Goal: Task Accomplishment & Management: Use online tool/utility

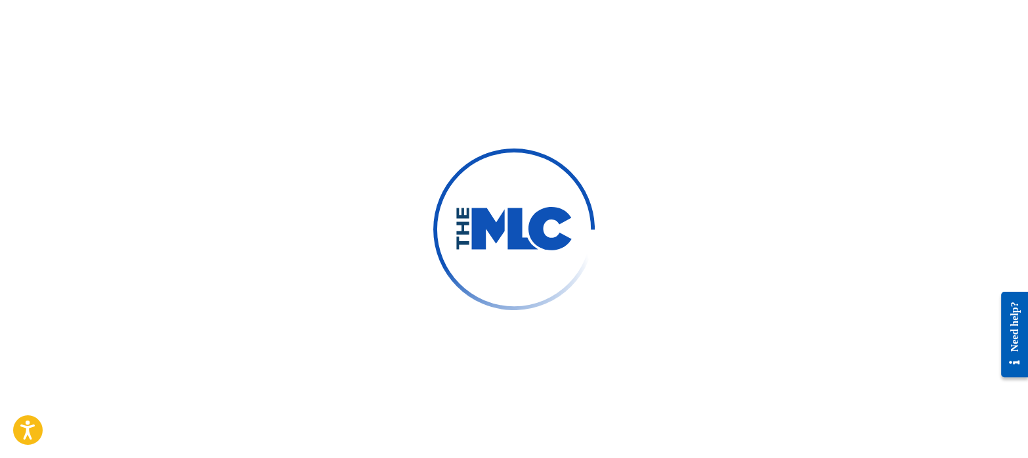
click at [282, 106] on div at bounding box center [514, 229] width 1028 height 458
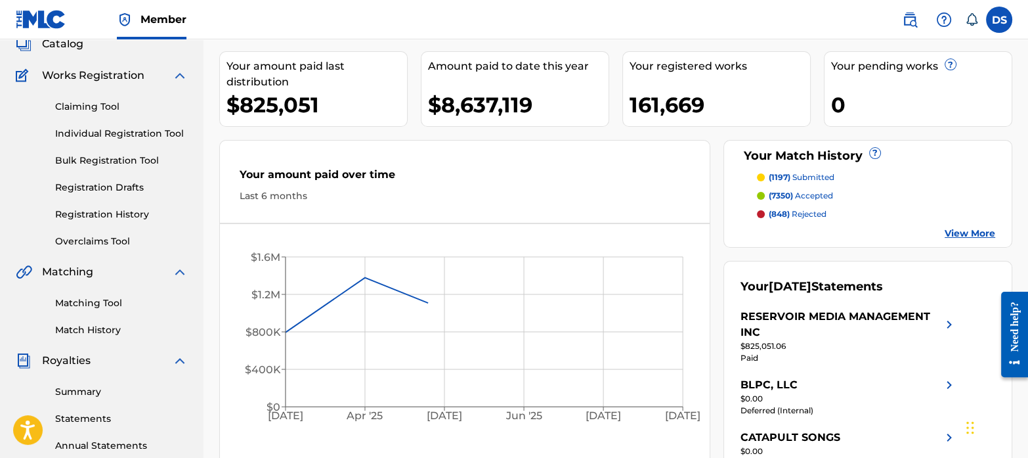
scroll to position [90, 0]
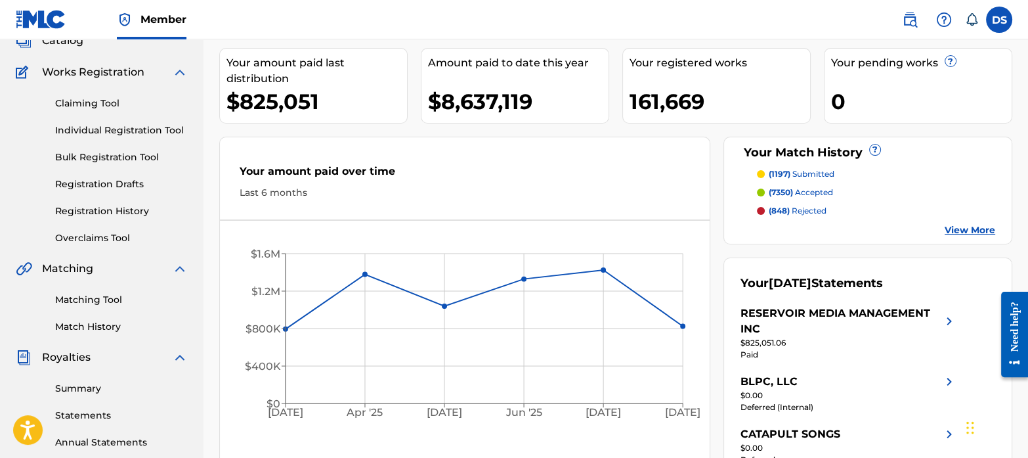
click at [102, 296] on link "Matching Tool" at bounding box center [121, 300] width 133 height 14
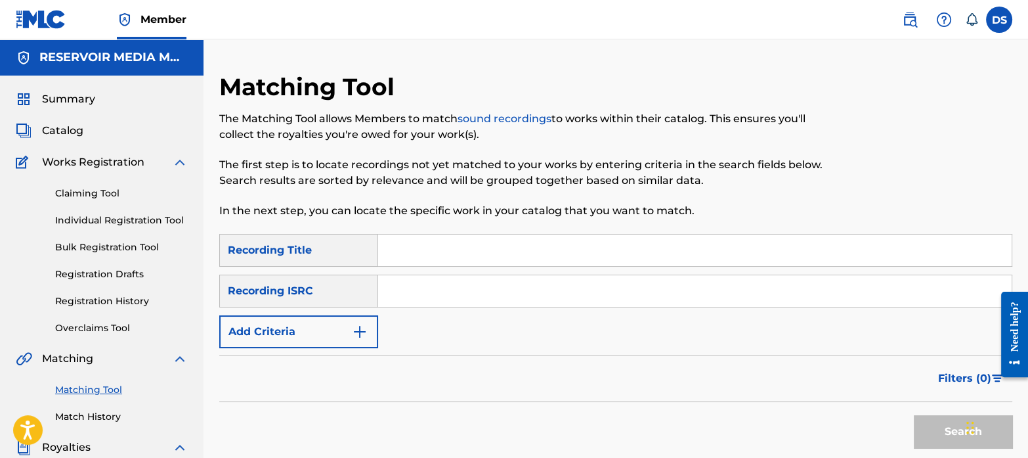
click at [509, 292] on input "Search Form" at bounding box center [695, 291] width 634 height 32
paste input "FR9Z62300858"
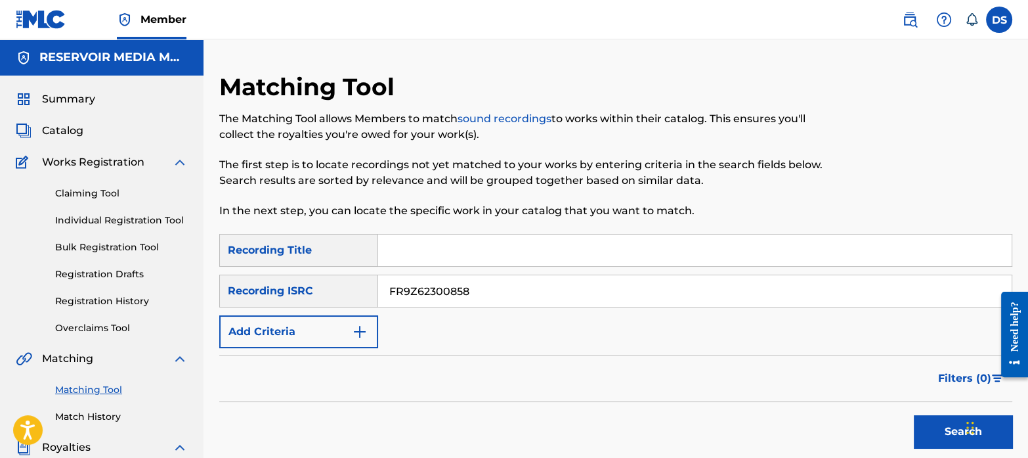
click at [914, 415] on button "Search" at bounding box center [963, 431] width 99 height 33
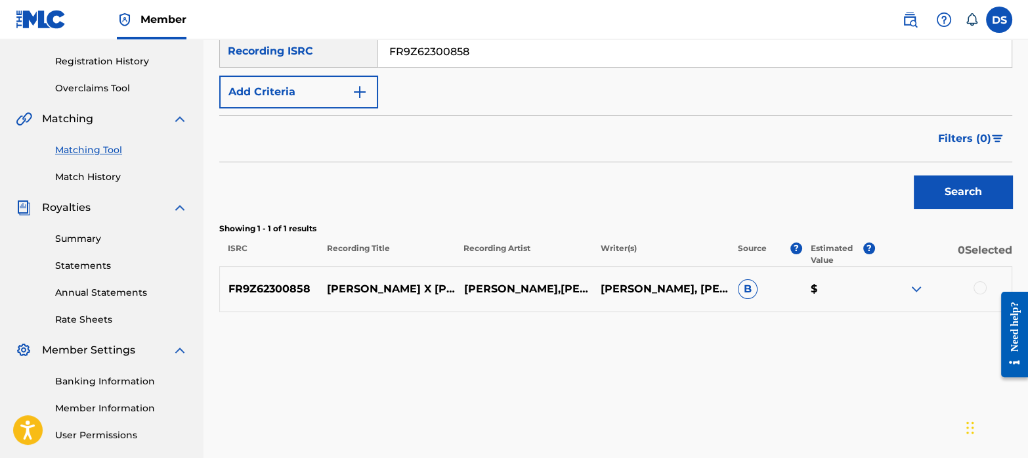
scroll to position [242, 0]
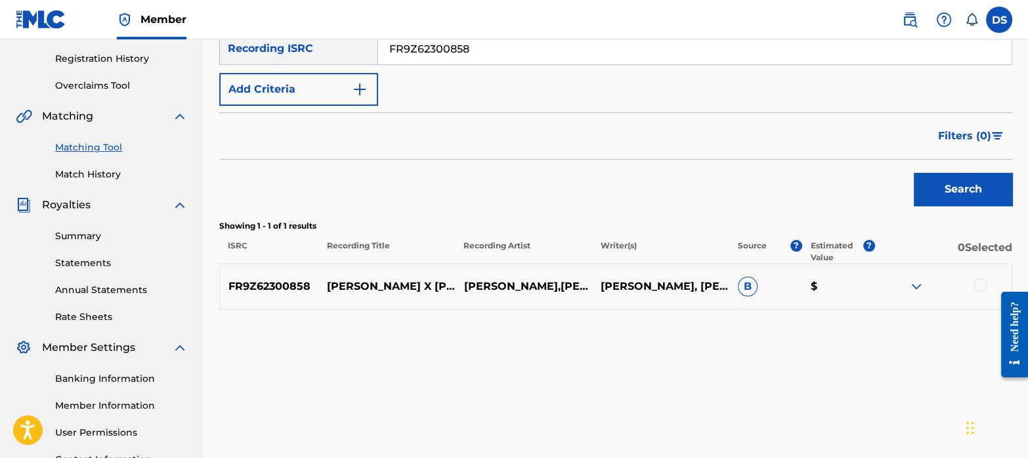
click at [507, 37] on nav "Member DS DS Dave Shovers ds@reservoir-media.com Notification Preferences Profi…" at bounding box center [514, 19] width 1028 height 39
drag, startPoint x: 508, startPoint y: 43, endPoint x: 291, endPoint y: -45, distance: 234.5
paste input "BE8LH2400394"
click at [914, 173] on button "Search" at bounding box center [963, 189] width 99 height 33
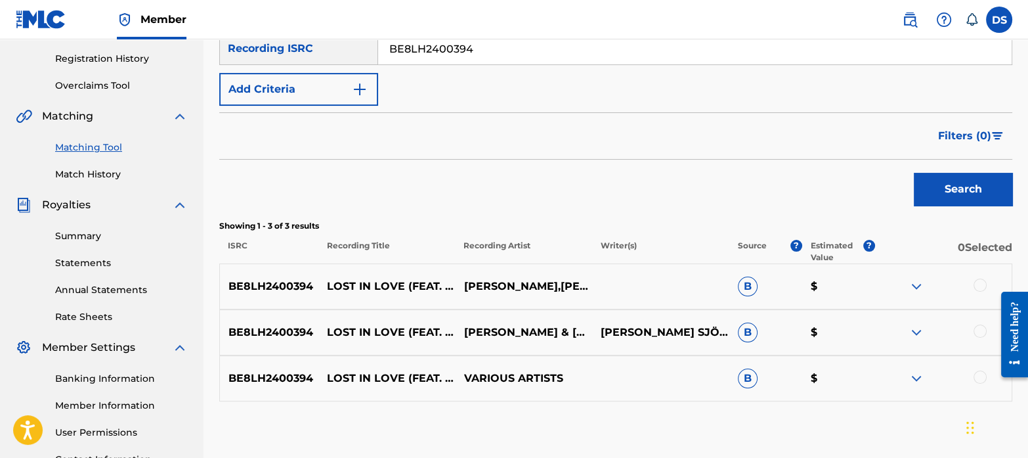
click at [502, 53] on input "BE8LH2400394" at bounding box center [695, 49] width 634 height 32
paste input "QM6N22474033"
drag, startPoint x: 569, startPoint y: 41, endPoint x: 238, endPoint y: -11, distance: 335.0
paste input "Search Form"
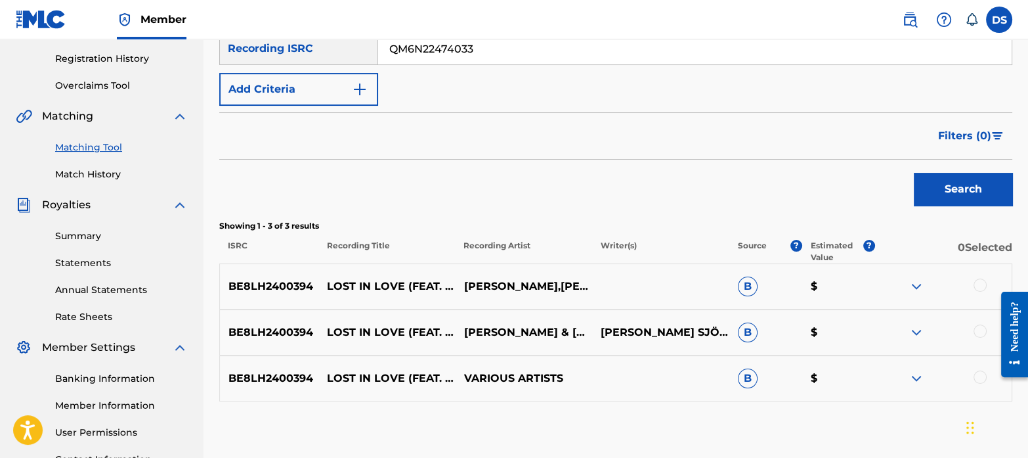
click at [914, 173] on button "Search" at bounding box center [963, 189] width 99 height 33
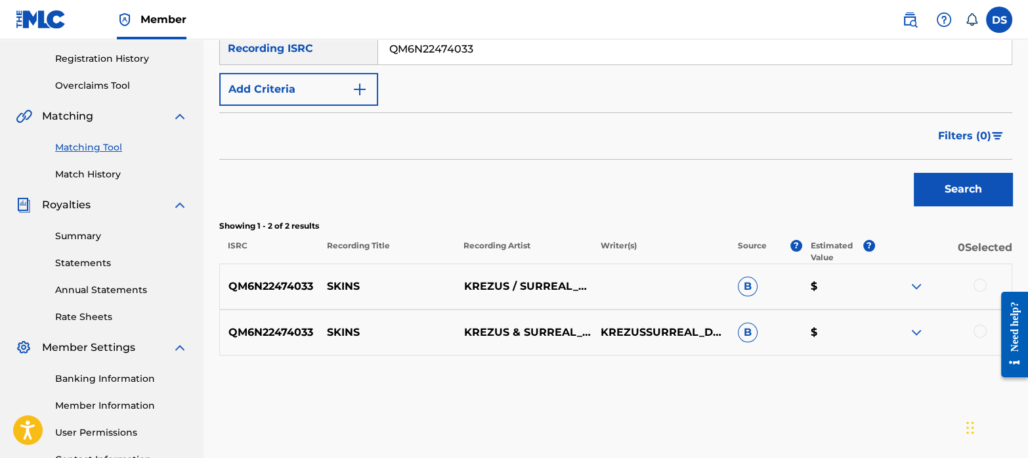
drag, startPoint x: 517, startPoint y: 46, endPoint x: 317, endPoint y: -22, distance: 211.0
paste input "CA5KR2433876"
click at [956, 182] on button "Search" at bounding box center [963, 189] width 99 height 33
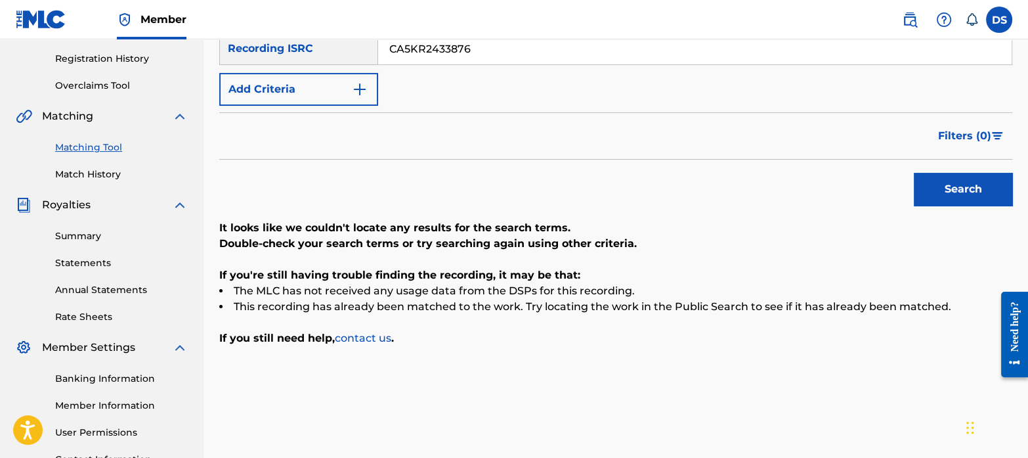
drag, startPoint x: 483, startPoint y: 59, endPoint x: 328, endPoint y: 17, distance: 160.0
click at [328, 17] on div "Member DS DS Dave Shovers ds@reservoir-media.com Notification Preferences Profi…" at bounding box center [514, 165] width 1028 height 814
paste input "TCAIF2492433"
click at [937, 183] on button "Search" at bounding box center [963, 189] width 99 height 33
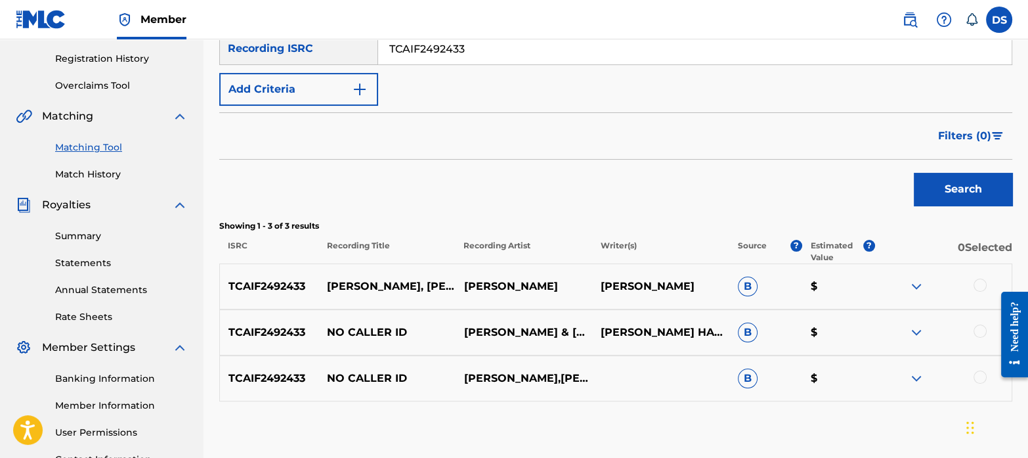
drag, startPoint x: 497, startPoint y: 49, endPoint x: 278, endPoint y: 5, distance: 222.4
click at [278, 5] on div "Member DS DS Dave Shovers ds@reservoir-media.com Notification Preferences Profi…" at bounding box center [514, 165] width 1028 height 814
paste input "QZMEN2194686"
type input "QZMEN2194686"
click at [946, 188] on button "Search" at bounding box center [963, 189] width 99 height 33
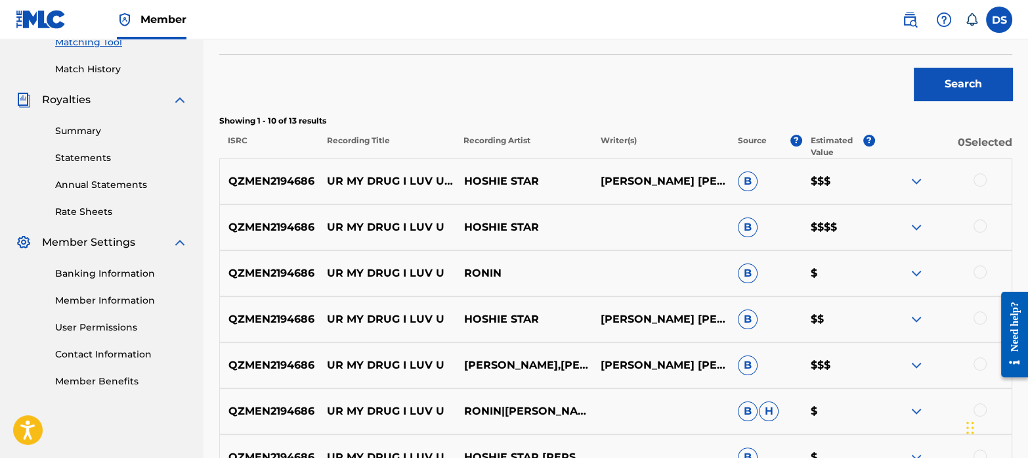
scroll to position [351, 0]
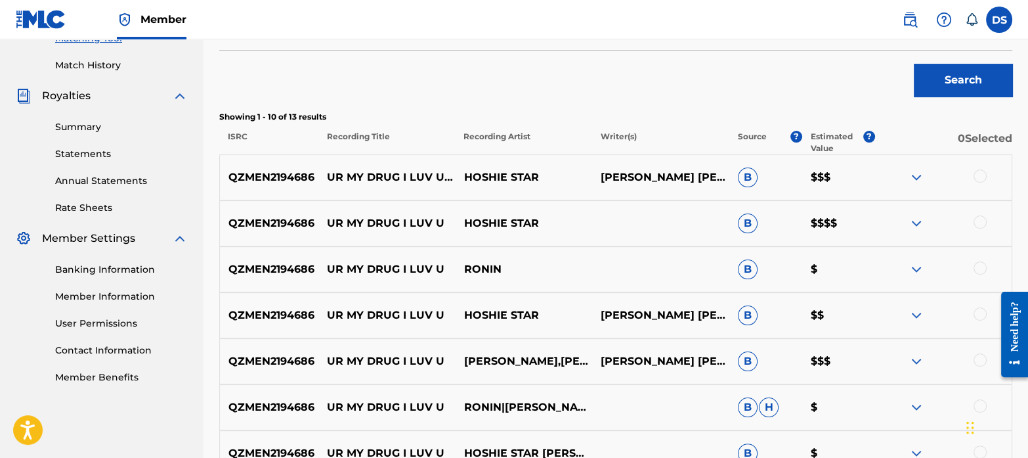
click at [979, 172] on div at bounding box center [980, 175] width 13 height 13
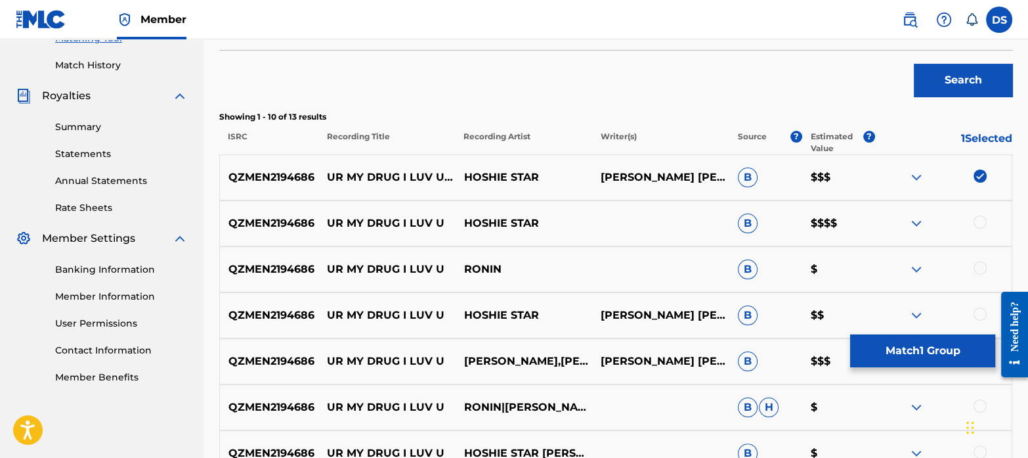
click at [983, 217] on div at bounding box center [980, 221] width 13 height 13
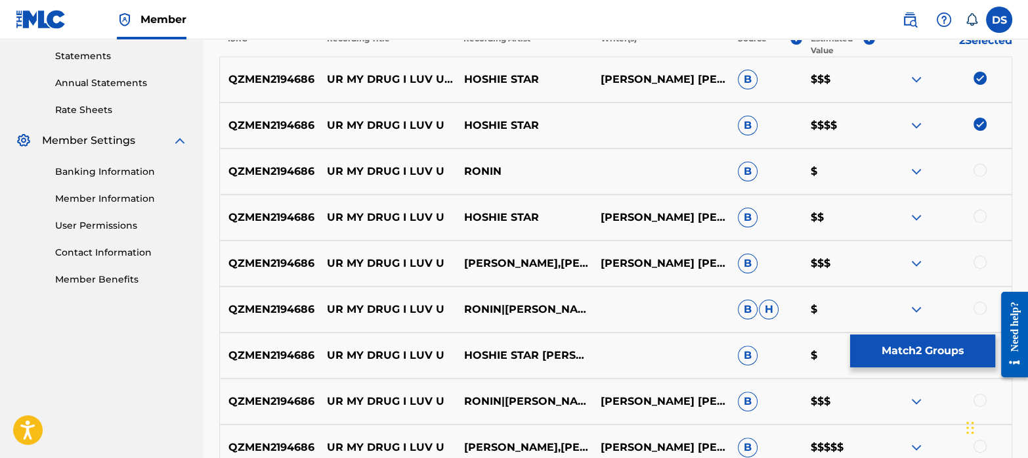
click at [983, 171] on div at bounding box center [980, 170] width 13 height 13
click at [980, 218] on div at bounding box center [980, 216] width 13 height 13
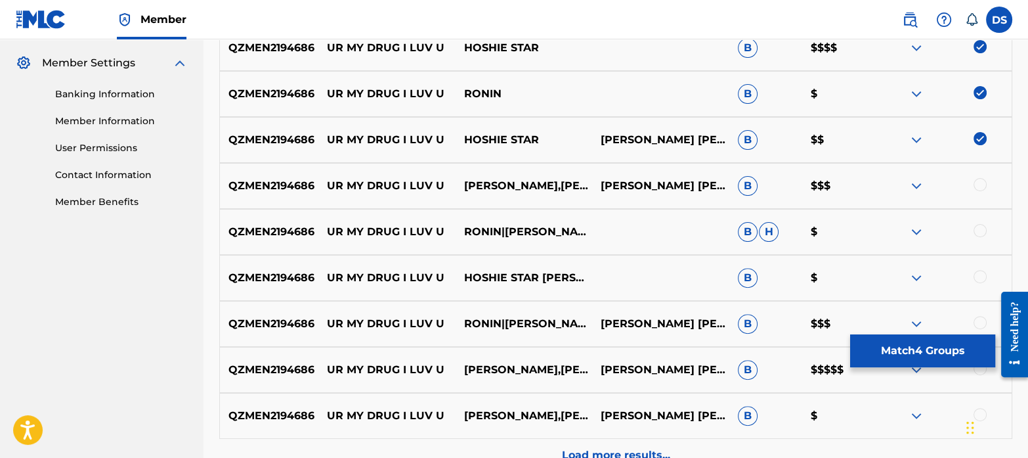
scroll to position [529, 0]
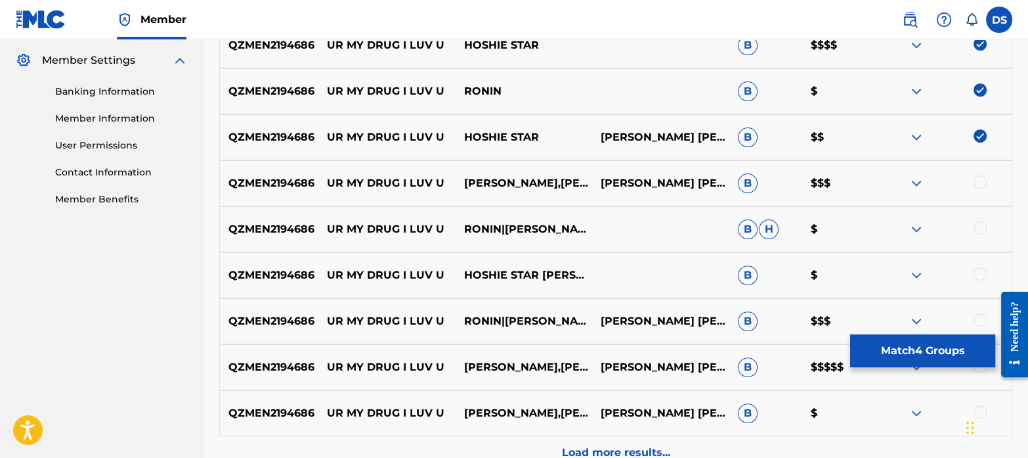
click at [983, 179] on div at bounding box center [980, 181] width 13 height 13
click at [978, 228] on div at bounding box center [980, 227] width 13 height 13
click at [974, 271] on div at bounding box center [980, 273] width 13 height 13
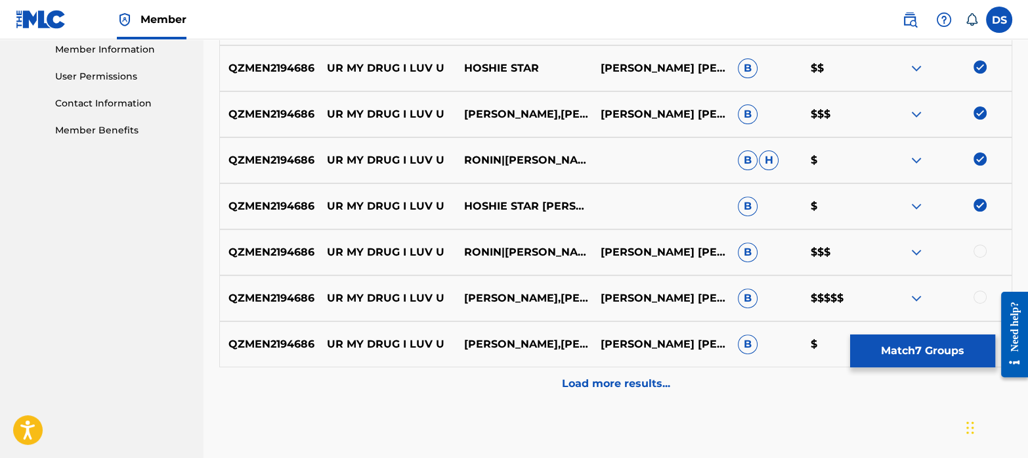
scroll to position [600, 0]
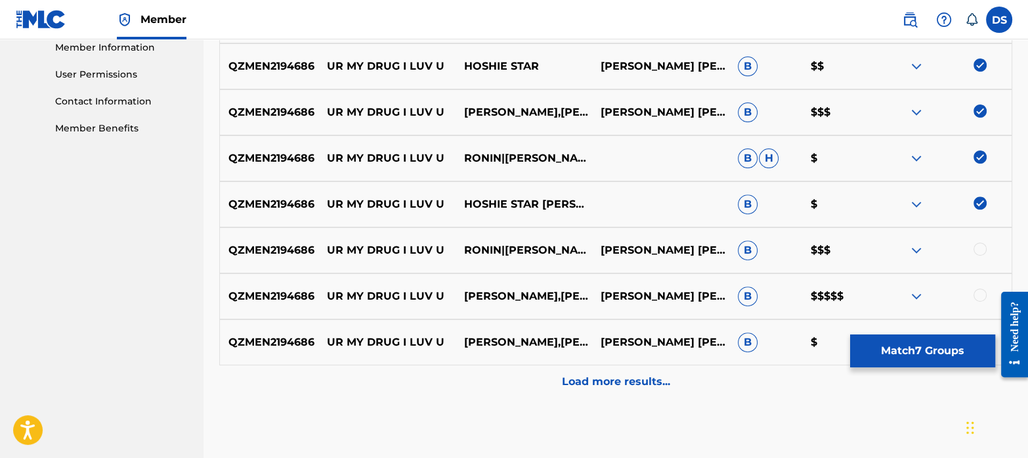
click at [980, 248] on div at bounding box center [980, 248] width 13 height 13
click at [982, 294] on div at bounding box center [980, 294] width 13 height 13
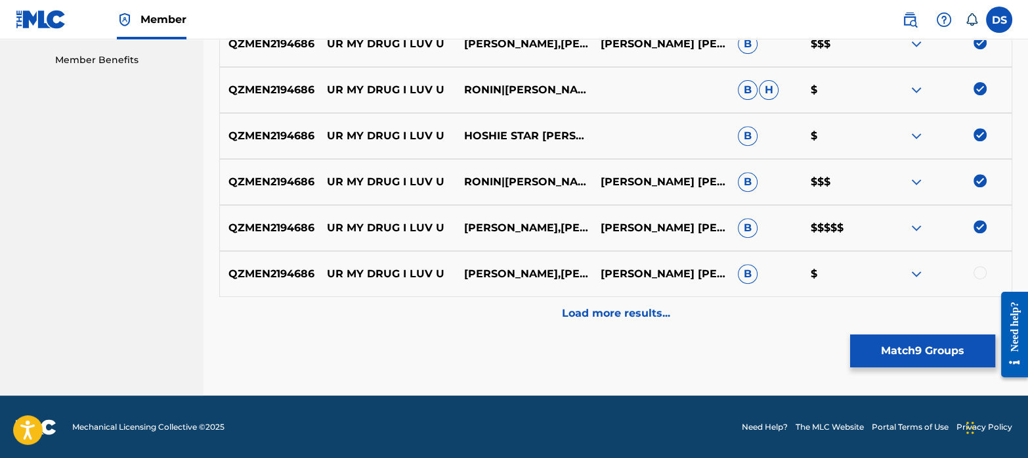
click at [978, 270] on div at bounding box center [980, 272] width 13 height 13
click at [610, 313] on p "Load more results..." at bounding box center [616, 313] width 108 height 16
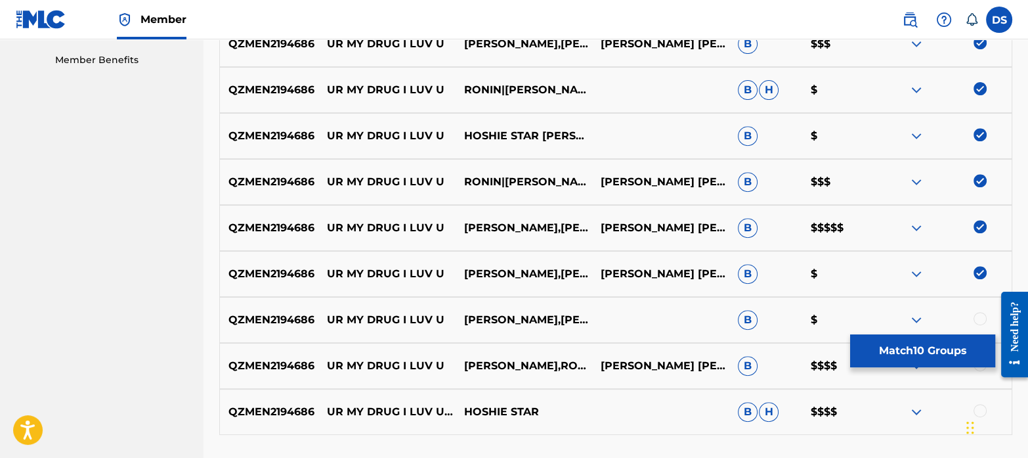
scroll to position [774, 0]
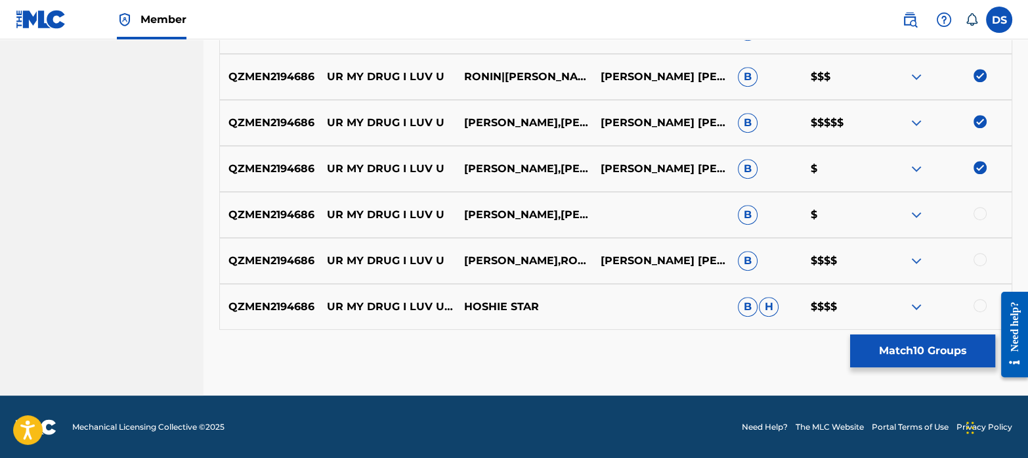
click at [979, 211] on div at bounding box center [980, 213] width 13 height 13
click at [975, 262] on div at bounding box center [980, 259] width 13 height 13
click at [975, 305] on div at bounding box center [980, 305] width 13 height 13
click at [929, 340] on button "Match 13 Groups" at bounding box center [923, 350] width 145 height 33
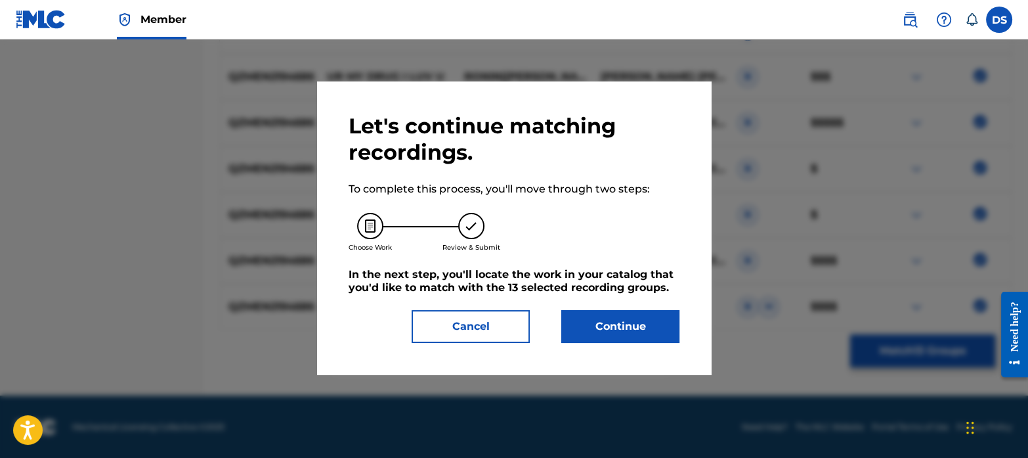
click at [650, 312] on button "Continue" at bounding box center [621, 326] width 118 height 33
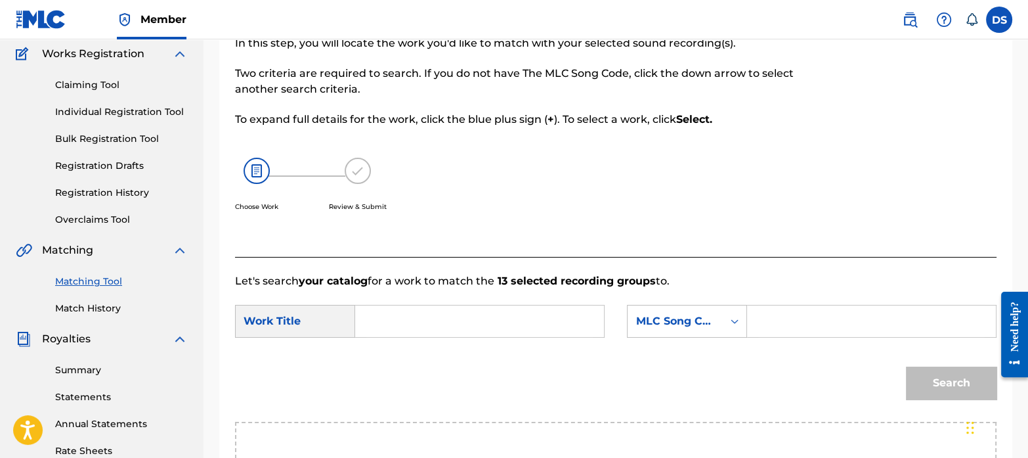
scroll to position [66, 0]
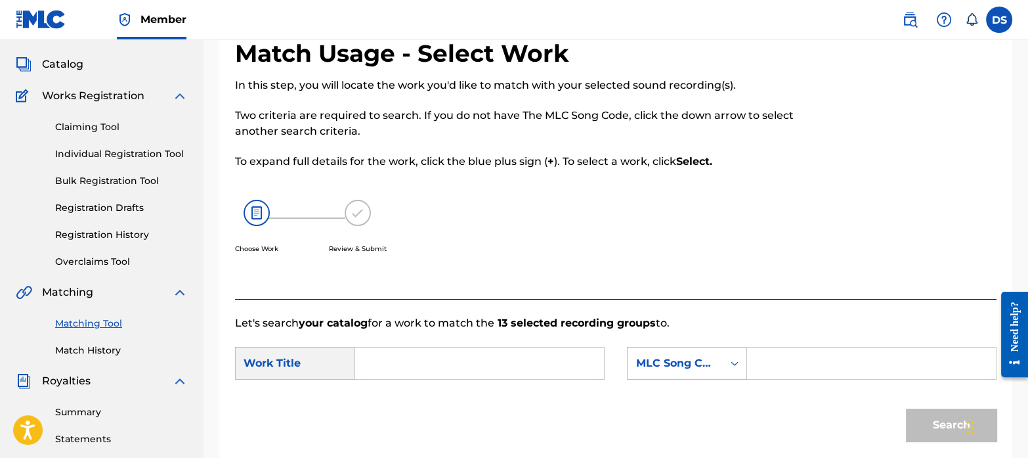
click at [408, 362] on input "Search Form" at bounding box center [479, 363] width 227 height 32
paste input "UR MY DRUG I LUV U"
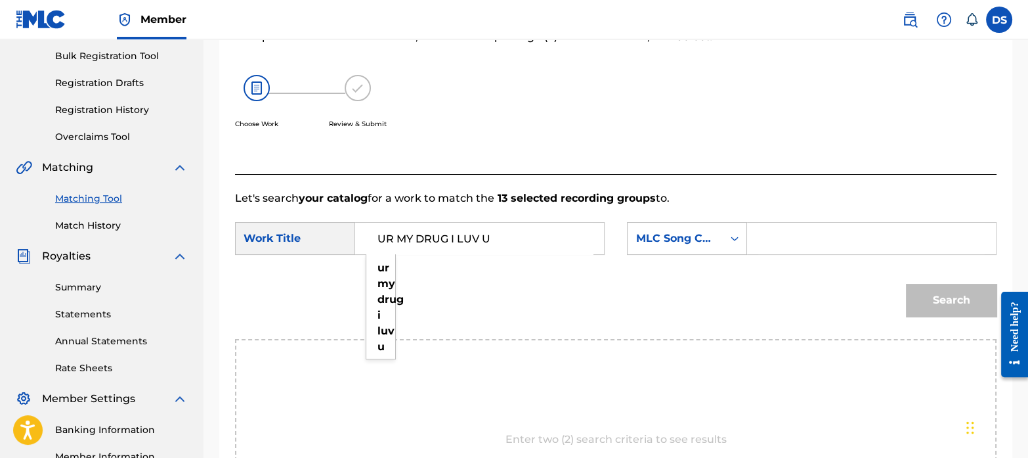
scroll to position [192, 0]
type input "UR MY DRUG I LUV U"
click at [667, 248] on div "MLC Song Code" at bounding box center [675, 237] width 95 height 25
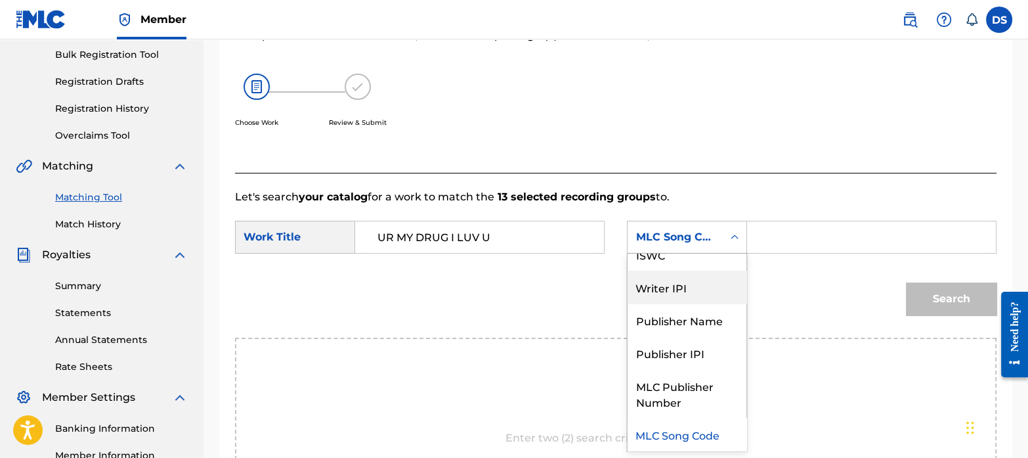
scroll to position [0, 0]
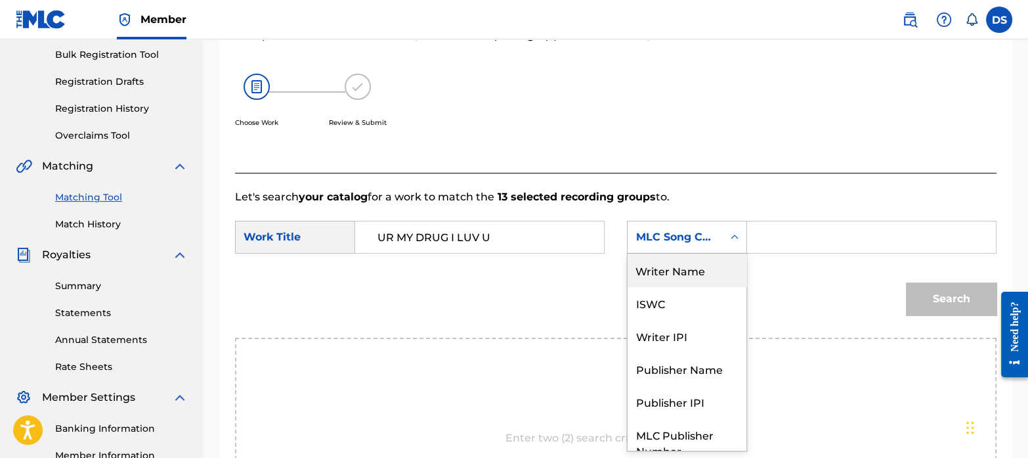
click at [659, 258] on div "Writer Name" at bounding box center [687, 270] width 119 height 33
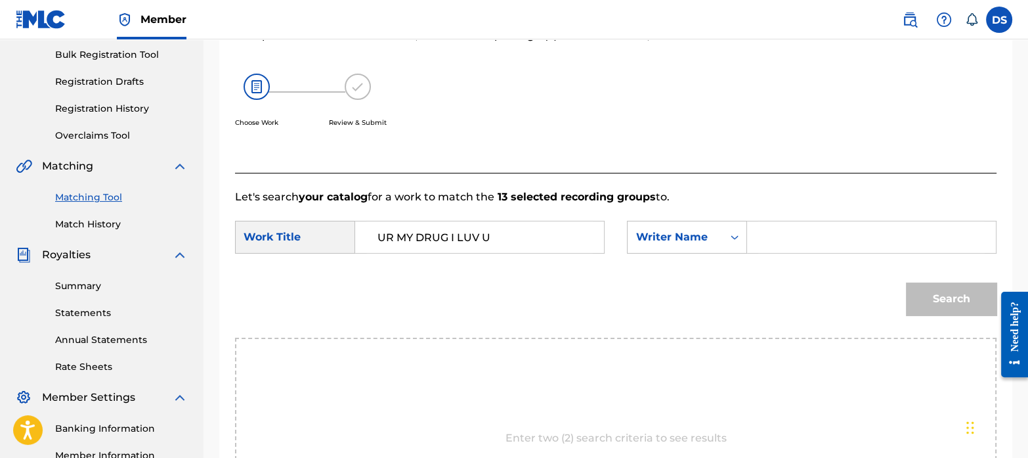
click at [782, 229] on input "Search Form" at bounding box center [872, 237] width 227 height 32
paste input "Sean Daniel Andrade"
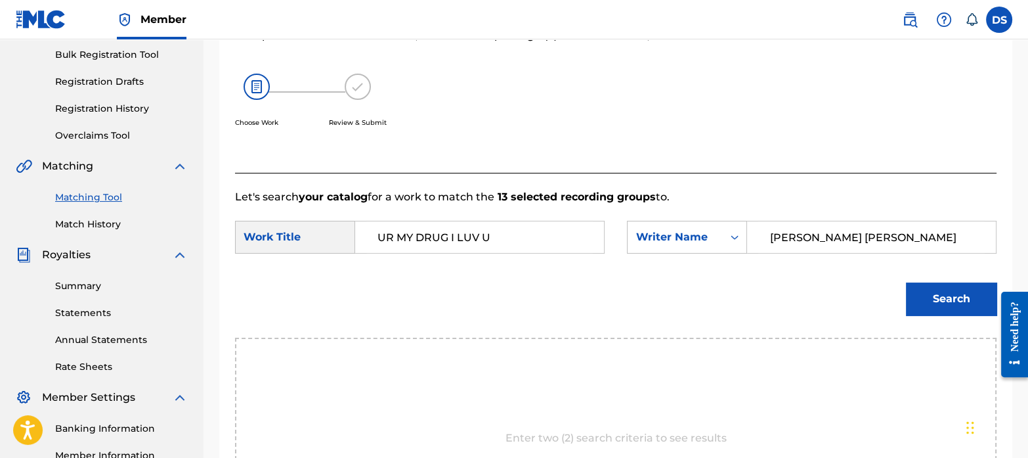
type input "Sean Daniel Andrade"
click at [953, 301] on button "Search" at bounding box center [951, 298] width 91 height 33
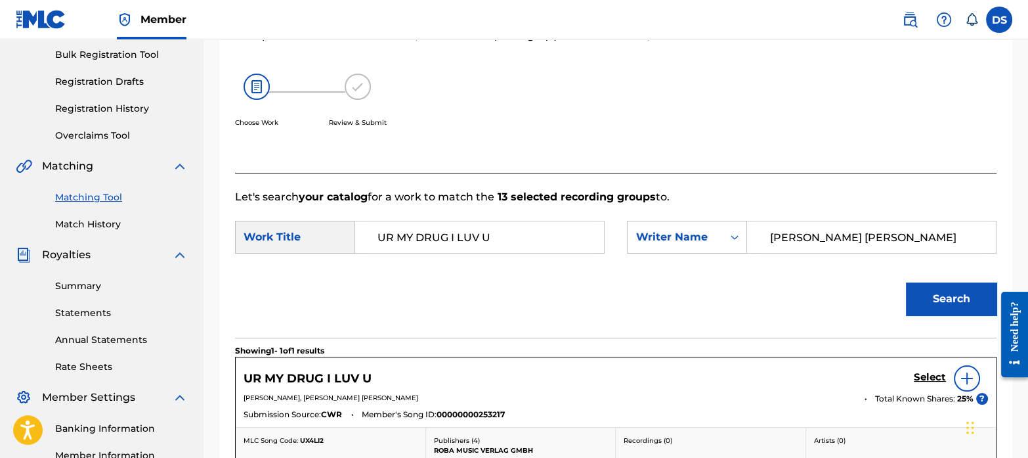
click at [927, 378] on h5 "Select" at bounding box center [930, 377] width 32 height 12
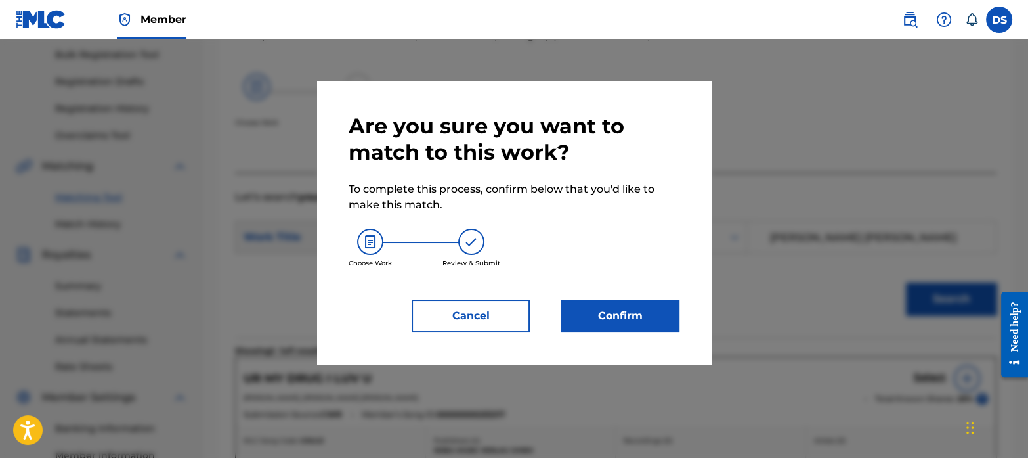
click at [638, 307] on button "Confirm" at bounding box center [621, 315] width 118 height 33
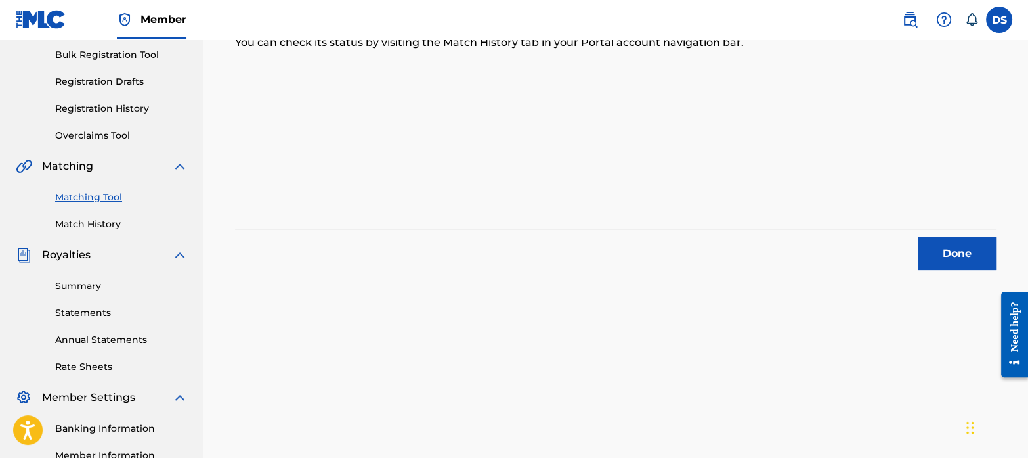
click at [942, 245] on button "Done" at bounding box center [957, 253] width 79 height 33
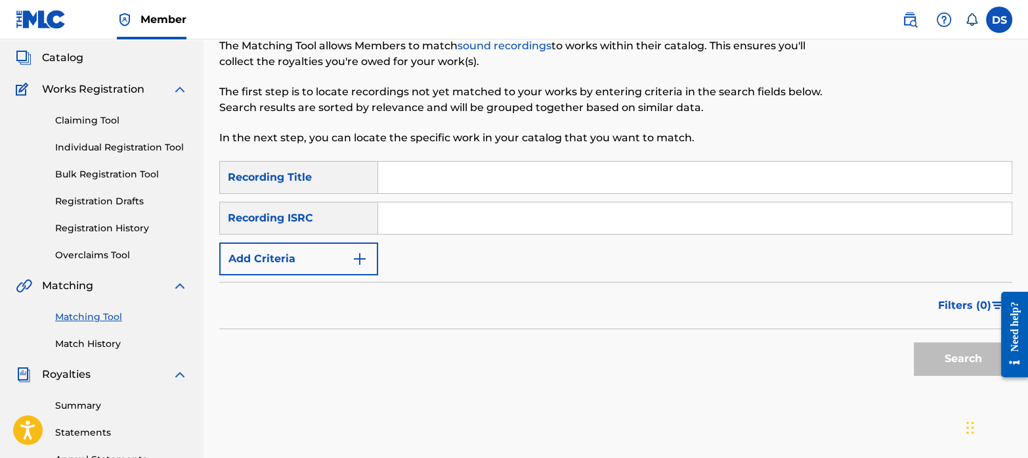
scroll to position [72, 0]
click at [470, 219] on input "Search Form" at bounding box center [695, 219] width 634 height 32
type input "V"
paste input "DGA052431572"
click at [914, 343] on button "Search" at bounding box center [963, 359] width 99 height 33
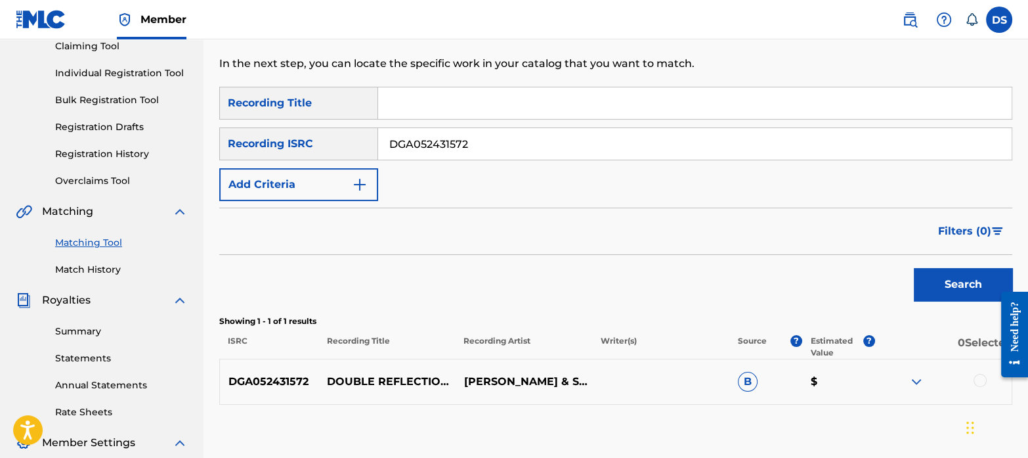
scroll to position [132, 0]
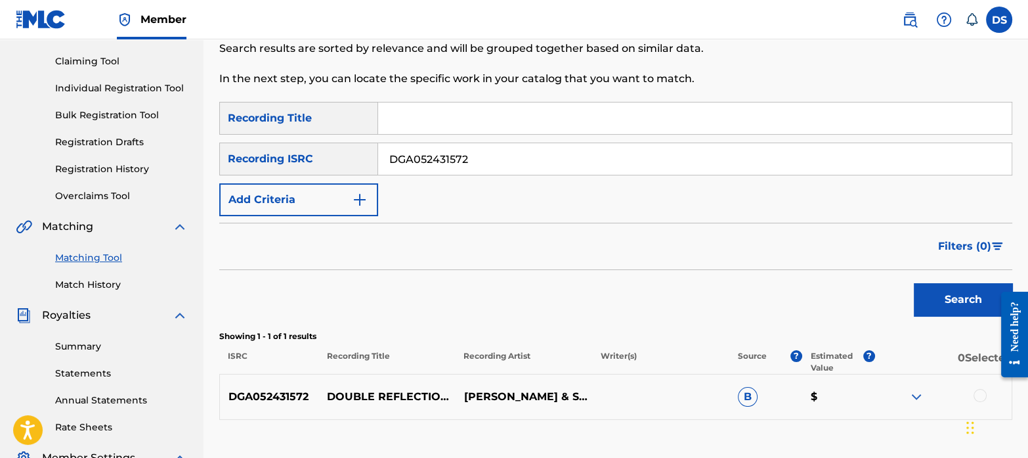
drag, startPoint x: 479, startPoint y: 152, endPoint x: 309, endPoint y: 103, distance: 176.3
click at [309, 103] on div "SearchWithCriteria0f99f3ac-7495-4038-9893-f3a142f7bb74 Recording Title SearchWi…" at bounding box center [615, 159] width 793 height 114
paste input "QZFZ22378106"
click at [942, 294] on button "Search" at bounding box center [963, 299] width 99 height 33
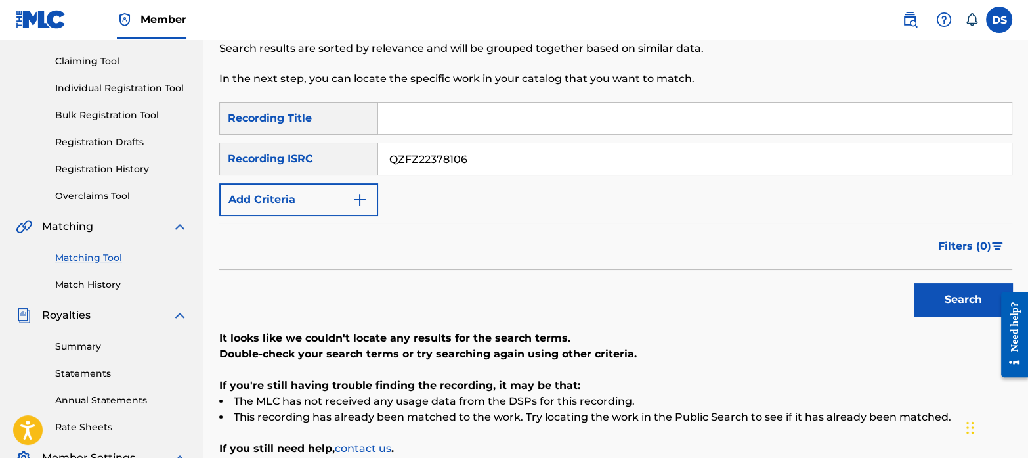
scroll to position [130, 0]
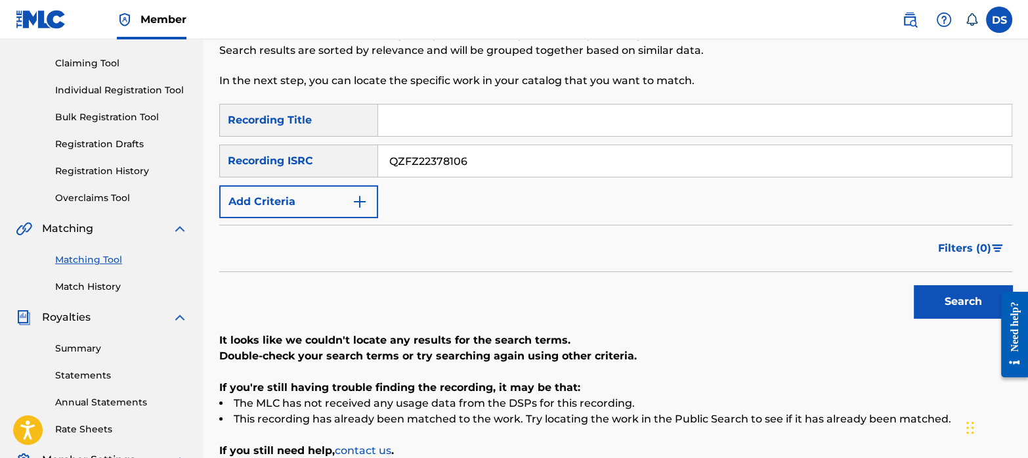
drag, startPoint x: 495, startPoint y: 164, endPoint x: 332, endPoint y: 110, distance: 171.5
click at [332, 110] on div "SearchWithCriteria0f99f3ac-7495-4038-9893-f3a142f7bb74 Recording Title SearchWi…" at bounding box center [615, 161] width 793 height 114
paste input "NL8RL2420827"
click at [914, 285] on button "Search" at bounding box center [963, 301] width 99 height 33
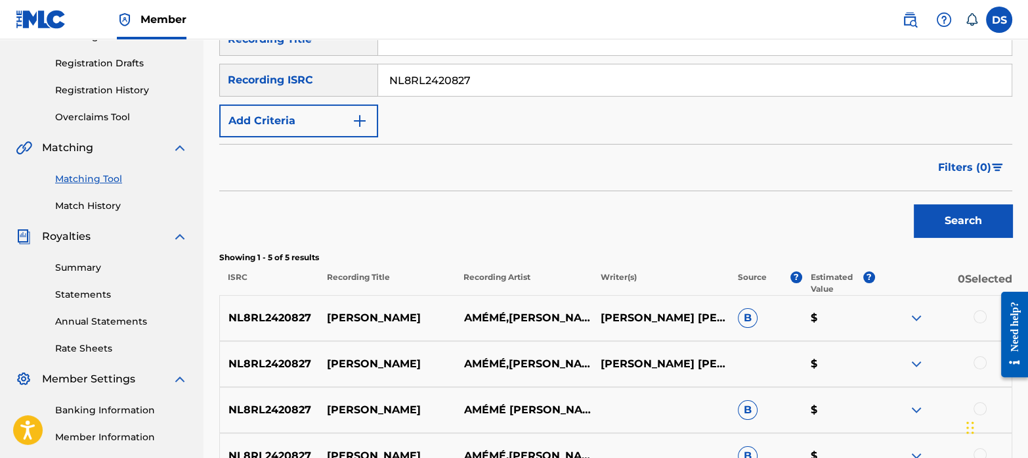
scroll to position [207, 0]
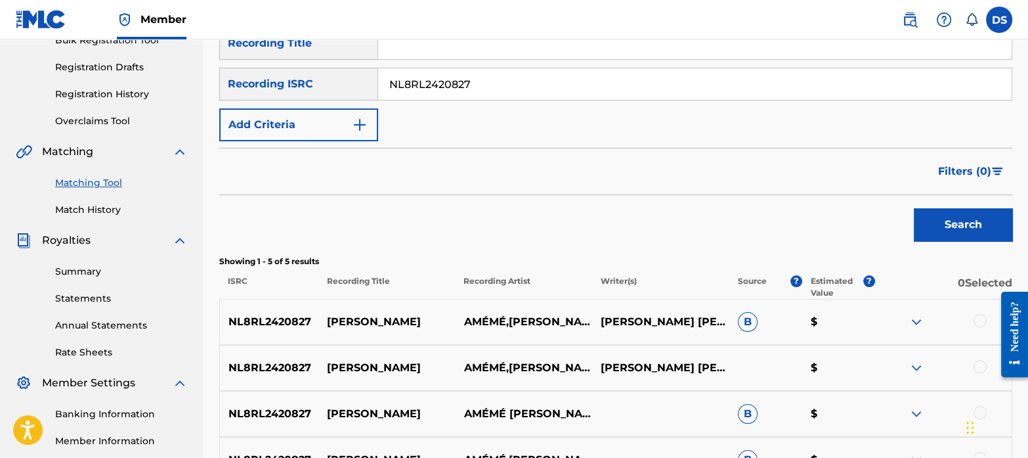
drag, startPoint x: 496, startPoint y: 83, endPoint x: 287, endPoint y: 53, distance: 211.0
click at [287, 53] on div "SearchWithCriteria0f99f3ac-7495-4038-9893-f3a142f7bb74 Recording Title SearchWi…" at bounding box center [615, 84] width 793 height 114
paste input "TCAIF2468611"
type input "TCAIF2468611"
click at [914, 208] on button "Search" at bounding box center [963, 224] width 99 height 33
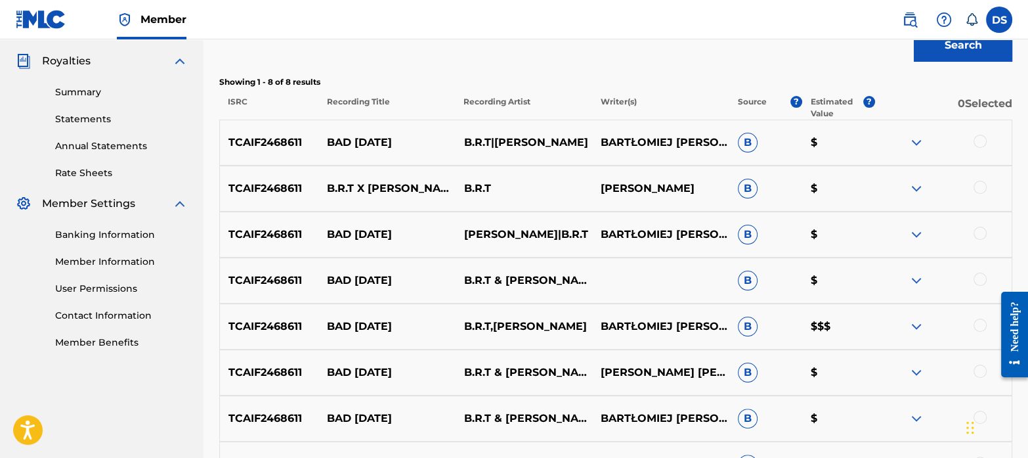
scroll to position [384, 0]
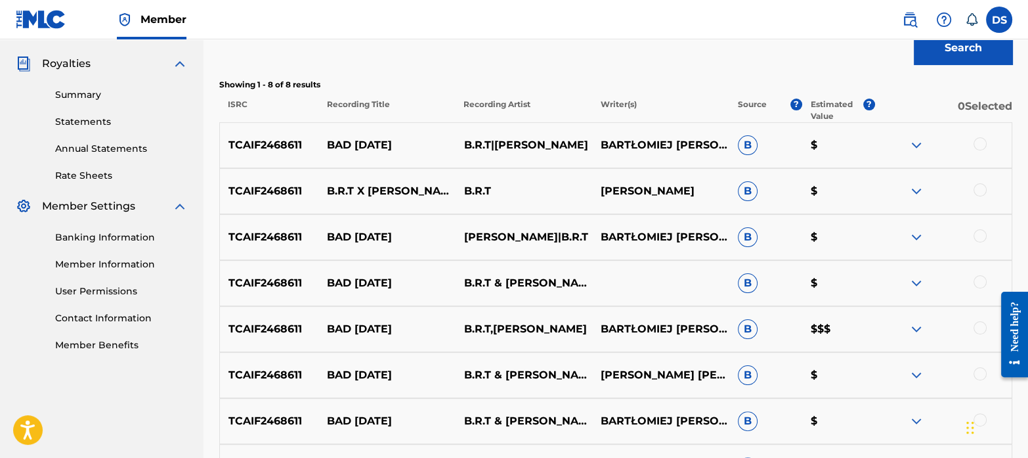
click at [976, 148] on div at bounding box center [980, 143] width 13 height 13
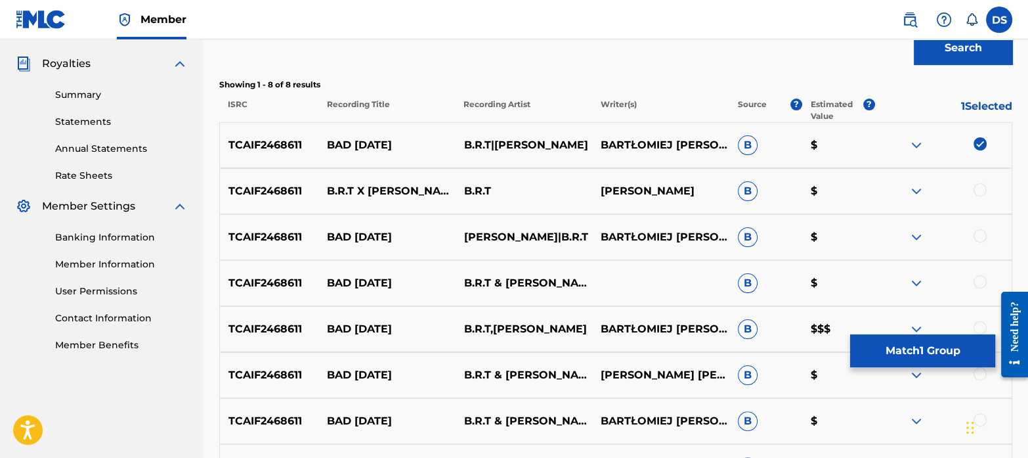
click at [979, 190] on div at bounding box center [980, 189] width 13 height 13
click at [984, 234] on div at bounding box center [980, 235] width 13 height 13
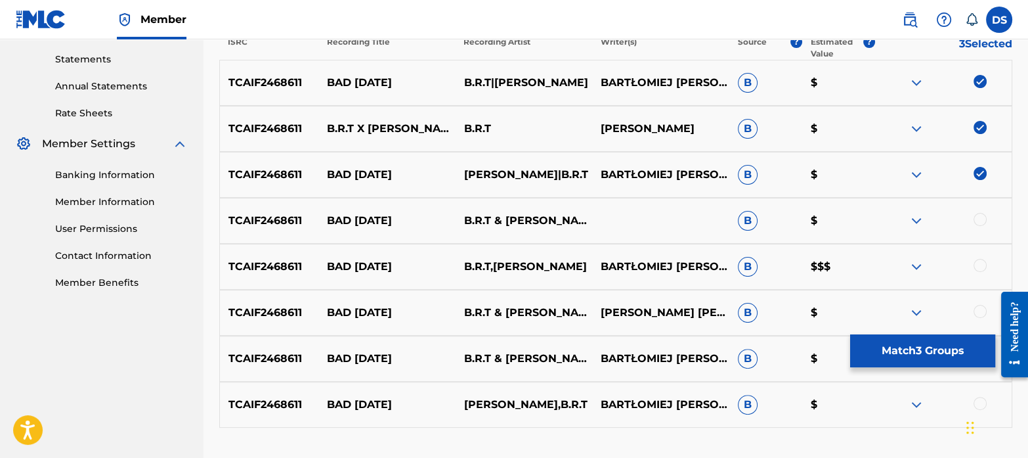
click at [981, 218] on div at bounding box center [980, 219] width 13 height 13
click at [980, 263] on div at bounding box center [980, 265] width 13 height 13
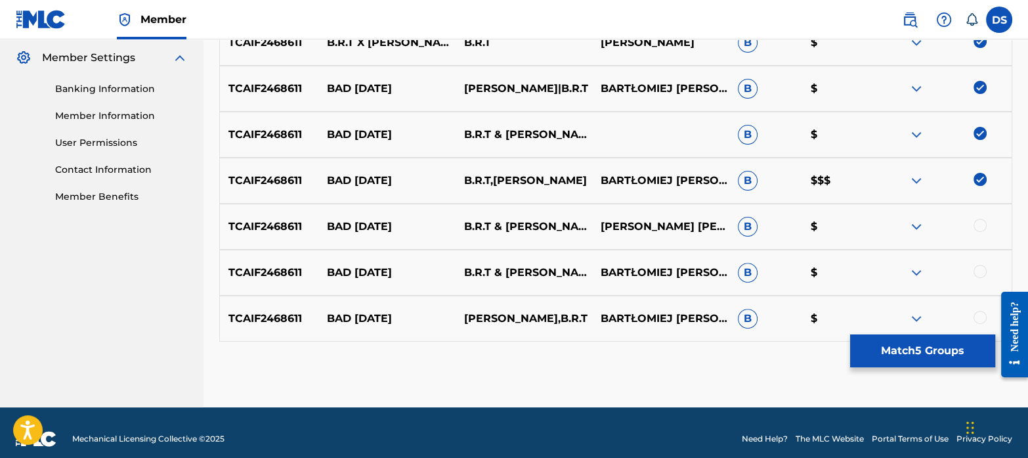
scroll to position [542, 0]
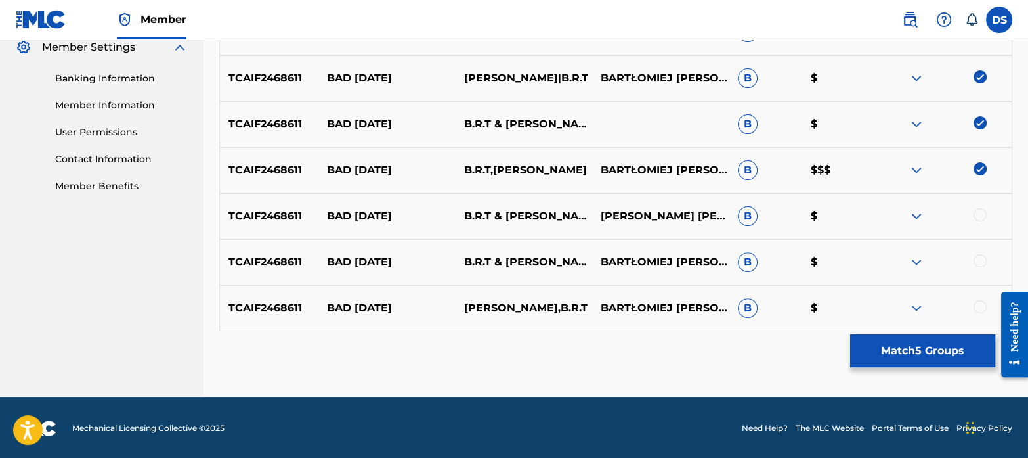
click at [981, 215] on div at bounding box center [980, 214] width 13 height 13
click at [979, 260] on div at bounding box center [980, 260] width 13 height 13
click at [980, 306] on div at bounding box center [980, 306] width 13 height 13
click at [915, 349] on button "Match 8 Groups" at bounding box center [923, 350] width 145 height 33
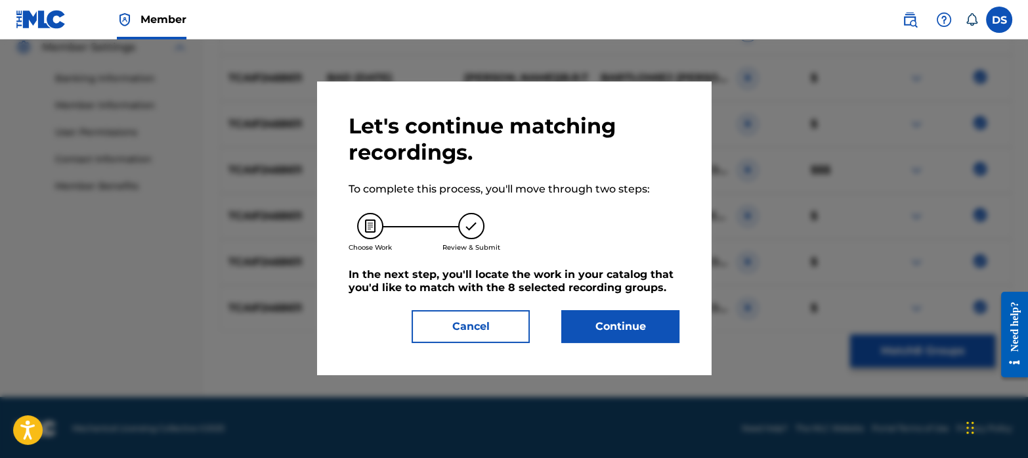
click at [626, 323] on button "Continue" at bounding box center [621, 326] width 118 height 33
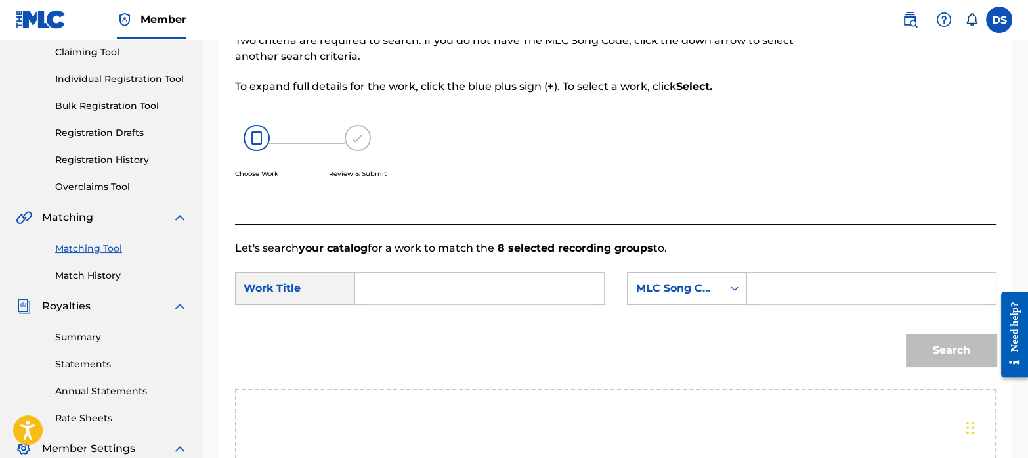
scroll to position [96, 0]
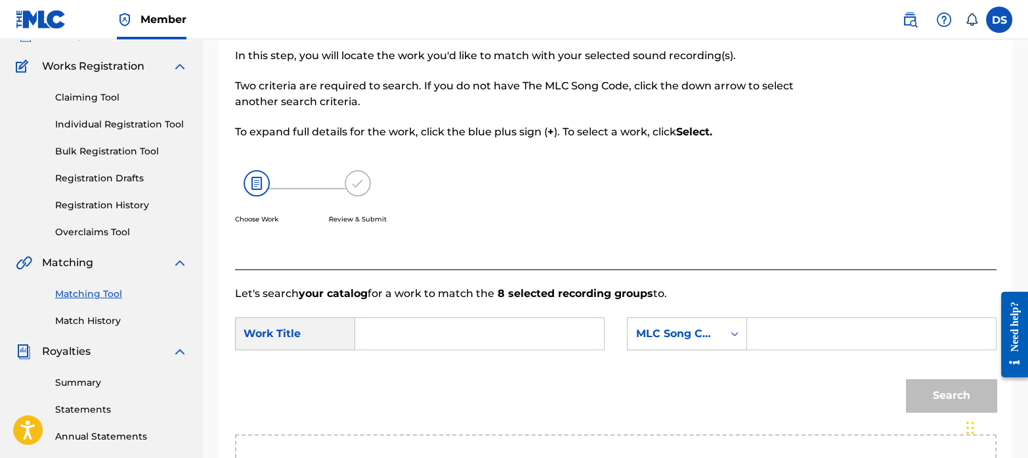
click at [404, 330] on input "Search Form" at bounding box center [479, 334] width 227 height 32
type input "bAD KARMA"
click at [541, 403] on div "Search" at bounding box center [616, 400] width 762 height 68
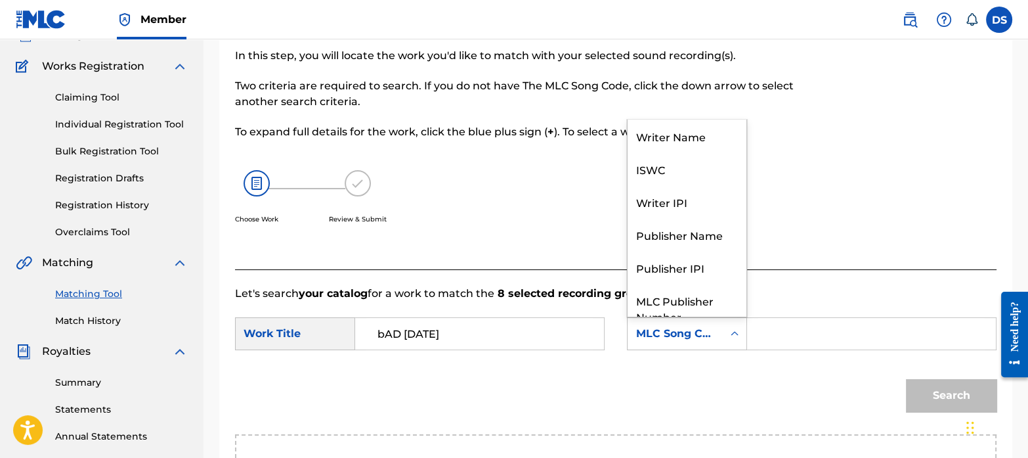
click at [682, 326] on div "MLC Song Code" at bounding box center [675, 334] width 79 height 16
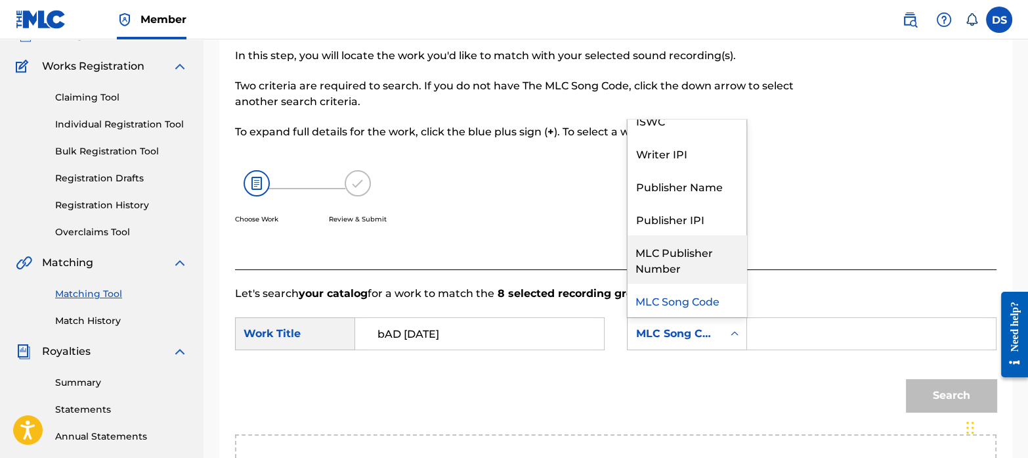
scroll to position [0, 0]
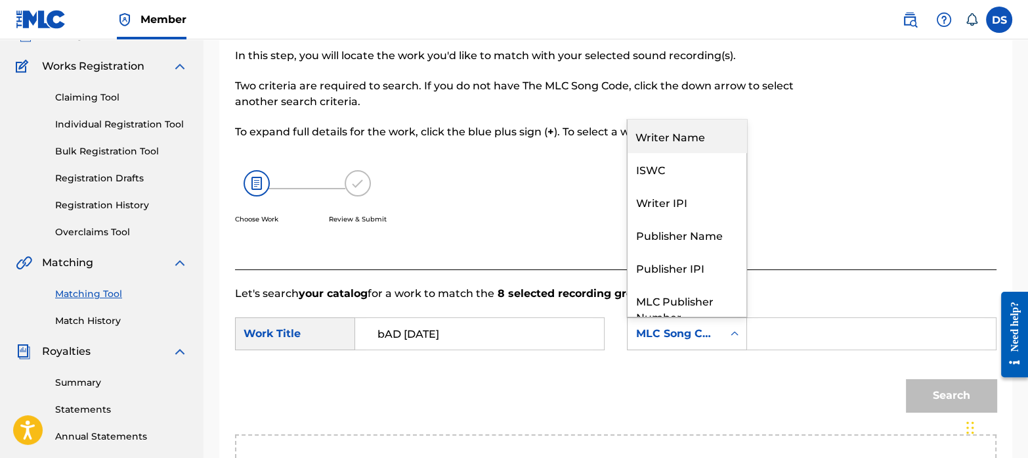
click at [667, 130] on div "Writer Name" at bounding box center [687, 136] width 119 height 33
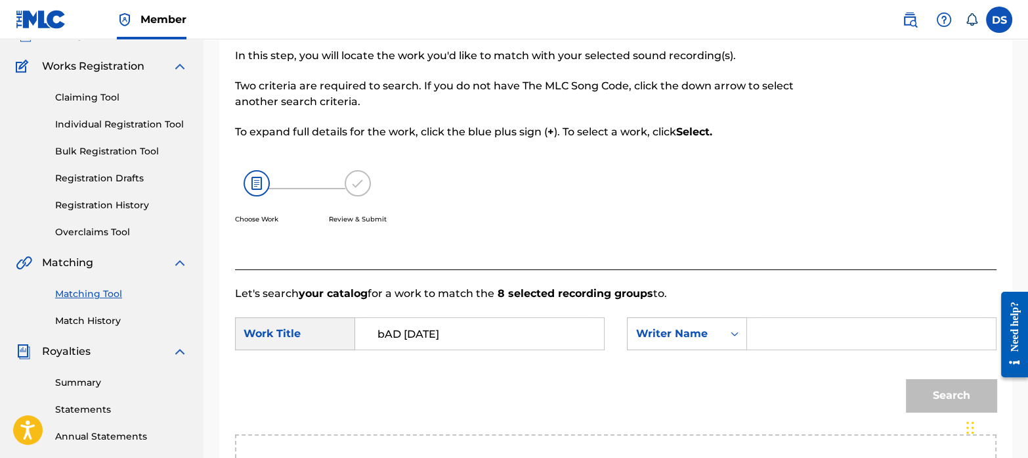
click at [801, 327] on input "Search Form" at bounding box center [872, 334] width 227 height 32
paste input "Bartlomiej Michal Bujak"
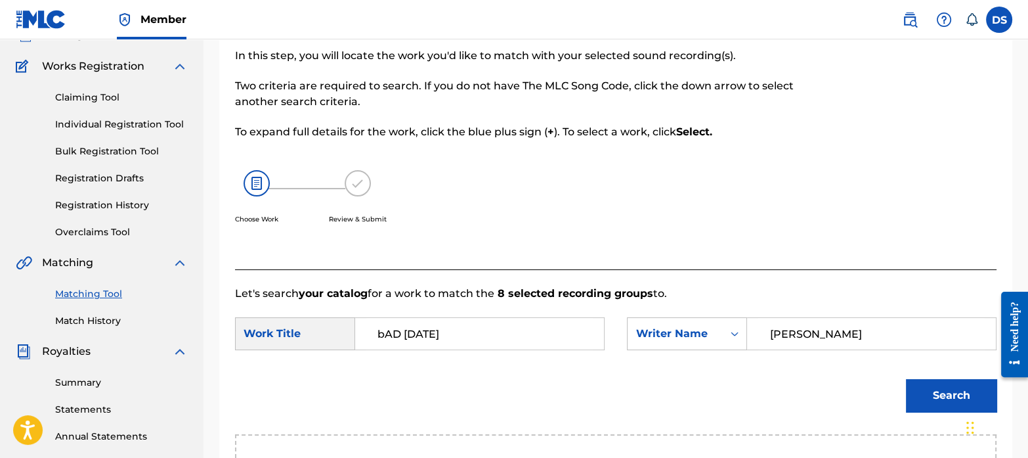
type input "Bartlomiej Michal Bujak"
click at [906, 379] on button "Search" at bounding box center [951, 395] width 91 height 33
drag, startPoint x: 455, startPoint y: 328, endPoint x: 314, endPoint y: 305, distance: 143.1
click at [314, 305] on form "SearchWithCriteria0006ba82-ee2a-4768-ae18-7ce3d85b3c4a Work Title bAD KARMA bad…" at bounding box center [616, 367] width 762 height 133
type input "b"
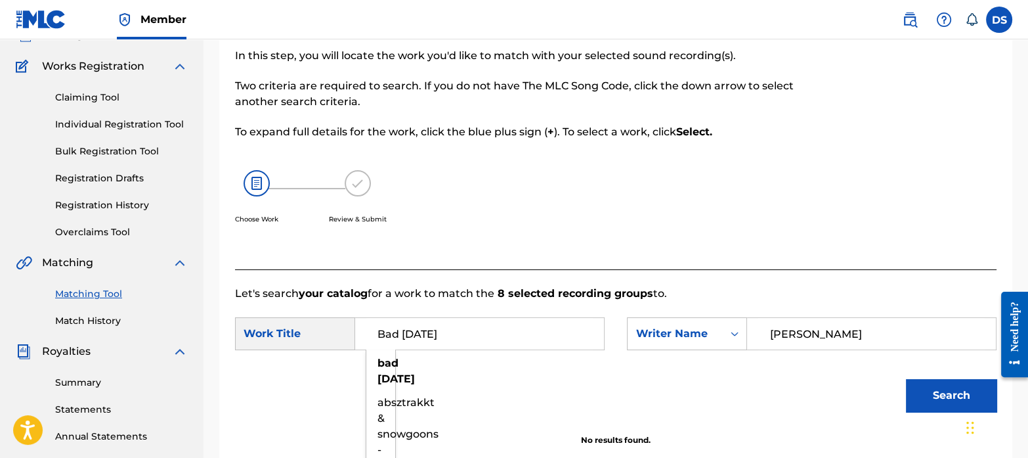
type input "Bad Karma"
click at [701, 337] on div "Writer Name" at bounding box center [675, 334] width 79 height 16
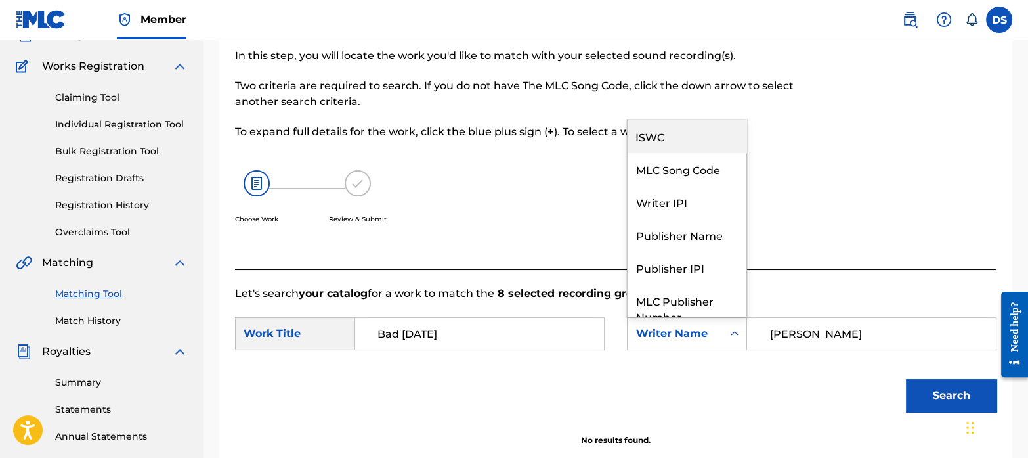
click at [668, 142] on div "ISWC" at bounding box center [687, 136] width 119 height 33
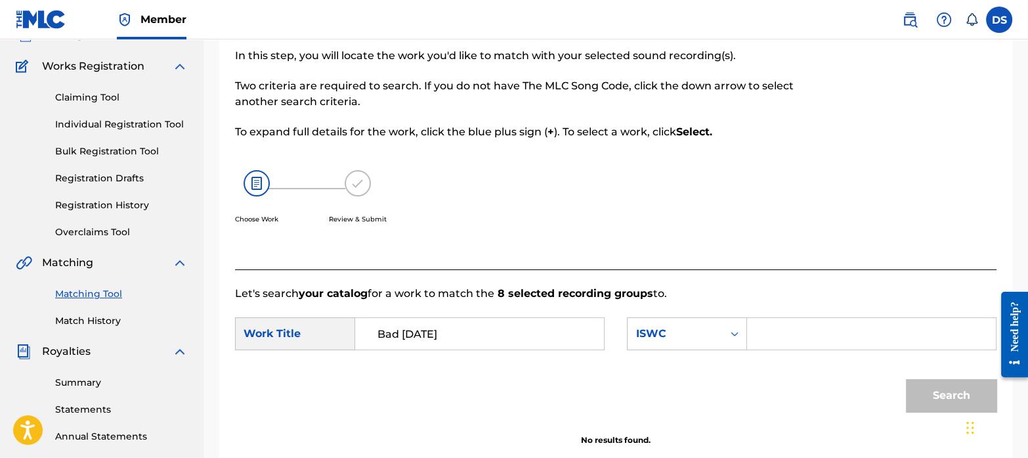
click at [837, 334] on input "Search Form" at bounding box center [872, 334] width 227 height 32
paste input "T3292111996"
type input "T3292111996"
click at [944, 386] on button "Search" at bounding box center [951, 395] width 91 height 33
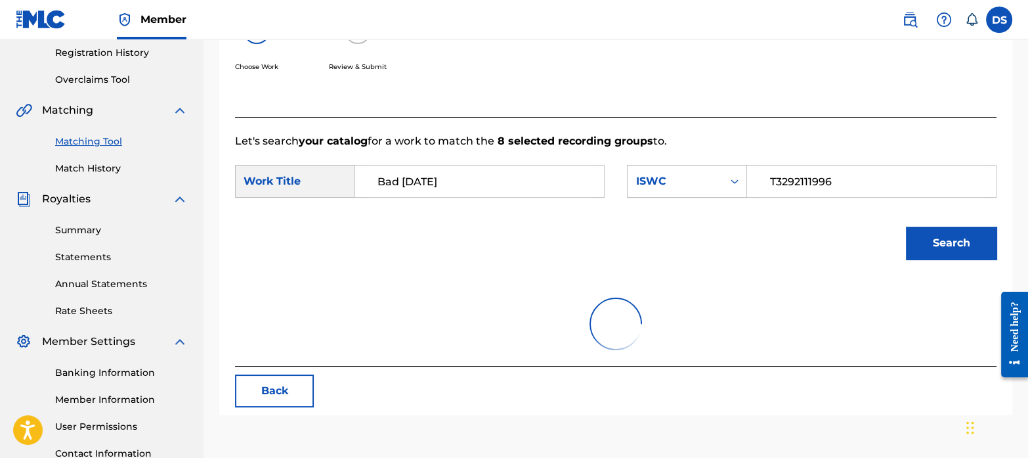
scroll to position [250, 0]
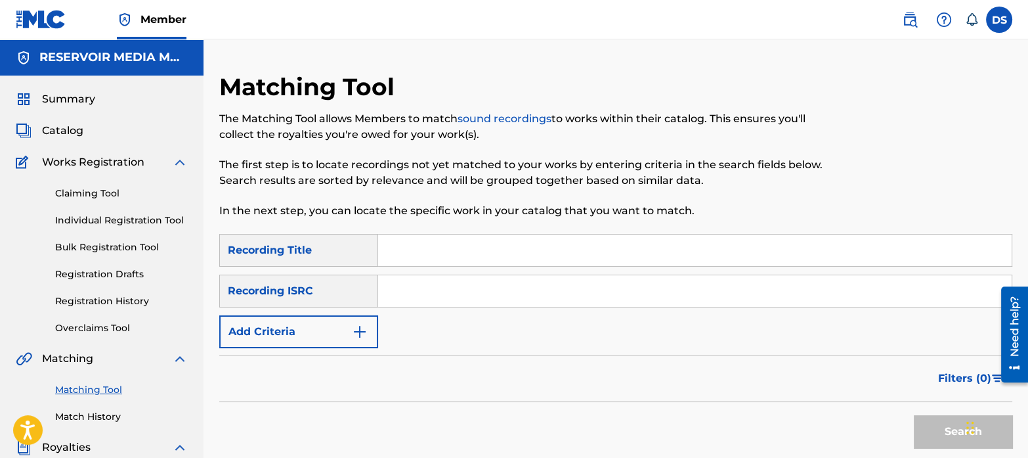
click at [468, 303] on input "Search Form" at bounding box center [695, 291] width 634 height 32
paste input "QZHN42166188"
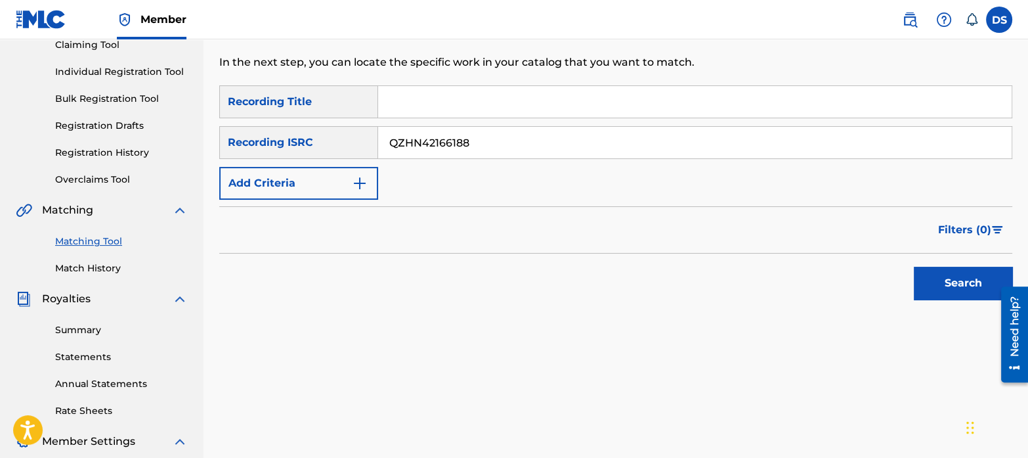
scroll to position [162, 0]
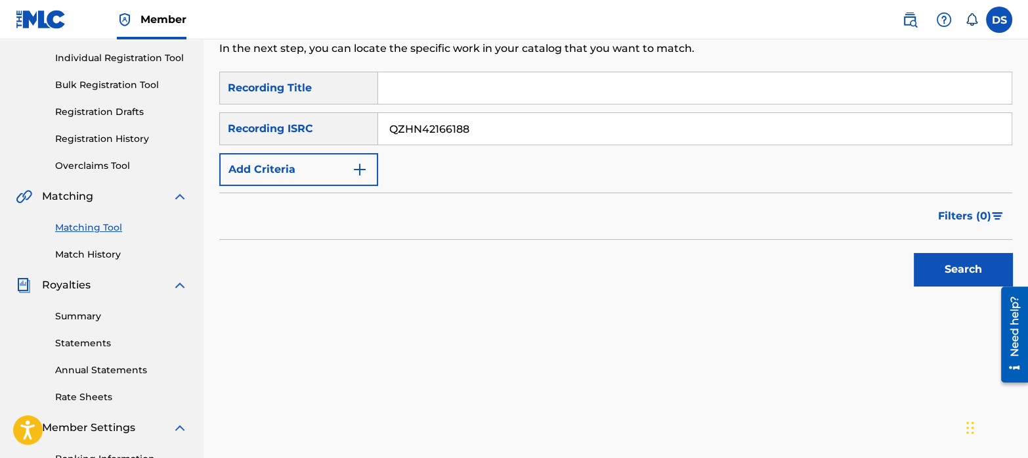
type input "QZHN42166188"
click at [975, 270] on button "Search" at bounding box center [963, 269] width 99 height 33
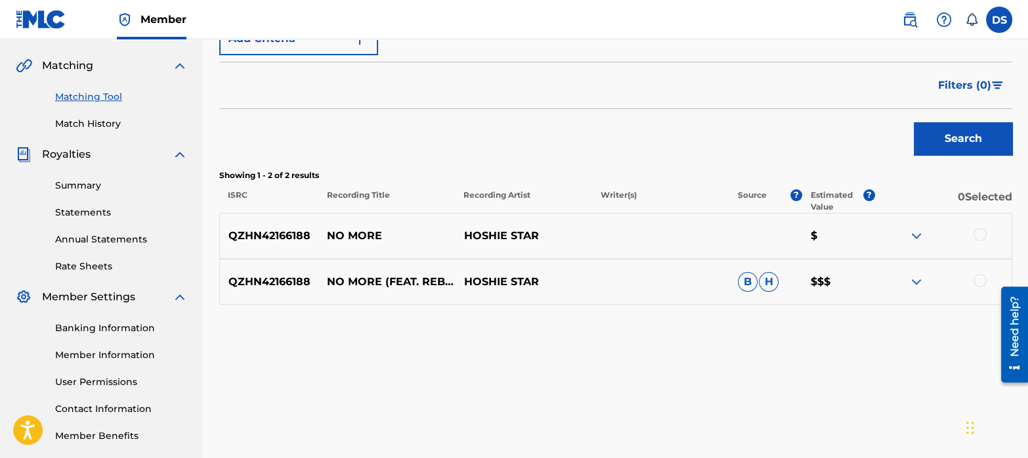
scroll to position [294, 0]
click at [979, 232] on div at bounding box center [980, 233] width 13 height 13
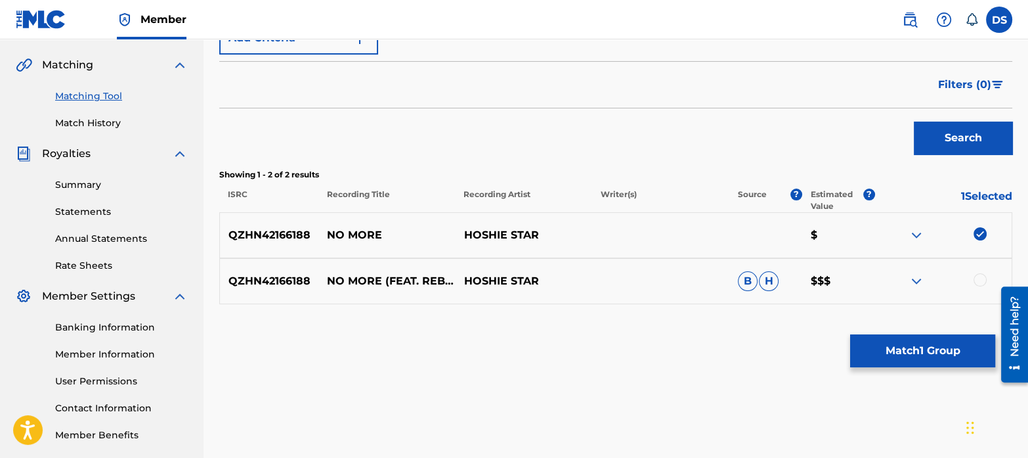
click at [981, 280] on div at bounding box center [980, 279] width 13 height 13
click at [939, 345] on button "Match 2 Groups" at bounding box center [923, 350] width 145 height 33
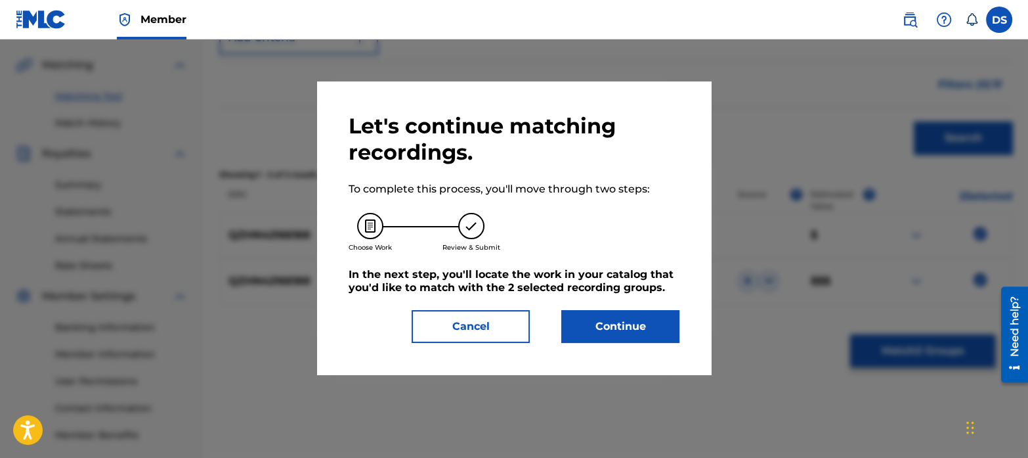
click at [623, 323] on button "Continue" at bounding box center [621, 326] width 118 height 33
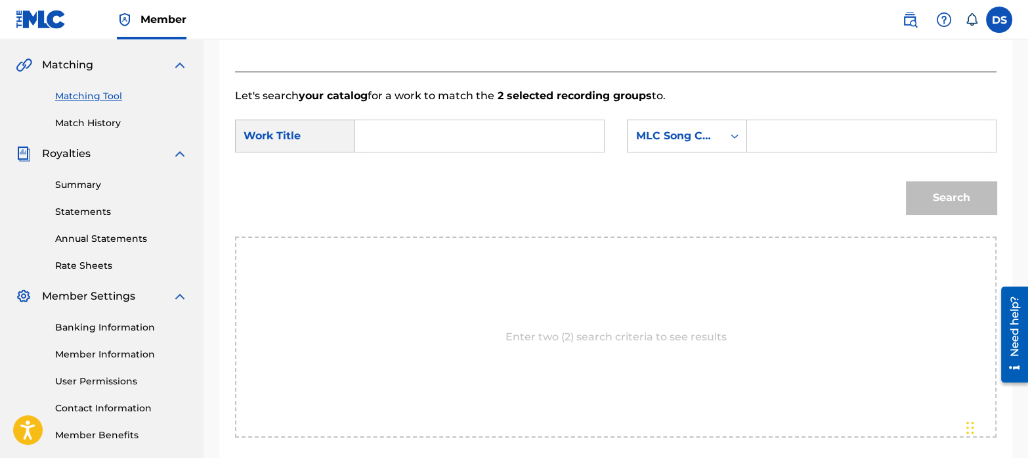
click at [406, 122] on input "Search Form" at bounding box center [479, 136] width 227 height 32
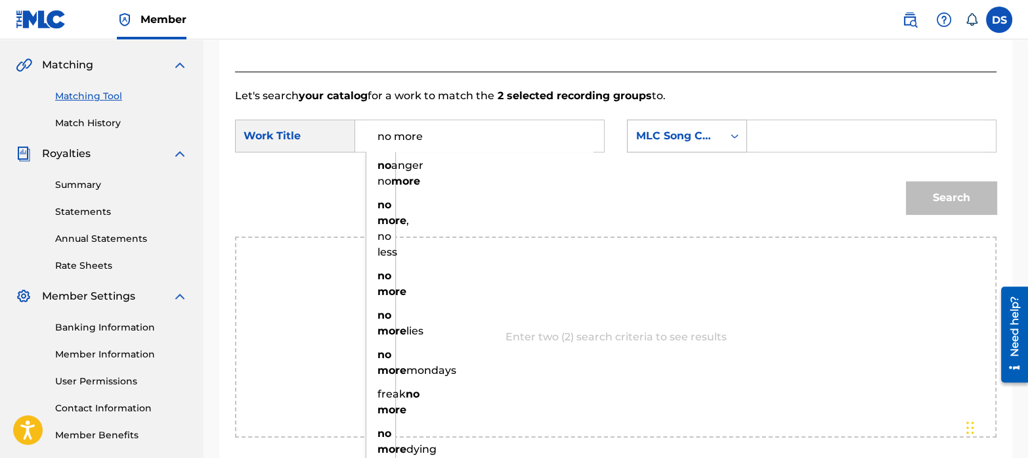
type input "no more"
click at [637, 146] on div "MLC Song Code" at bounding box center [675, 135] width 95 height 25
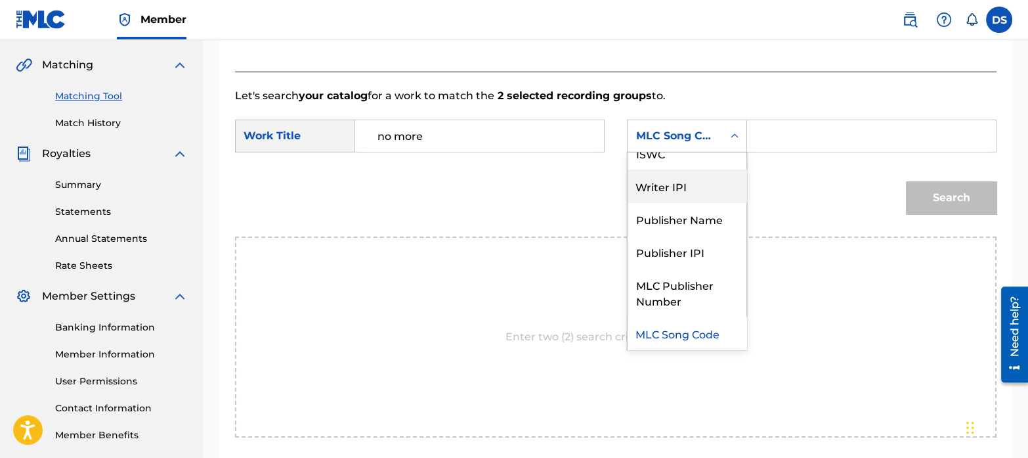
scroll to position [0, 0]
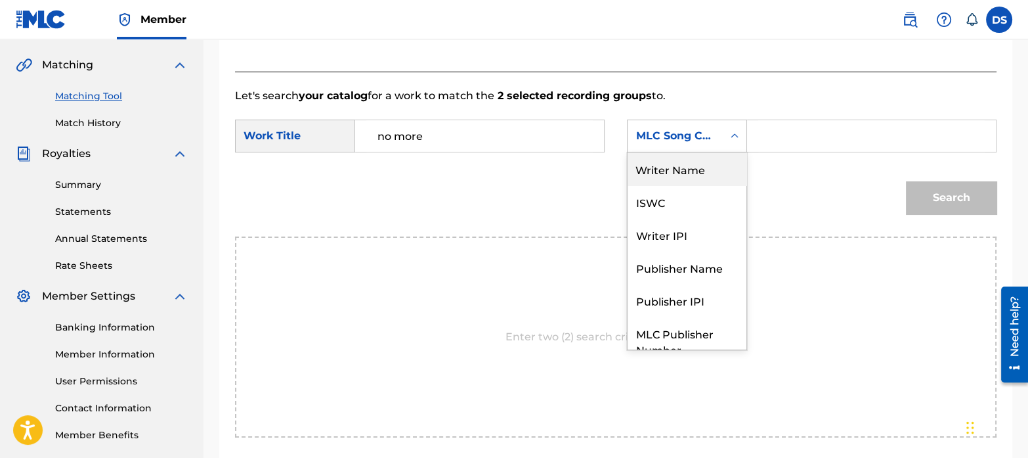
click at [661, 166] on div "Writer Name" at bounding box center [687, 168] width 119 height 33
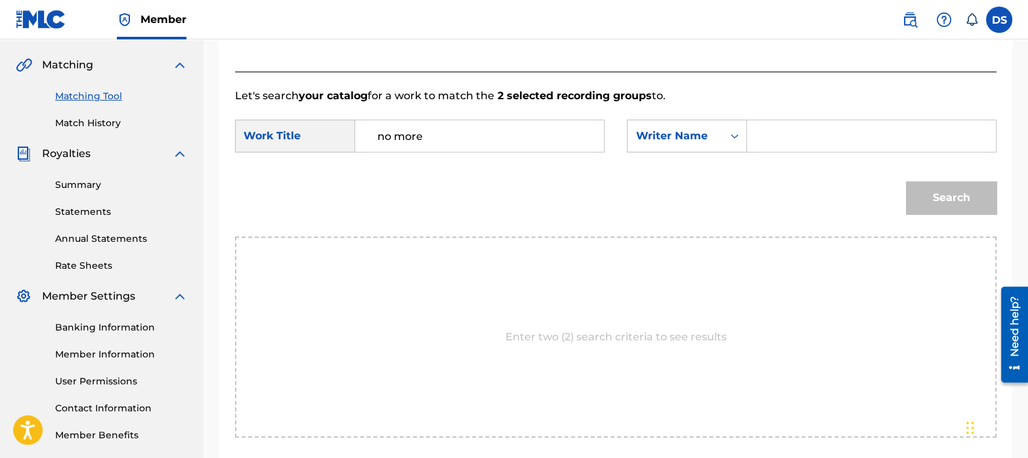
click at [797, 136] on input "Search Form" at bounding box center [872, 136] width 227 height 32
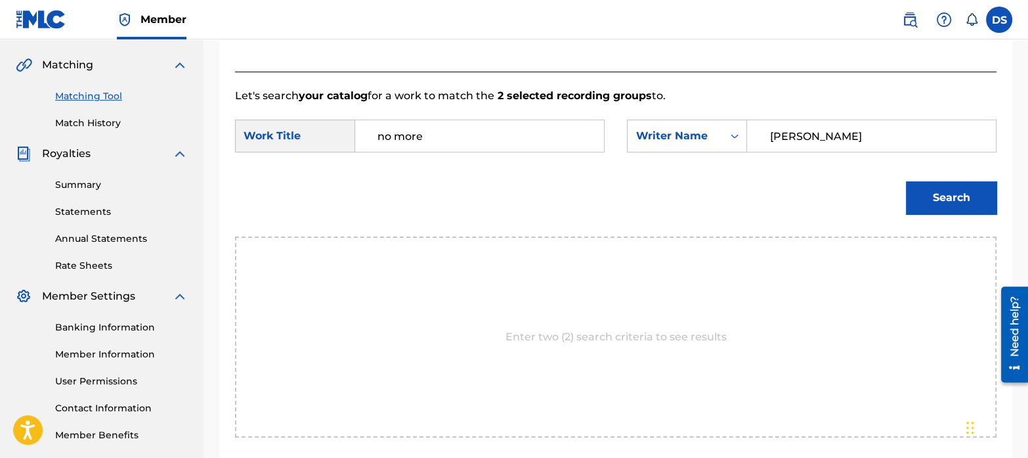
type input "[PERSON_NAME]"
click at [906, 181] on button "Search" at bounding box center [951, 197] width 91 height 33
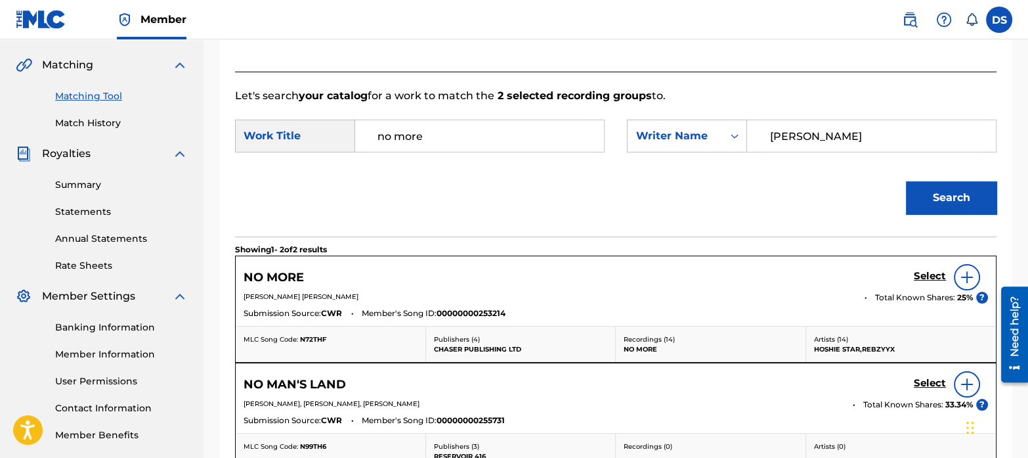
click at [928, 278] on h5 "Select" at bounding box center [930, 276] width 32 height 12
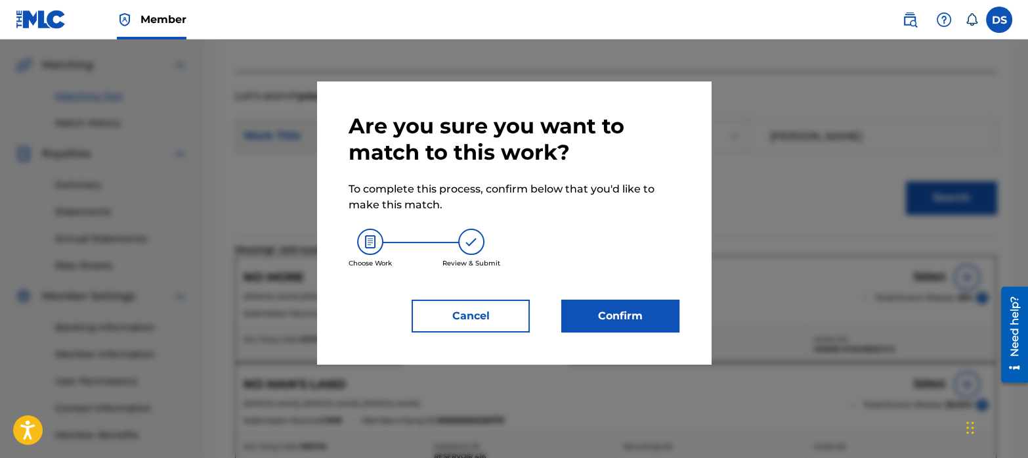
click at [621, 297] on div "Are you sure you want to match to this work? To complete this process, confirm …" at bounding box center [514, 222] width 331 height 219
click at [630, 307] on button "Confirm" at bounding box center [621, 315] width 118 height 33
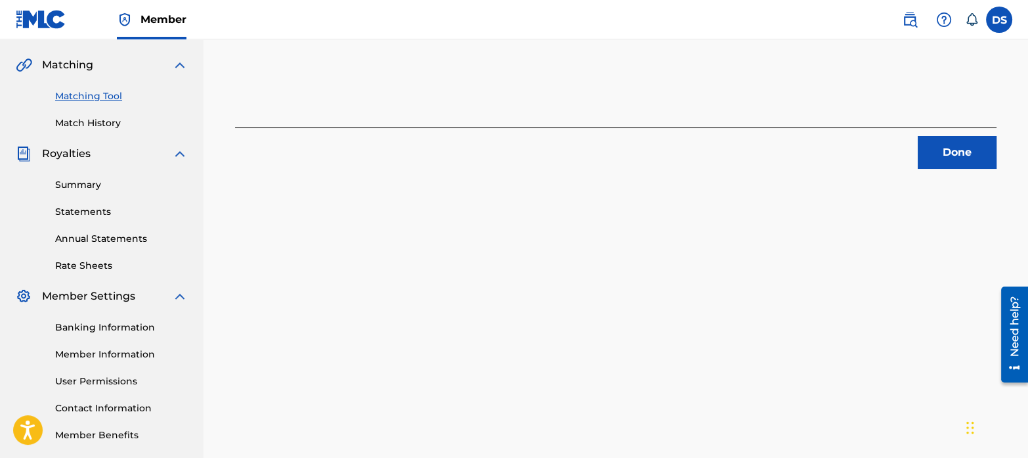
click at [943, 153] on button "Done" at bounding box center [957, 152] width 79 height 33
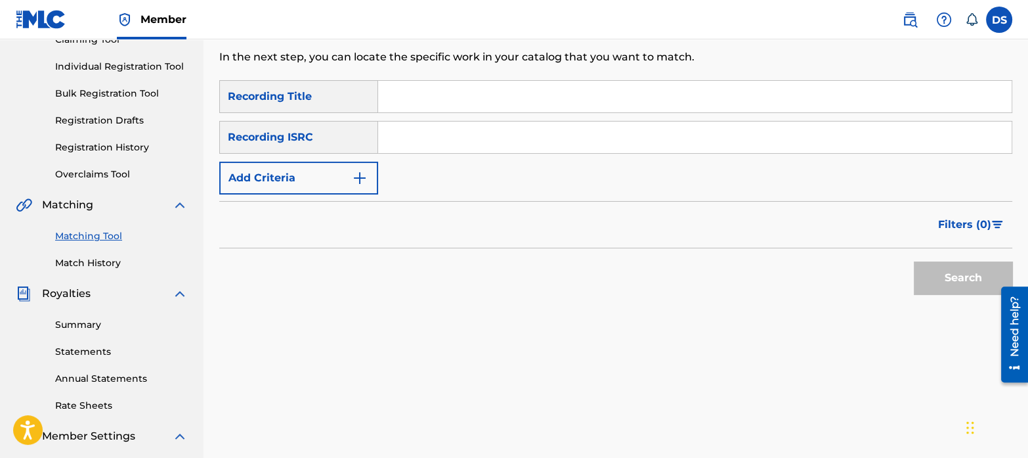
scroll to position [152, 0]
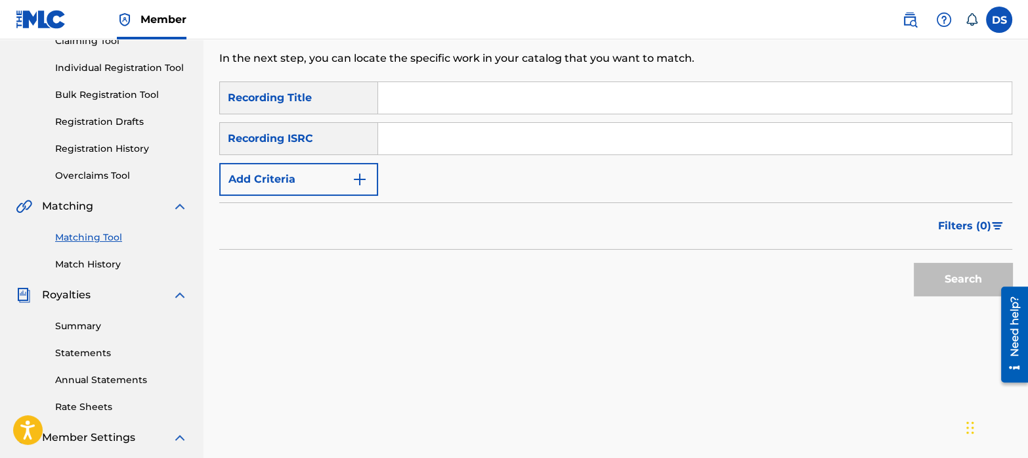
click at [493, 143] on input "Search Form" at bounding box center [695, 139] width 634 height 32
paste input "QZDA72122180"
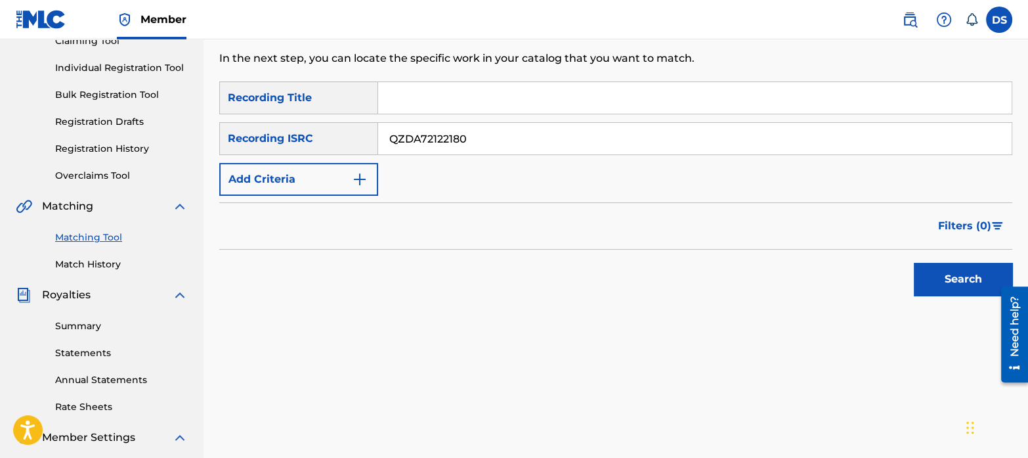
type input "QZDA72122180"
click at [914, 263] on button "Search" at bounding box center [963, 279] width 99 height 33
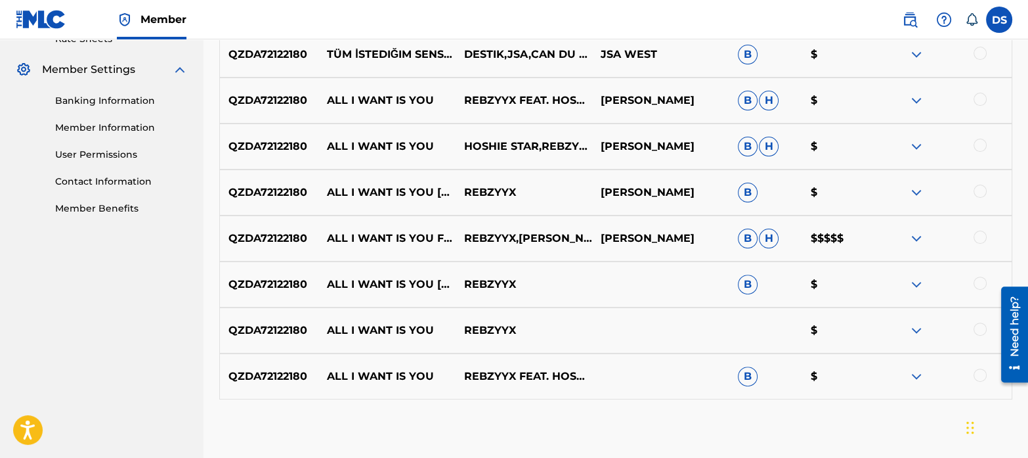
scroll to position [521, 0]
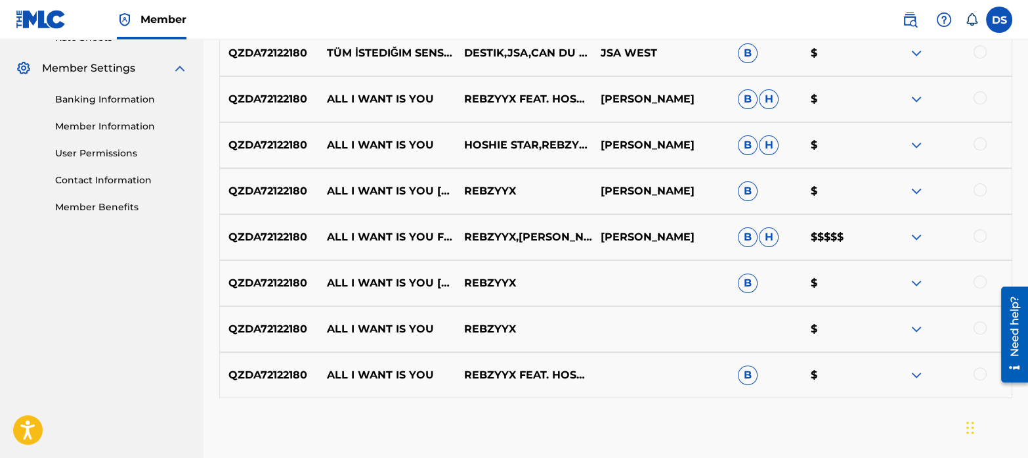
click at [982, 234] on div at bounding box center [980, 235] width 13 height 13
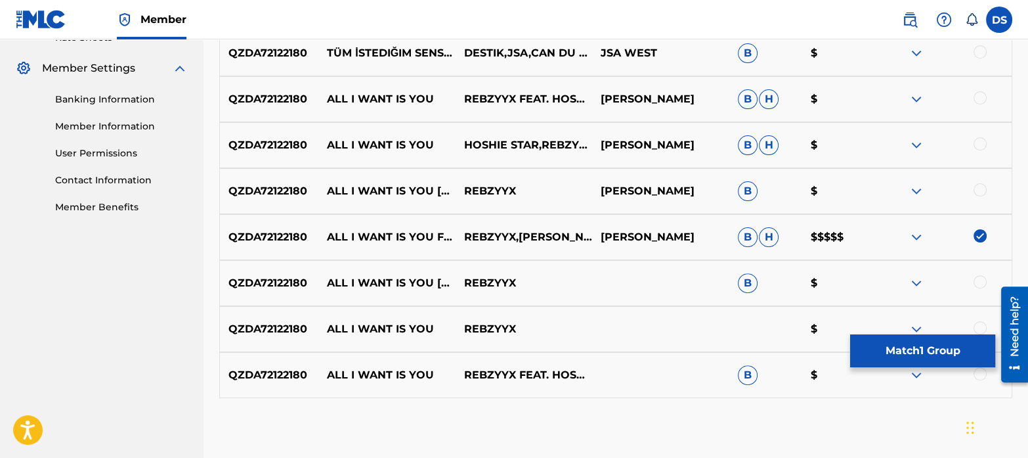
click at [958, 352] on button "Match 1 Group" at bounding box center [923, 350] width 145 height 33
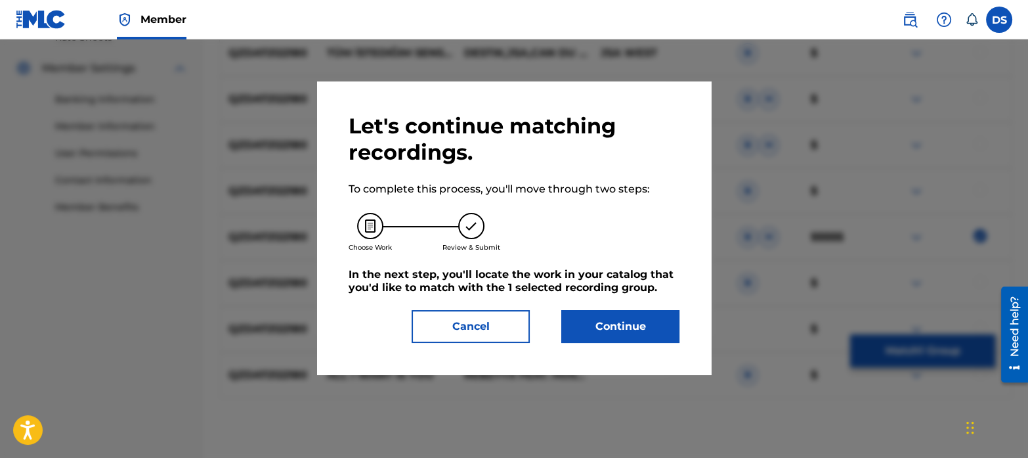
click at [637, 323] on button "Continue" at bounding box center [621, 326] width 118 height 33
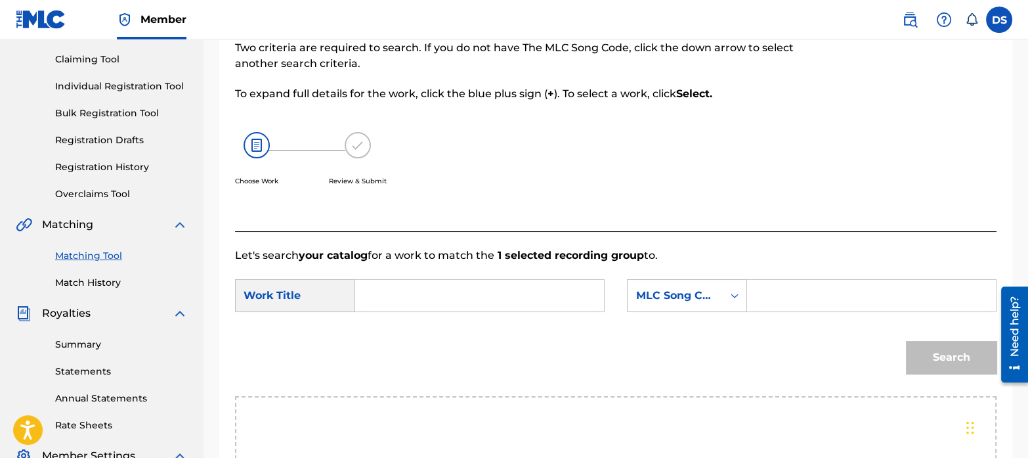
scroll to position [30, 0]
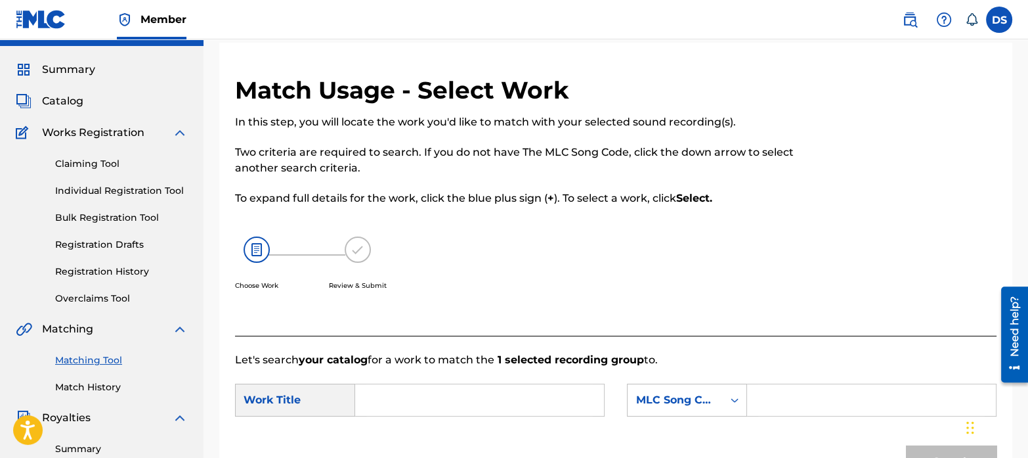
click at [450, 389] on input "Search Form" at bounding box center [479, 400] width 227 height 32
type input "all i want is you"
click at [679, 406] on div "MLC Song Code" at bounding box center [675, 400] width 79 height 16
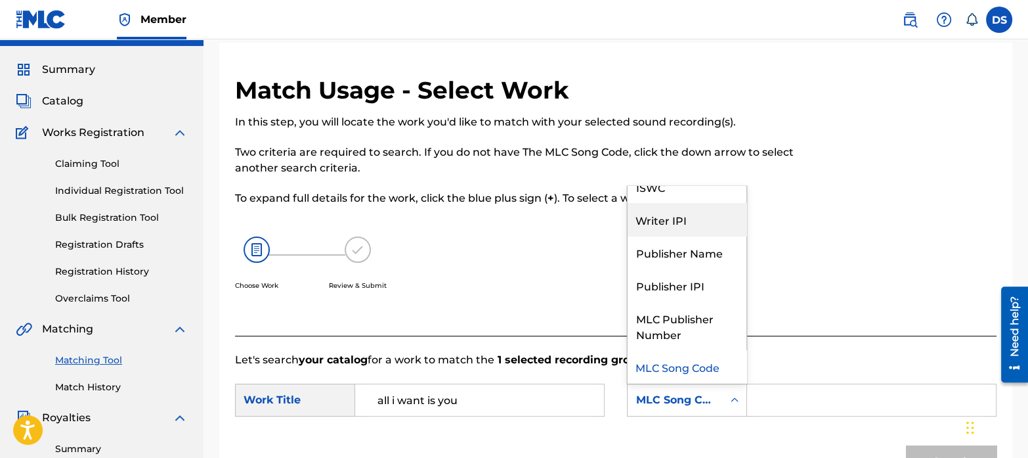
scroll to position [0, 0]
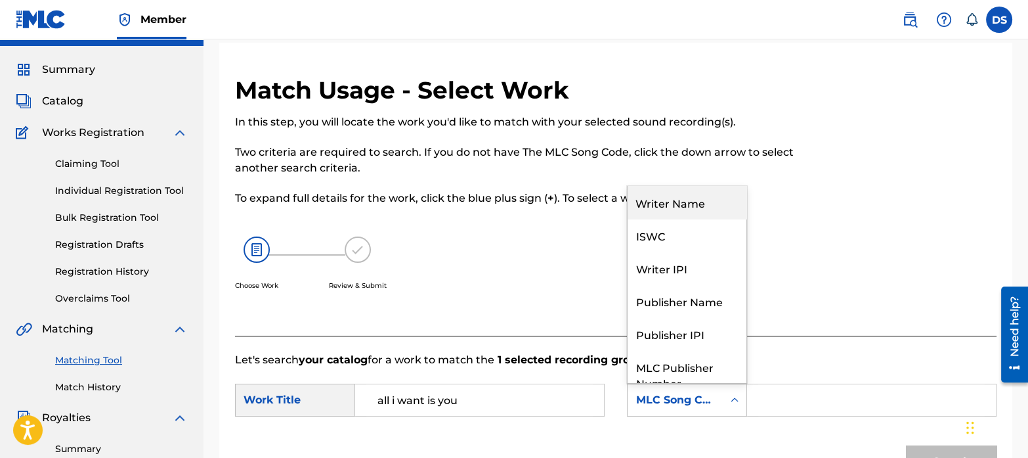
click at [646, 202] on div "Writer Name" at bounding box center [687, 202] width 119 height 33
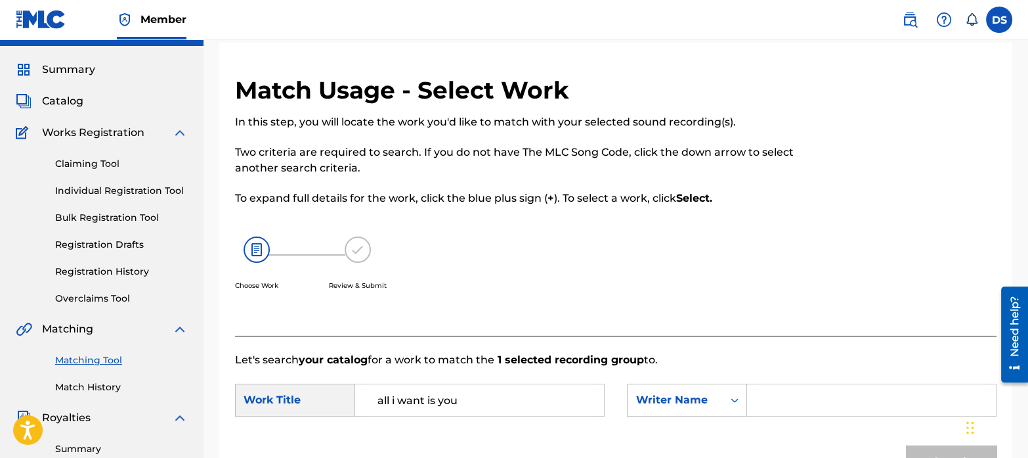
click at [808, 396] on input "Search Form" at bounding box center [872, 400] width 227 height 32
type input "[PERSON_NAME]"
click at [906, 445] on button "Search" at bounding box center [951, 461] width 91 height 33
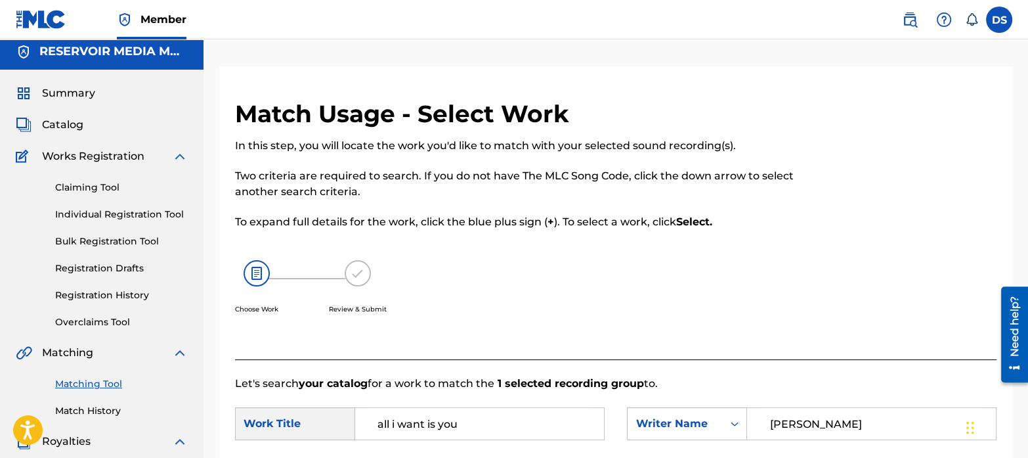
scroll to position [7, 0]
click at [110, 414] on link "Match History" at bounding box center [121, 410] width 133 height 14
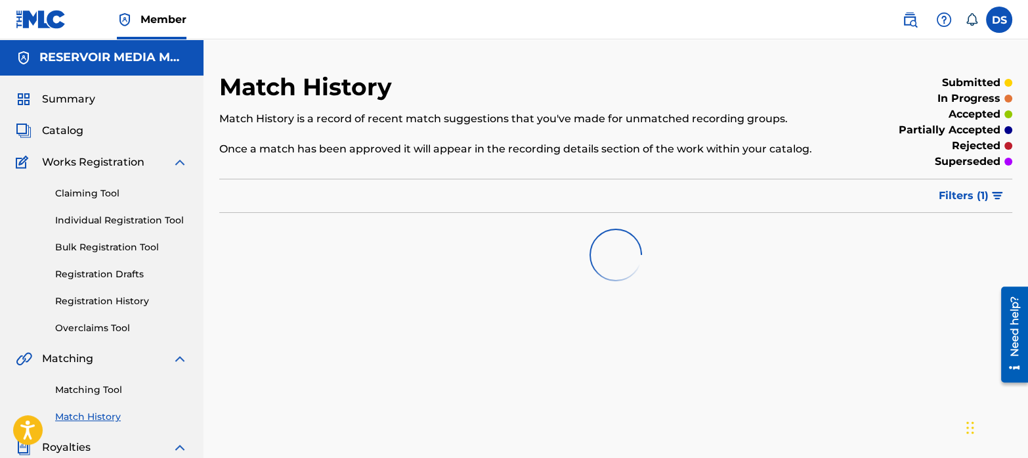
click at [102, 393] on link "Matching Tool" at bounding box center [121, 390] width 133 height 14
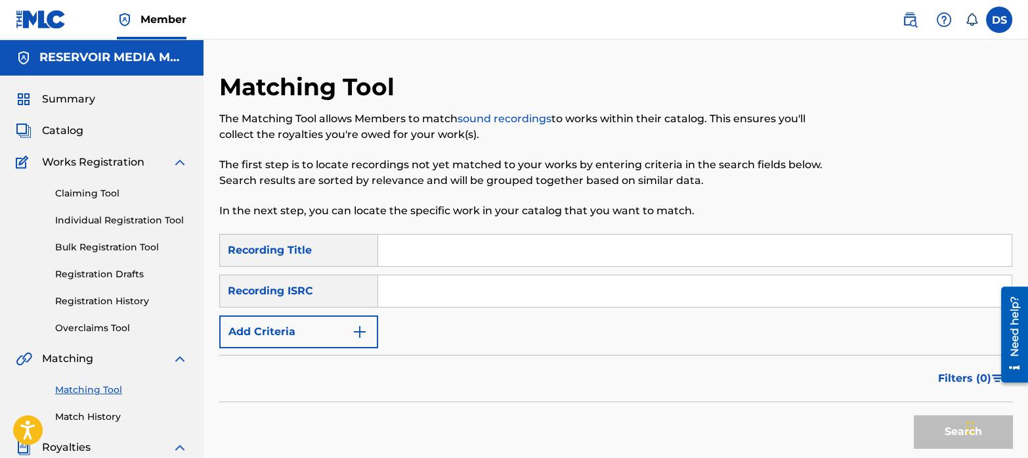
click at [506, 288] on input "Search Form" at bounding box center [695, 291] width 634 height 32
paste input "QZWFS2315458"
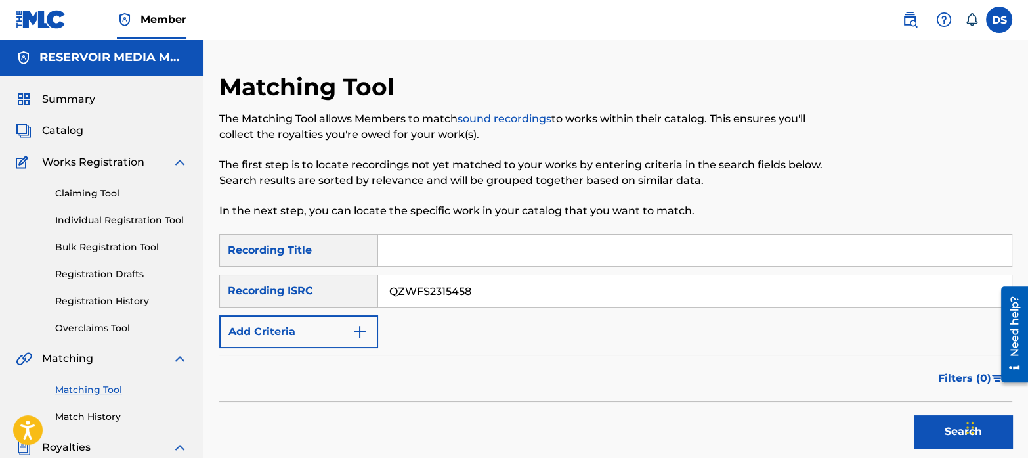
type input "QZWFS2315458"
click at [914, 415] on button "Search" at bounding box center [963, 431] width 99 height 33
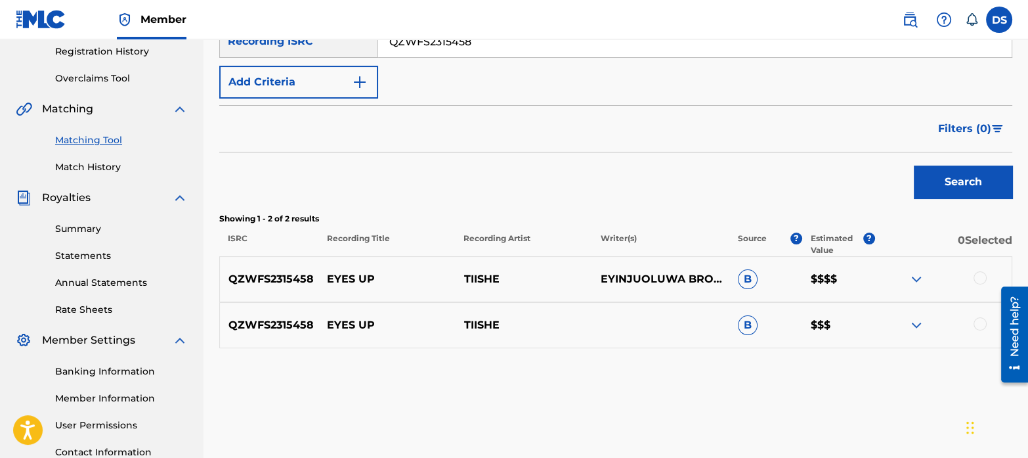
scroll to position [271, 0]
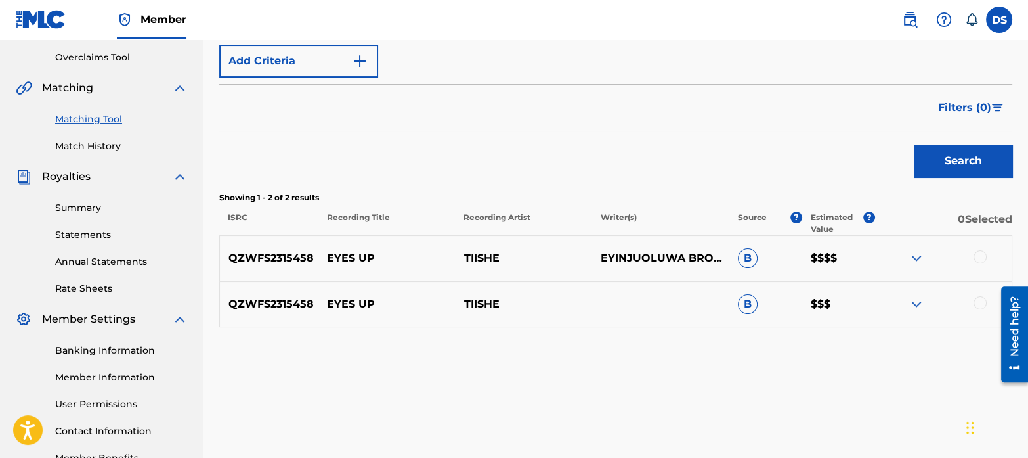
click at [981, 257] on div at bounding box center [980, 256] width 13 height 13
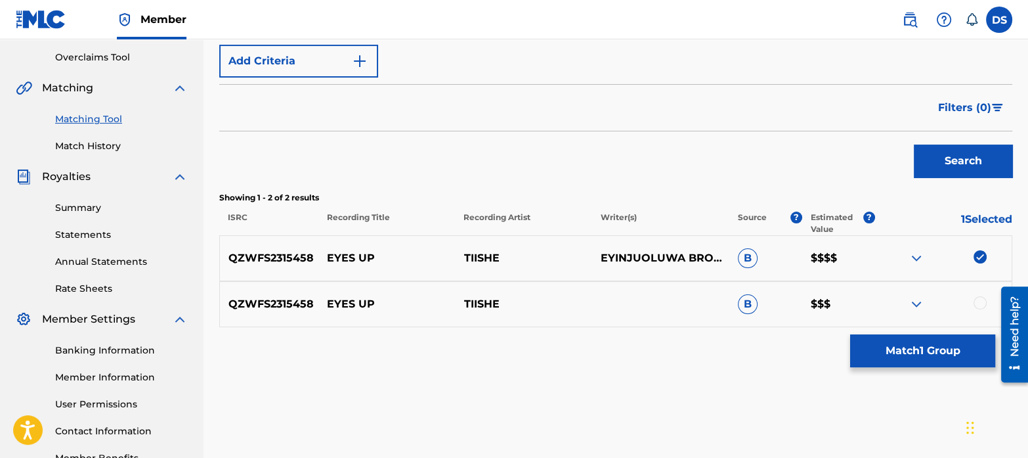
click at [982, 298] on div at bounding box center [980, 302] width 13 height 13
click at [901, 341] on button "Match 2 Groups" at bounding box center [923, 350] width 145 height 33
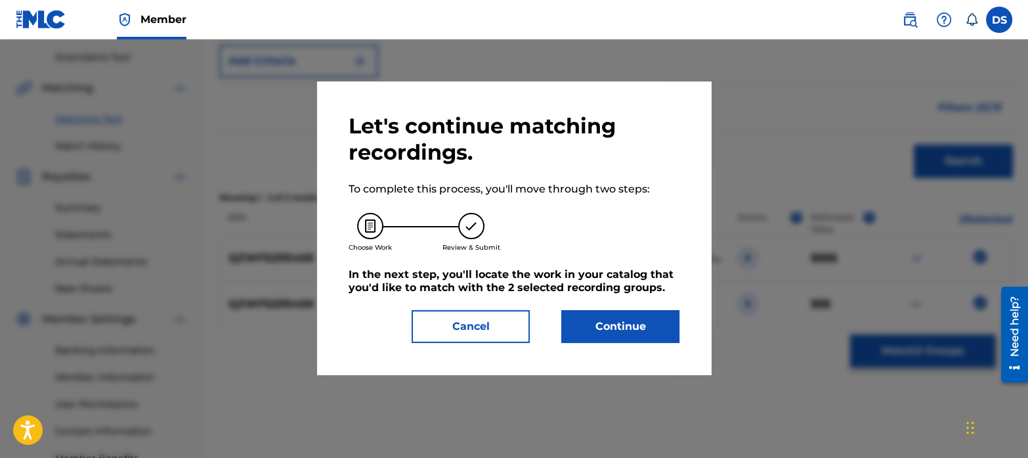
click at [611, 313] on button "Continue" at bounding box center [621, 326] width 118 height 33
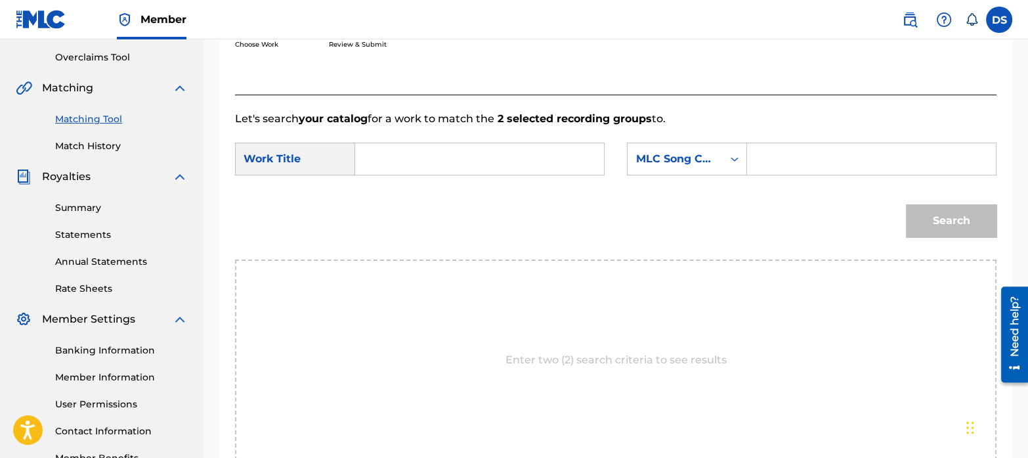
click at [493, 152] on input "Search Form" at bounding box center [479, 159] width 227 height 32
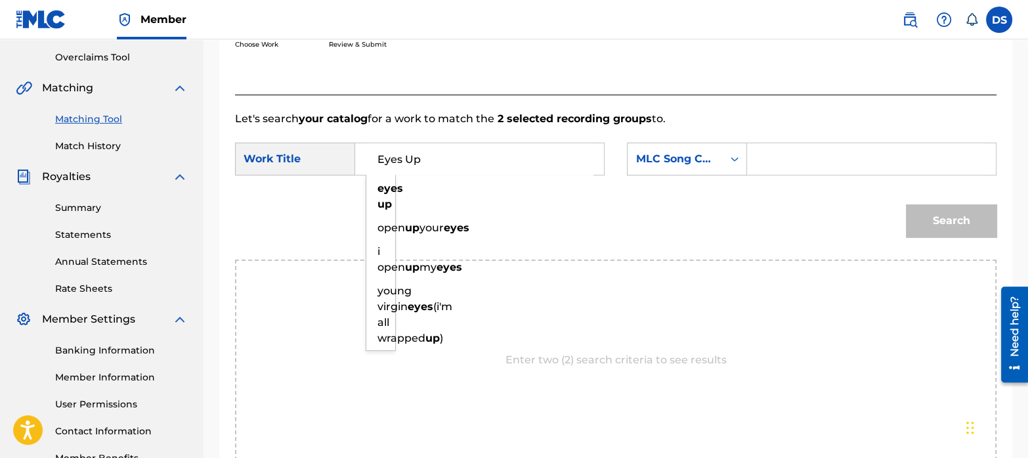
type input "Eyes Up"
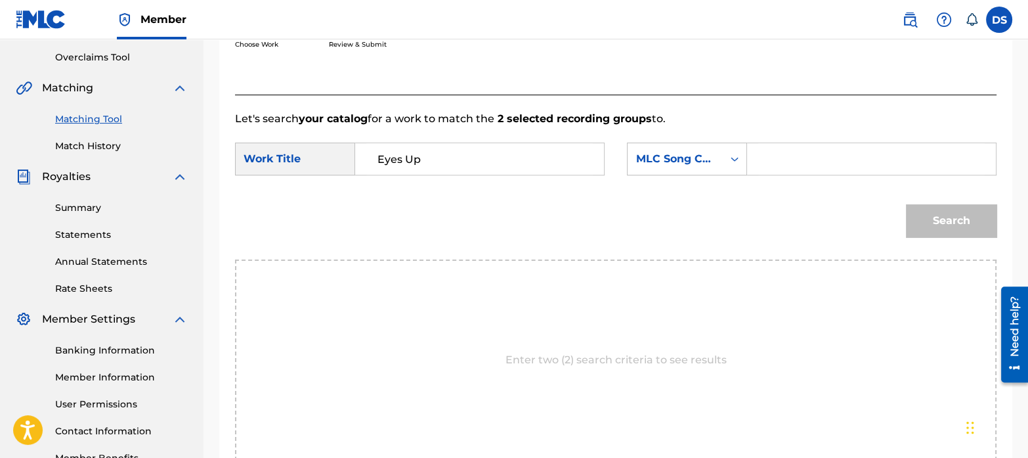
click at [523, 241] on div "Search" at bounding box center [616, 225] width 762 height 68
click at [497, 158] on input "Eyes Up" at bounding box center [479, 159] width 227 height 32
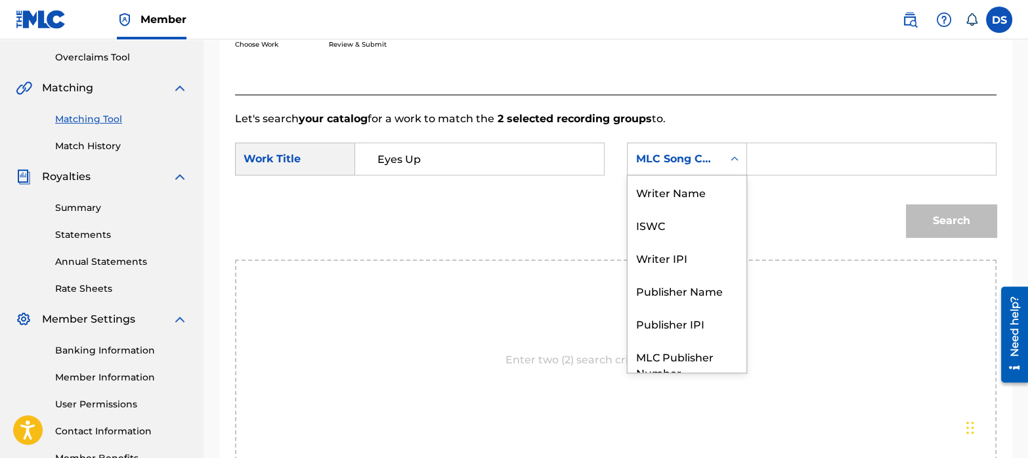
click at [641, 158] on div "MLC Song Code" at bounding box center [675, 159] width 79 height 16
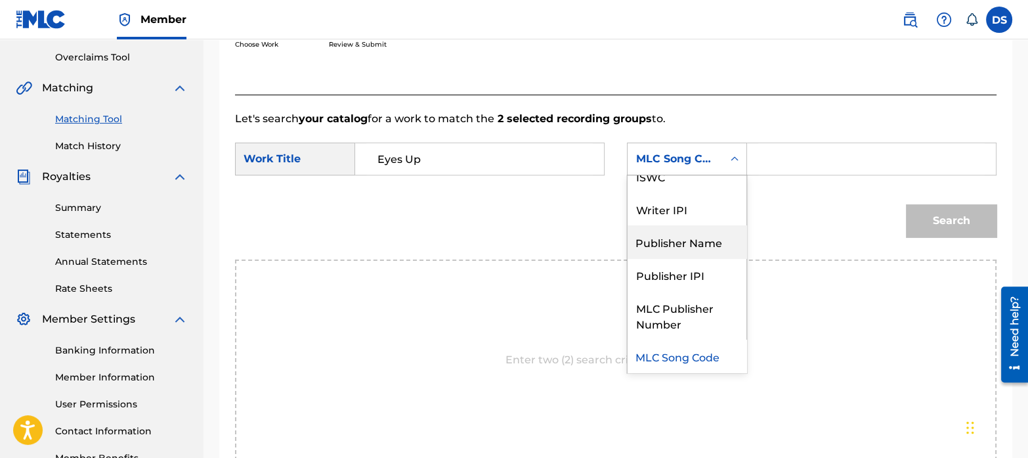
scroll to position [0, 0]
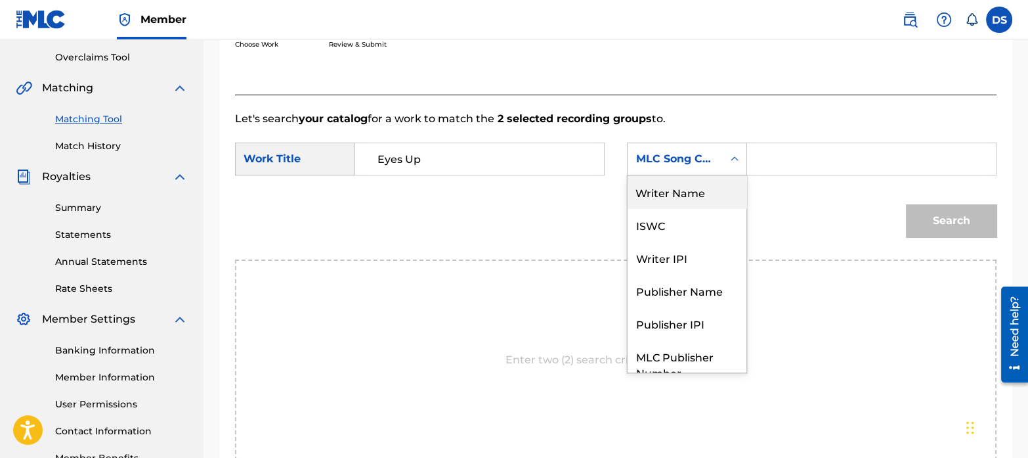
click at [665, 204] on div "Writer Name" at bounding box center [687, 191] width 119 height 33
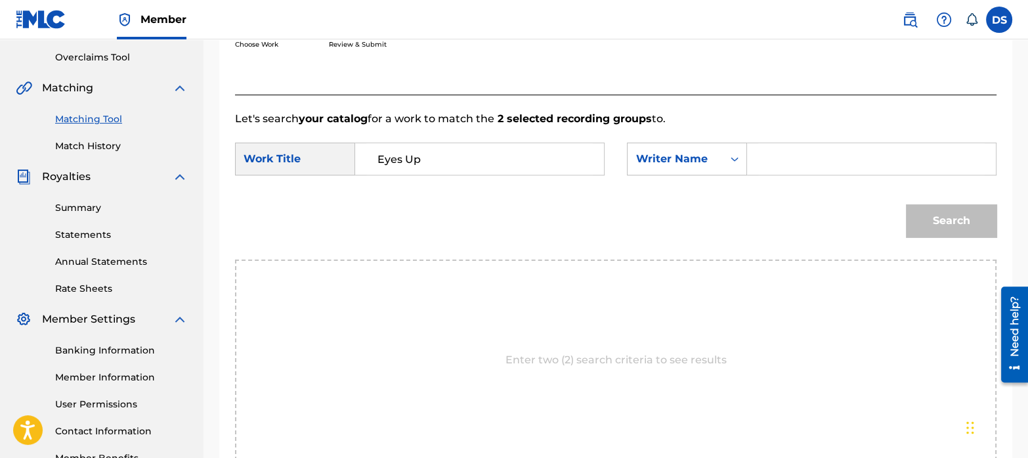
click at [758, 158] on div "Search Form" at bounding box center [872, 159] width 250 height 33
click at [775, 159] on input "Search Form" at bounding box center [872, 159] width 227 height 32
paste input "Voidrave 99"
click at [959, 228] on button "Search" at bounding box center [951, 220] width 91 height 33
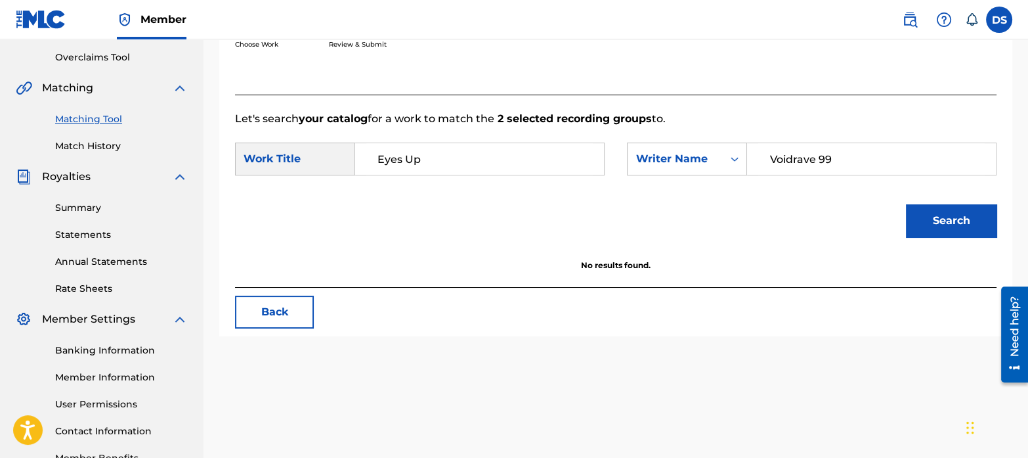
click at [872, 166] on input "Voidrave 99" at bounding box center [872, 159] width 227 height 32
type input "Voidrave"
click at [949, 217] on button "Search" at bounding box center [951, 220] width 91 height 33
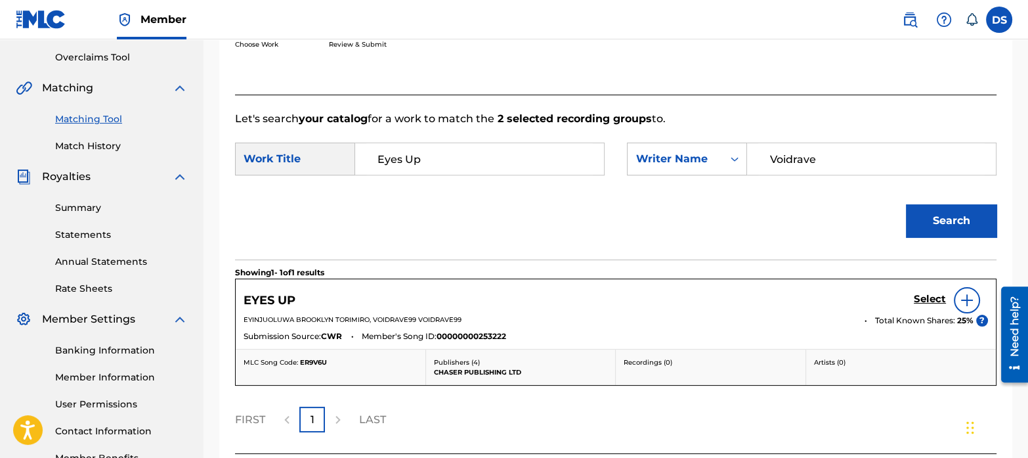
click at [929, 294] on h5 "Select" at bounding box center [930, 299] width 32 height 12
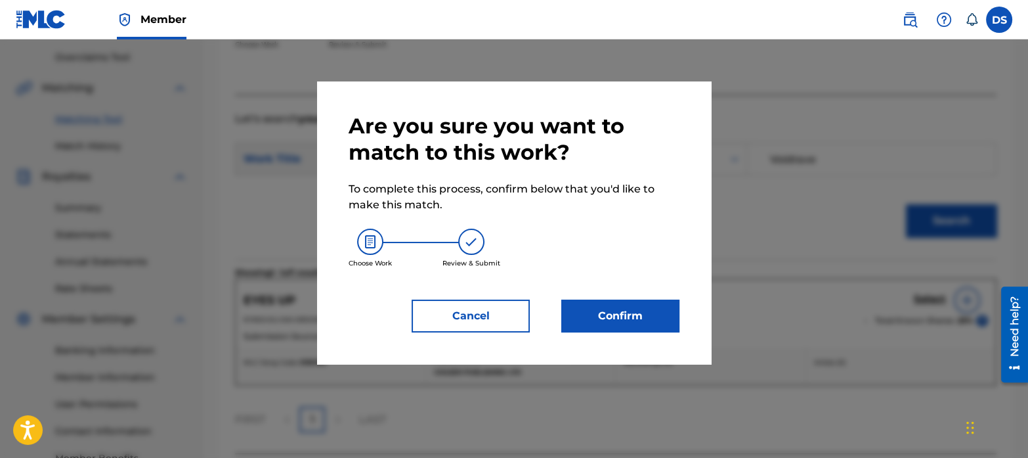
click at [664, 313] on button "Confirm" at bounding box center [621, 315] width 118 height 33
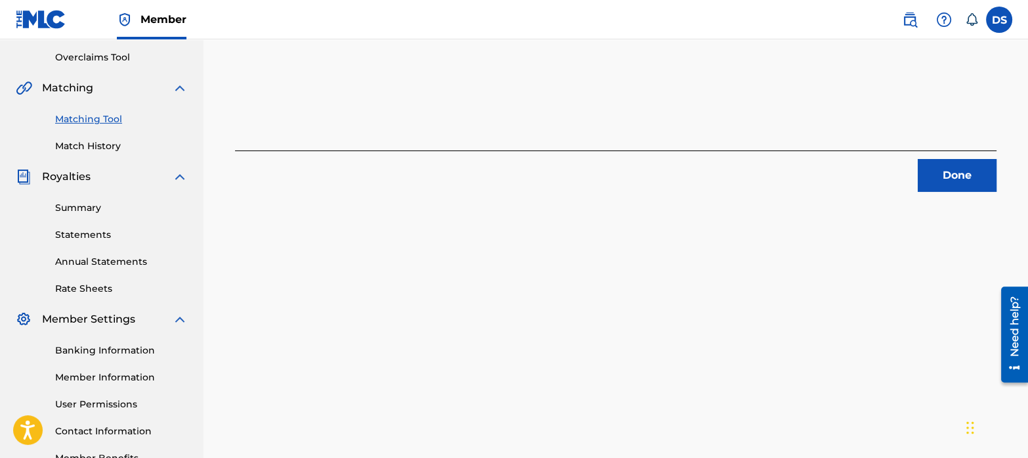
click at [946, 177] on button "Done" at bounding box center [957, 175] width 79 height 33
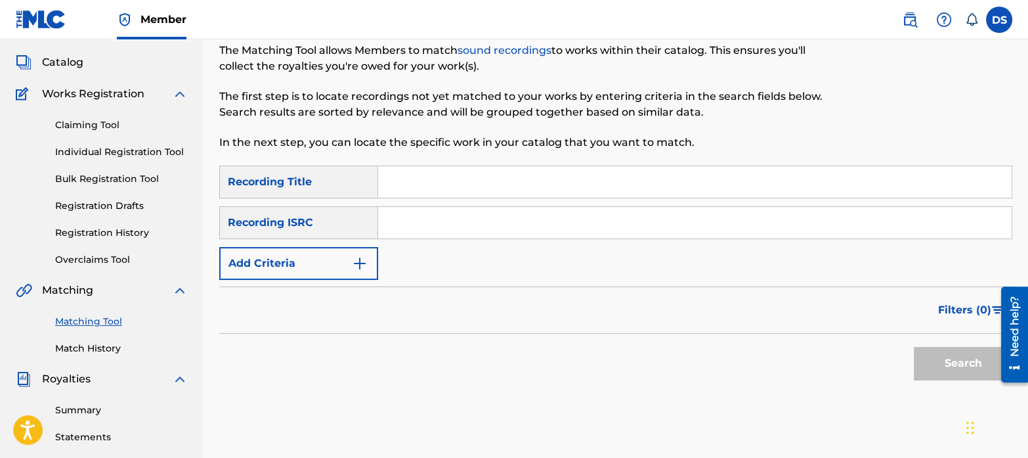
scroll to position [64, 0]
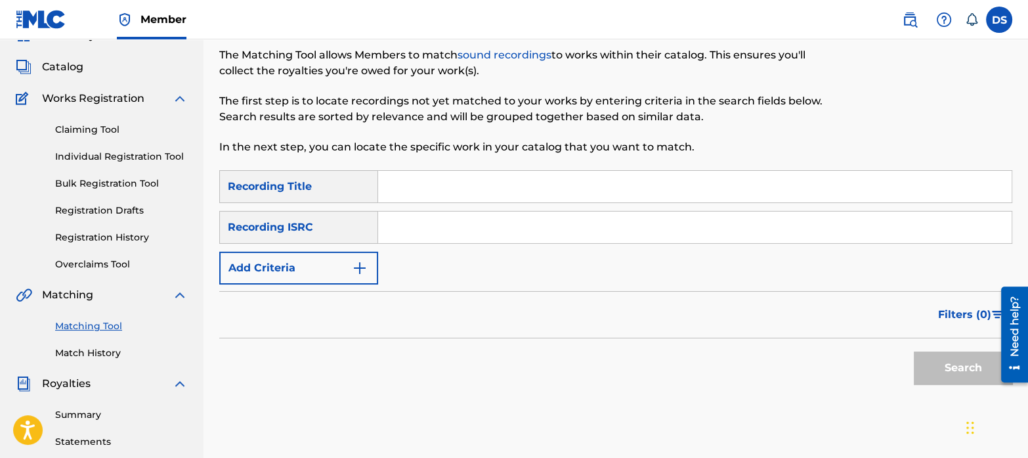
click at [483, 225] on input "Search Form" at bounding box center [695, 227] width 634 height 32
paste input "NLF711602000"
click at [914, 351] on button "Search" at bounding box center [963, 367] width 99 height 33
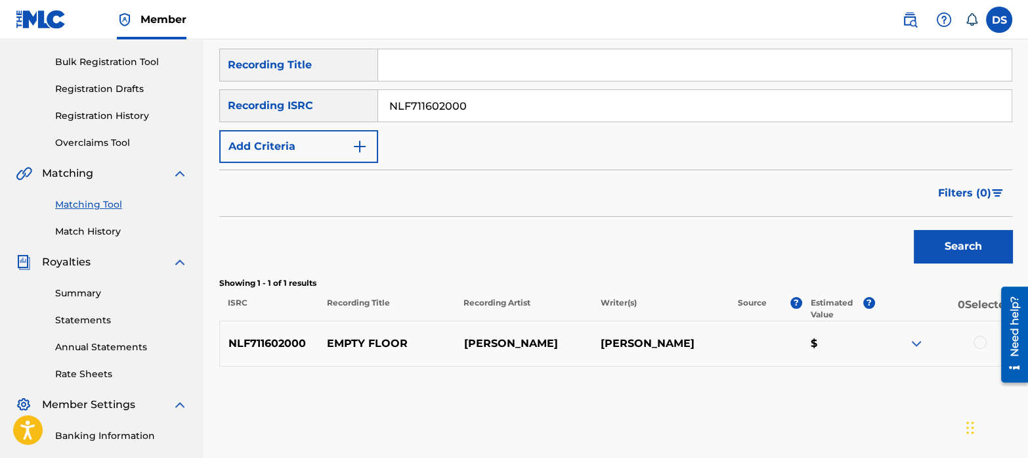
scroll to position [227, 0]
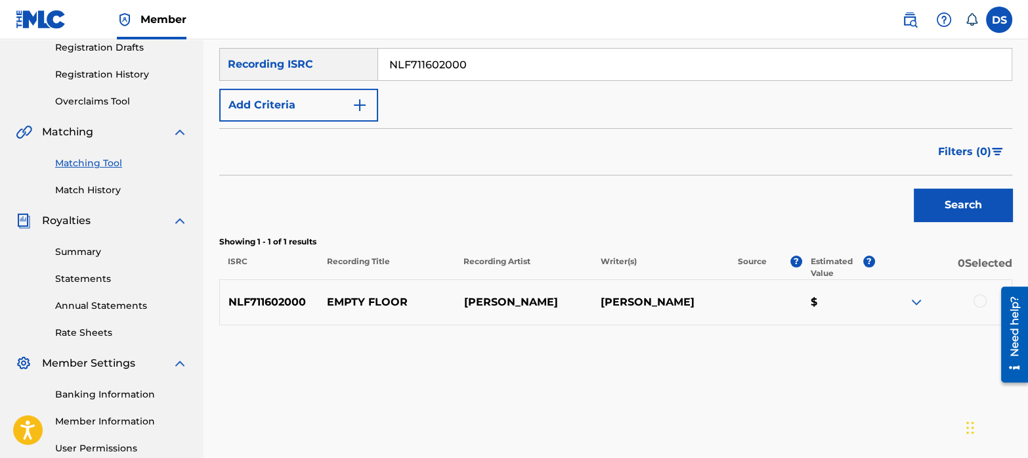
drag, startPoint x: 493, startPoint y: 72, endPoint x: 377, endPoint y: 30, distance: 123.2
click at [377, 30] on div "Member DS DS [PERSON_NAME] [EMAIL_ADDRESS][DOMAIN_NAME] Notification Preference…" at bounding box center [514, 180] width 1028 height 814
paste input "DEZC62272588"
click at [969, 198] on button "Search" at bounding box center [963, 204] width 99 height 33
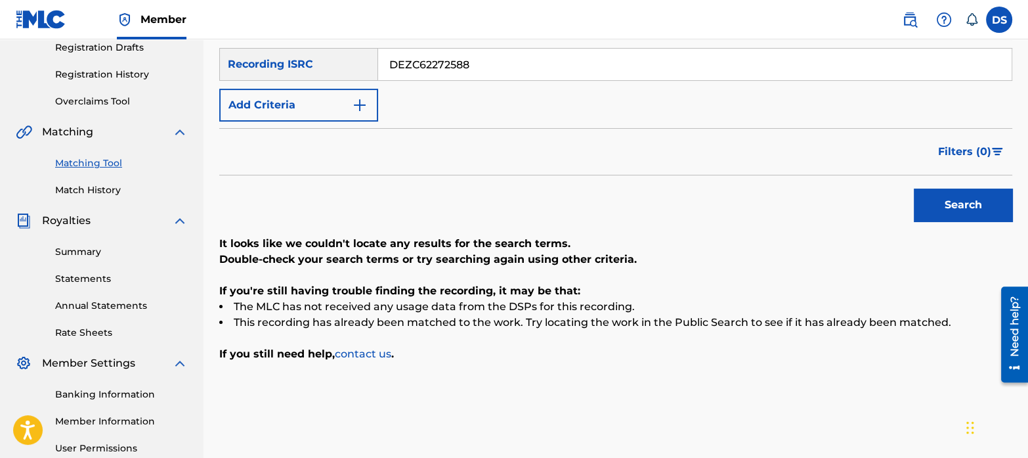
drag, startPoint x: 510, startPoint y: 63, endPoint x: 191, endPoint y: -39, distance: 334.4
click at [191, 0] on html "Accessibility Screen-Reader Guide, Feedback, and Issue Reporting | New window M…" at bounding box center [514, 2] width 1028 height 458
paste input "VE11900063"
type input "DEVE11900063"
click at [964, 198] on button "Search" at bounding box center [963, 204] width 99 height 33
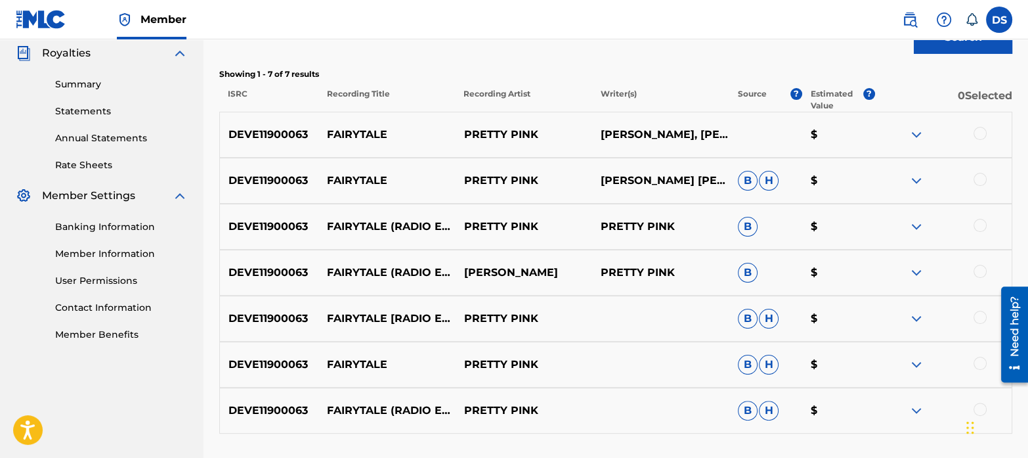
scroll to position [424, 0]
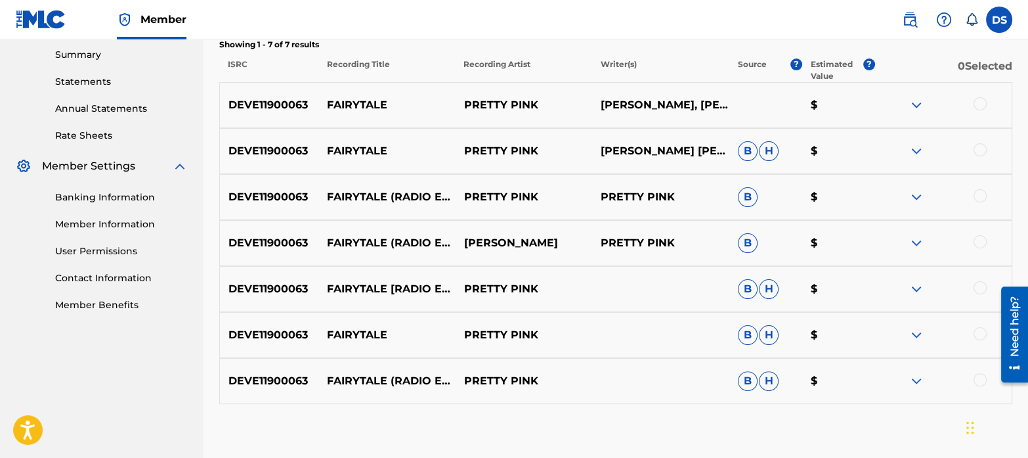
click at [981, 102] on div at bounding box center [980, 103] width 13 height 13
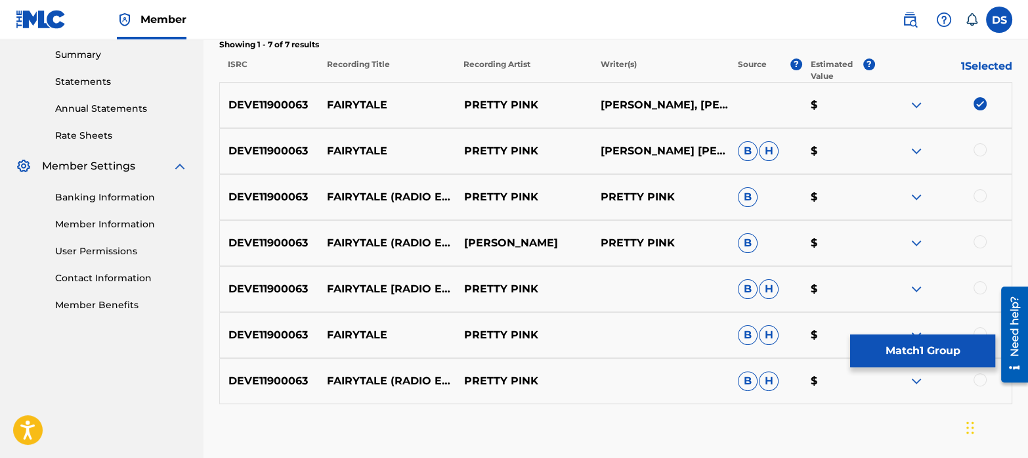
click at [983, 154] on div at bounding box center [980, 149] width 13 height 13
click at [981, 244] on div at bounding box center [980, 241] width 13 height 13
click at [979, 189] on div at bounding box center [980, 195] width 13 height 13
click at [979, 284] on div at bounding box center [980, 287] width 13 height 13
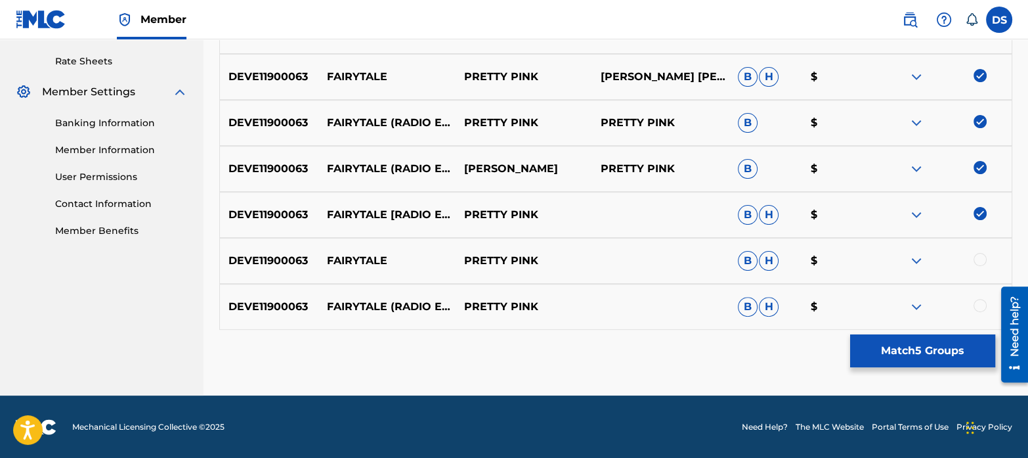
click at [977, 257] on div at bounding box center [980, 259] width 13 height 13
click at [982, 301] on div at bounding box center [980, 305] width 13 height 13
click at [941, 344] on button "Match 7 Groups" at bounding box center [923, 350] width 145 height 33
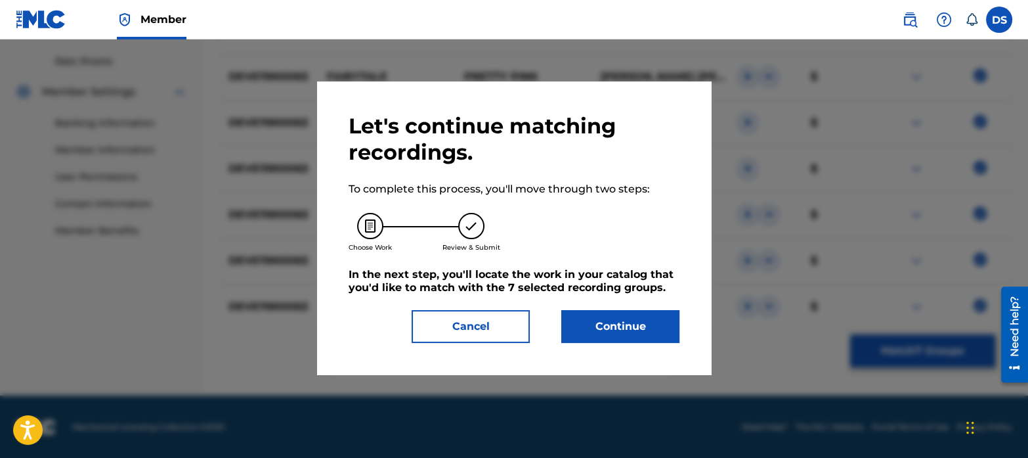
click at [613, 333] on button "Continue" at bounding box center [621, 326] width 118 height 33
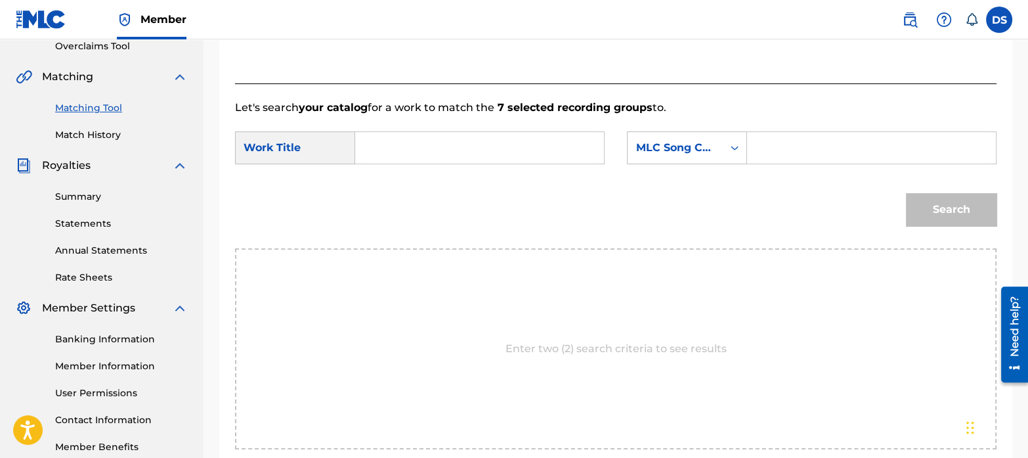
scroll to position [280, 0]
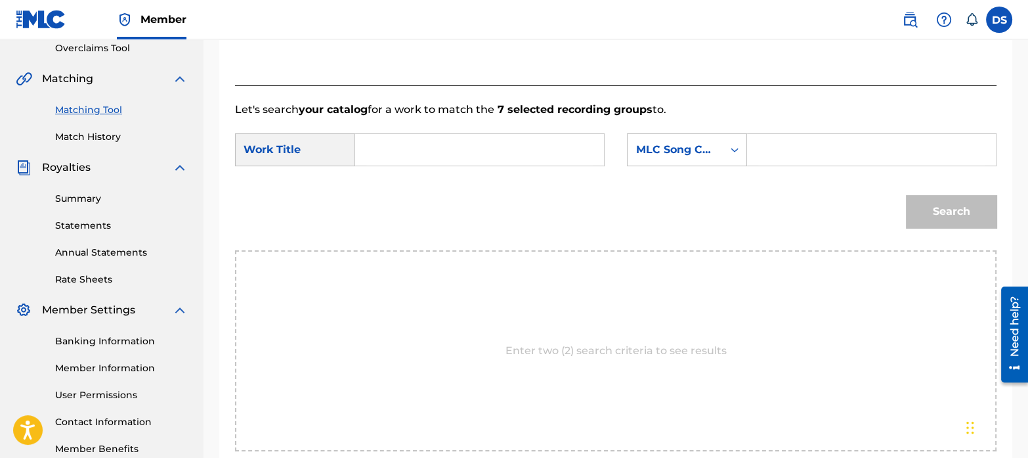
click at [412, 149] on input "Search Form" at bounding box center [479, 150] width 227 height 32
paste input "FAIRYTALE"
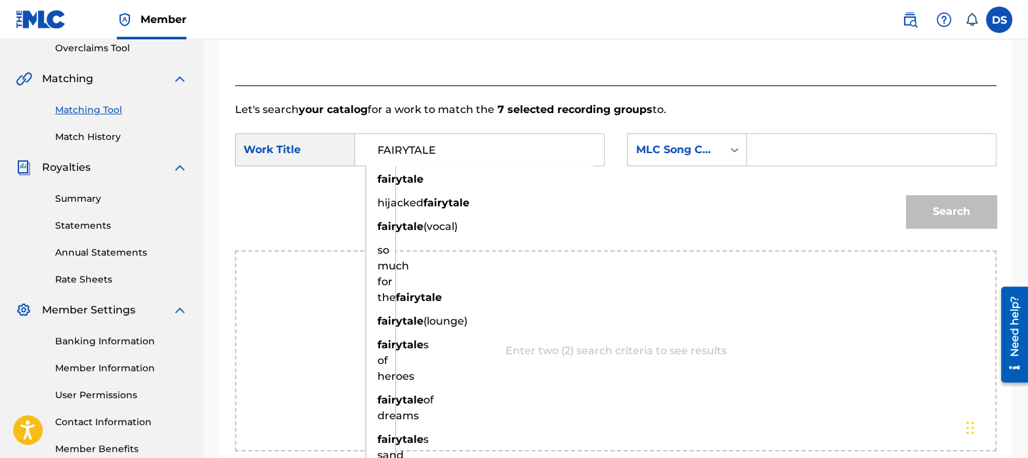
type input "FAIRYTALE"
click at [674, 156] on div "MLC Song Code" at bounding box center [675, 150] width 79 height 16
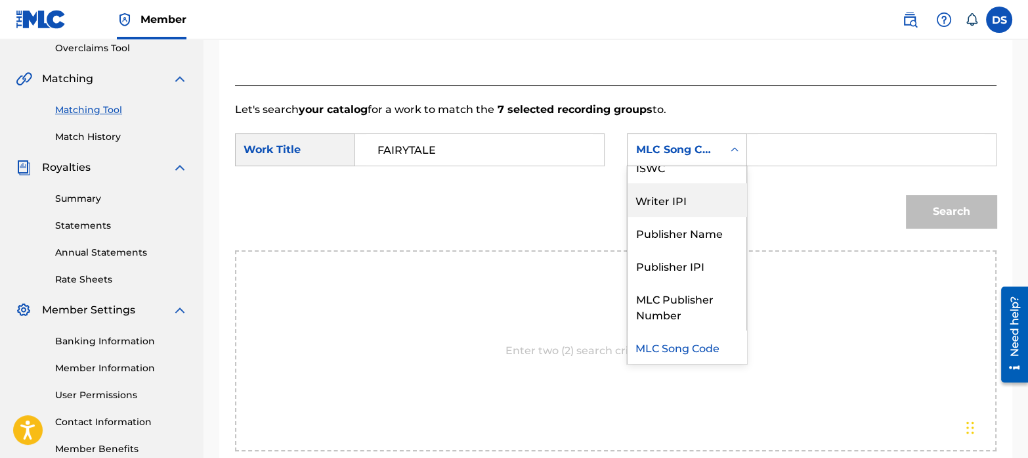
scroll to position [35, 0]
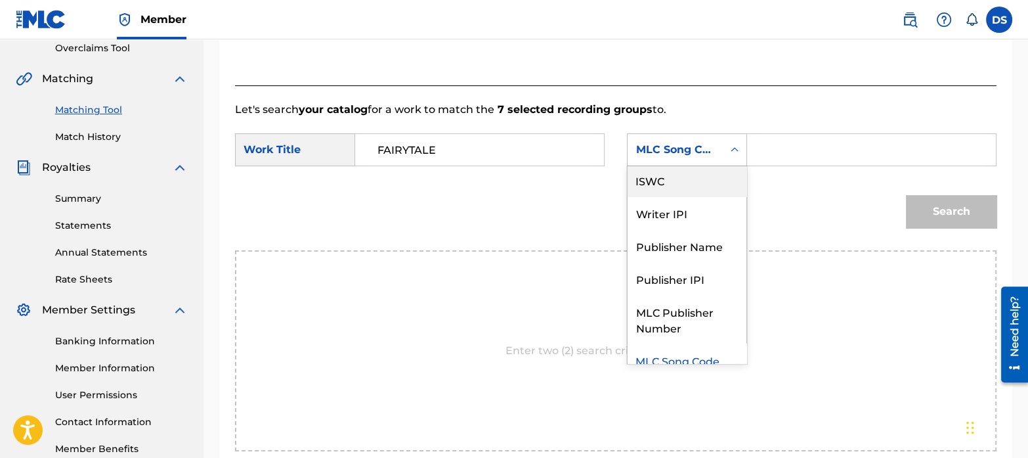
click at [663, 190] on div "ISWC" at bounding box center [687, 180] width 119 height 33
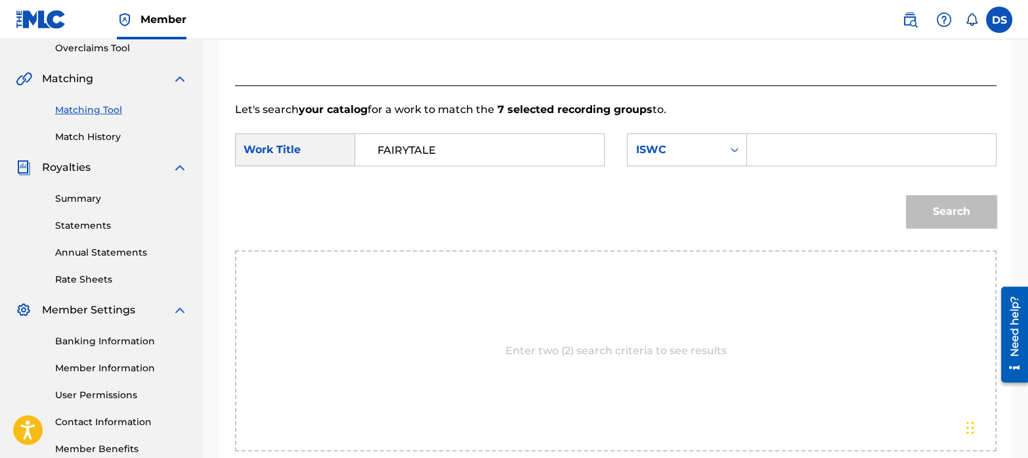
click at [791, 145] on input "Search Form" at bounding box center [872, 150] width 227 height 32
paste input "T8042278672"
type input "T8042278672"
click at [944, 210] on button "Search" at bounding box center [951, 211] width 91 height 33
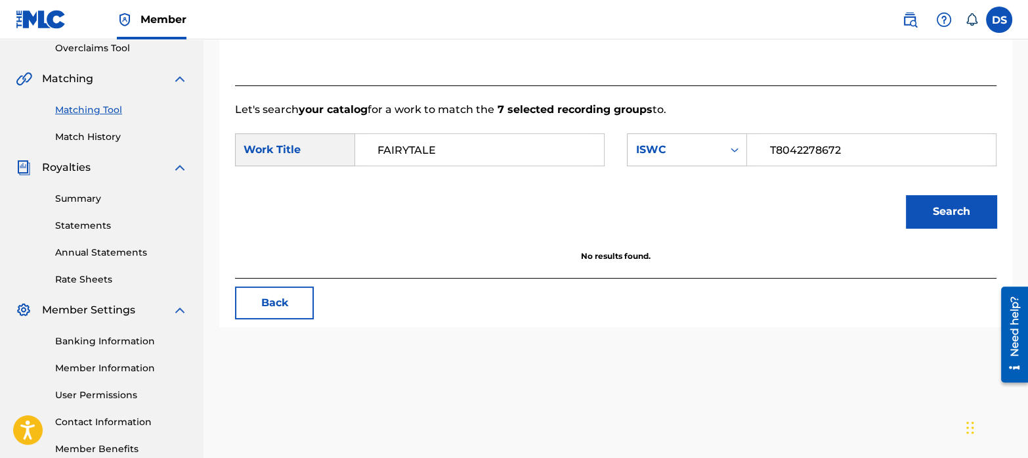
click at [675, 167] on div "SearchWithCriteria07180aeb-8f40-497b-ad24-a7feb6f65074 Work Title FAIRYTALE Sea…" at bounding box center [616, 153] width 762 height 41
click at [666, 160] on div "ISWC" at bounding box center [675, 149] width 95 height 25
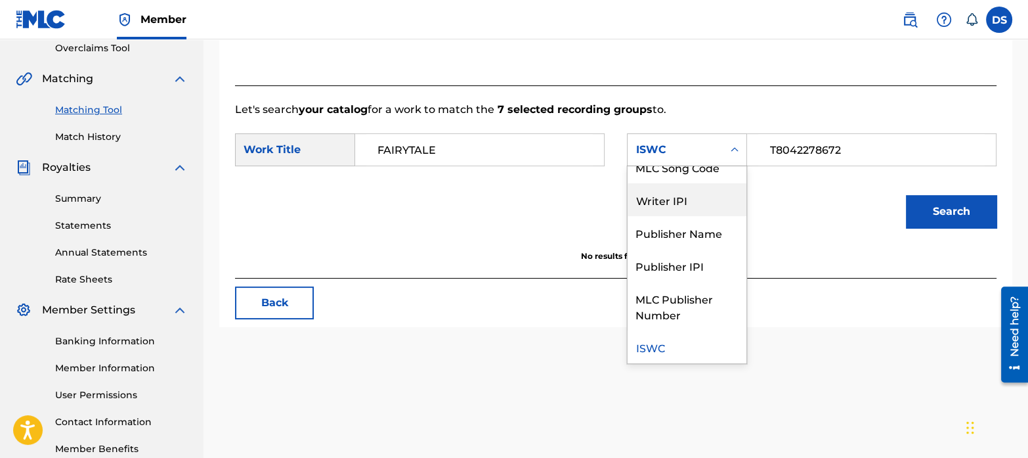
scroll to position [0, 0]
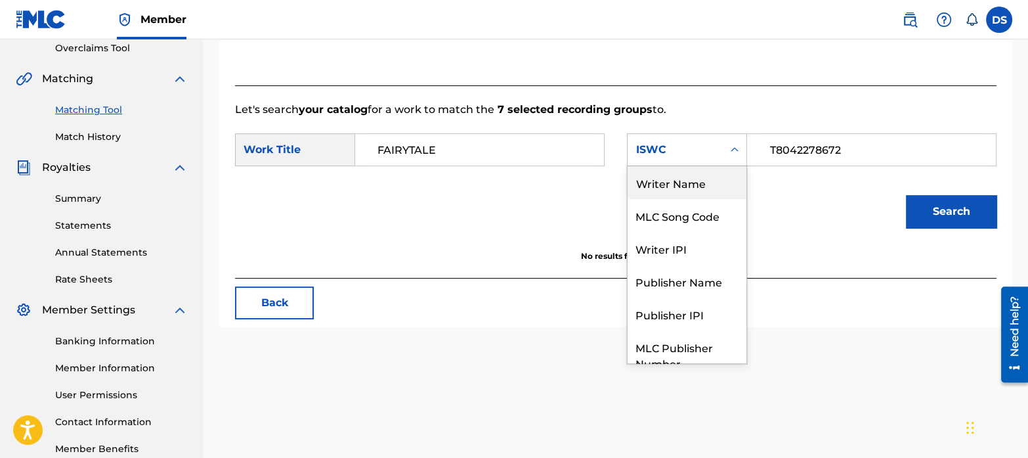
click at [665, 185] on div "Writer Name" at bounding box center [687, 182] width 119 height 33
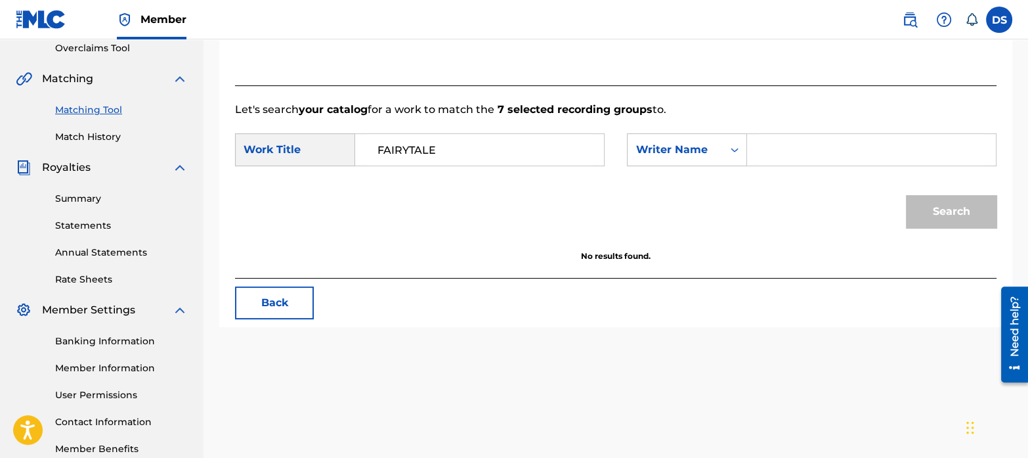
click at [819, 157] on input "Search Form" at bounding box center [872, 150] width 227 height 32
paste input "[PERSON_NAME]"
type input "[PERSON_NAME]"
click at [930, 203] on button "Search" at bounding box center [951, 211] width 91 height 33
click at [98, 135] on link "Match History" at bounding box center [121, 137] width 133 height 14
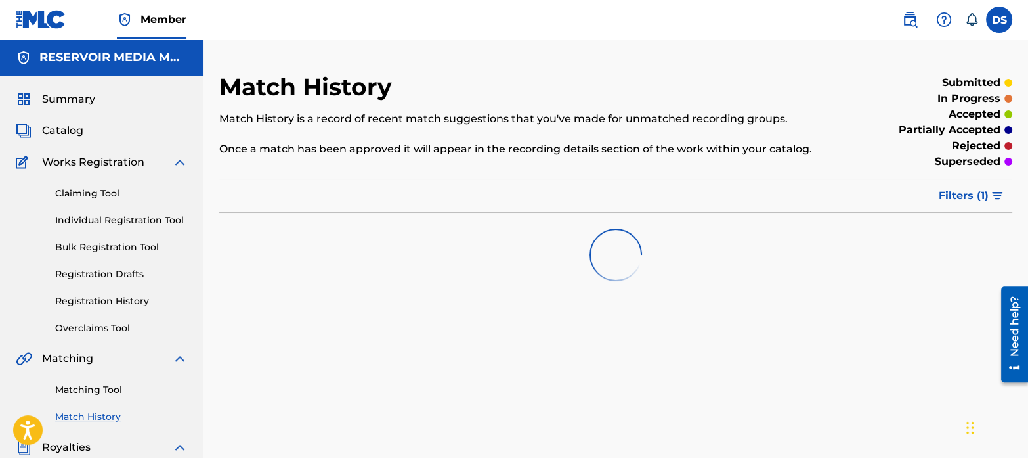
click at [105, 385] on link "Matching Tool" at bounding box center [121, 390] width 133 height 14
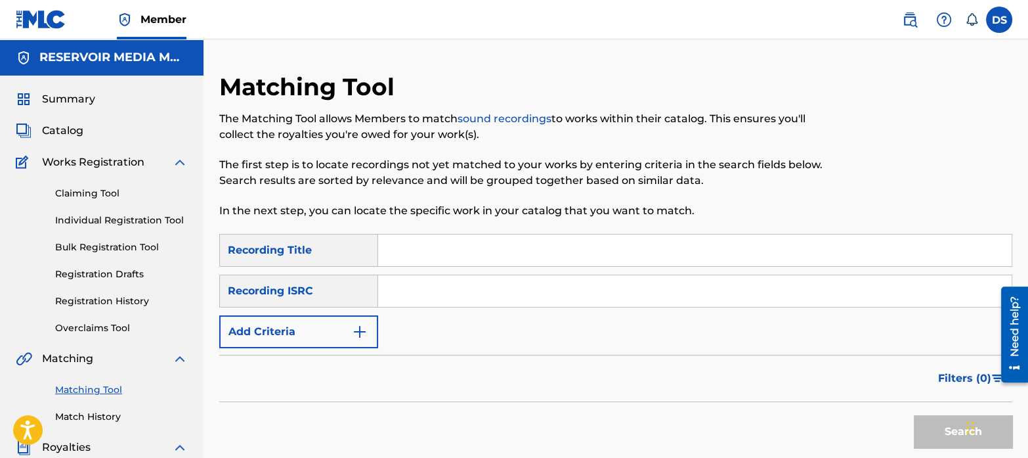
click at [480, 287] on input "Search Form" at bounding box center [695, 291] width 634 height 32
paste input "DEN061901005"
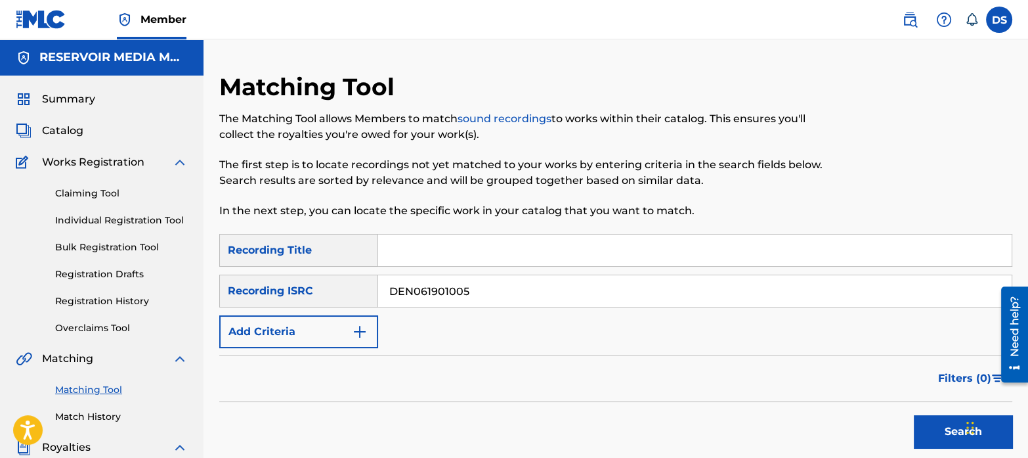
scroll to position [37, 0]
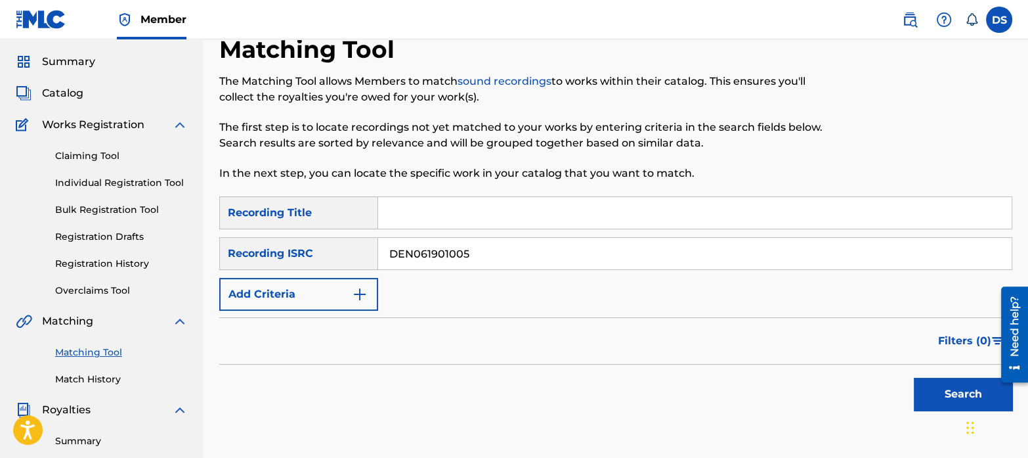
click at [939, 385] on button "Search" at bounding box center [963, 394] width 99 height 33
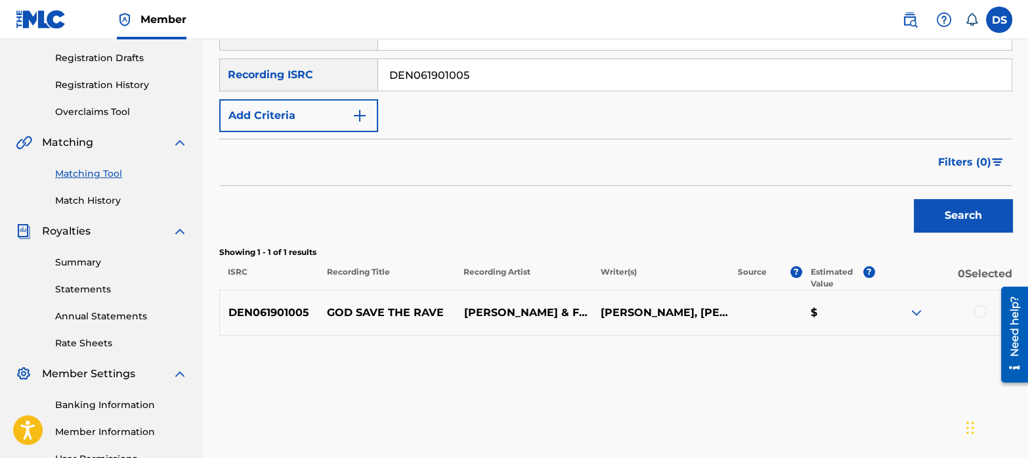
scroll to position [236, 0]
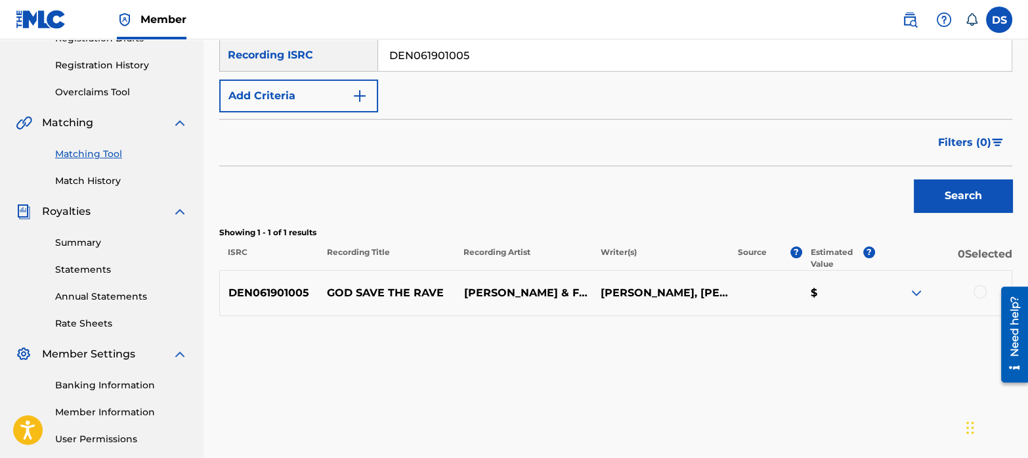
drag, startPoint x: 512, startPoint y: 49, endPoint x: 341, endPoint y: 15, distance: 174.8
click at [341, 15] on div "Member DS DS [PERSON_NAME] [EMAIL_ADDRESS][DOMAIN_NAME] Notification Preference…" at bounding box center [514, 171] width 1028 height 814
paste input "QM6N22479643"
type input "QM6N22479643"
click at [961, 191] on button "Search" at bounding box center [963, 195] width 99 height 33
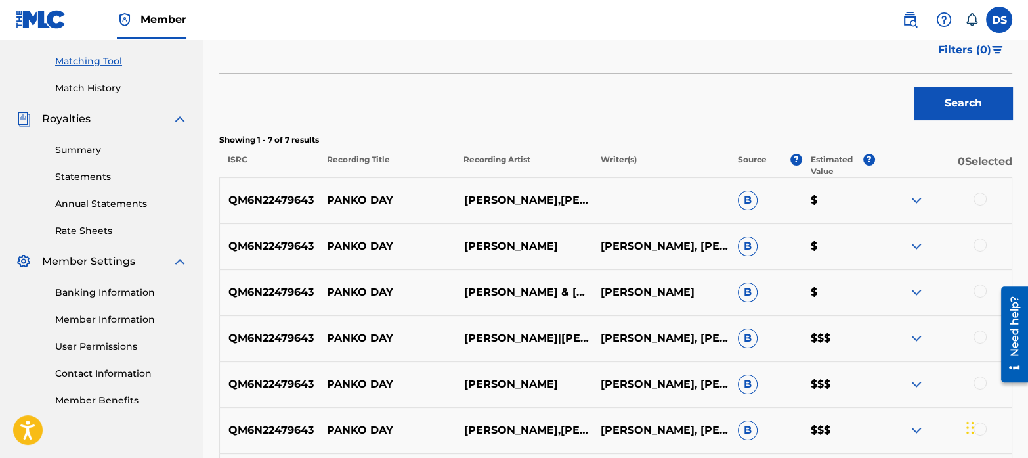
scroll to position [327, 0]
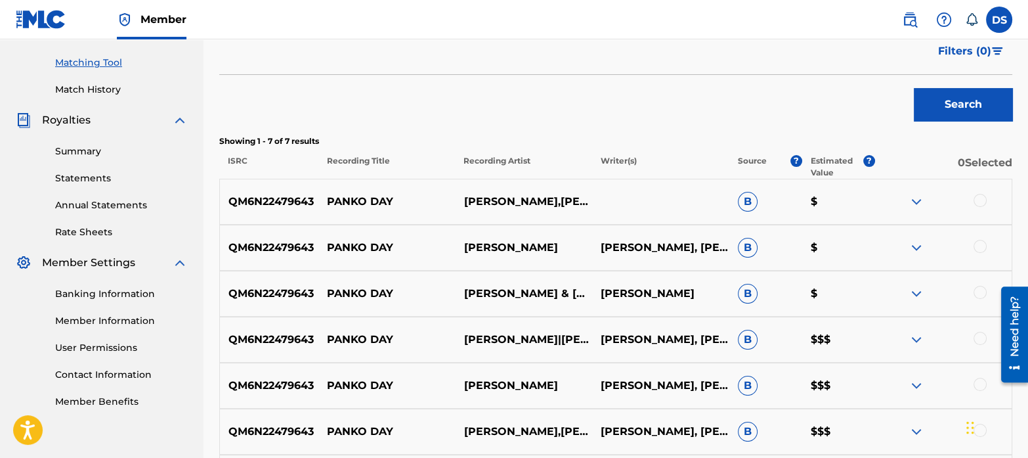
click at [980, 196] on div at bounding box center [980, 200] width 13 height 13
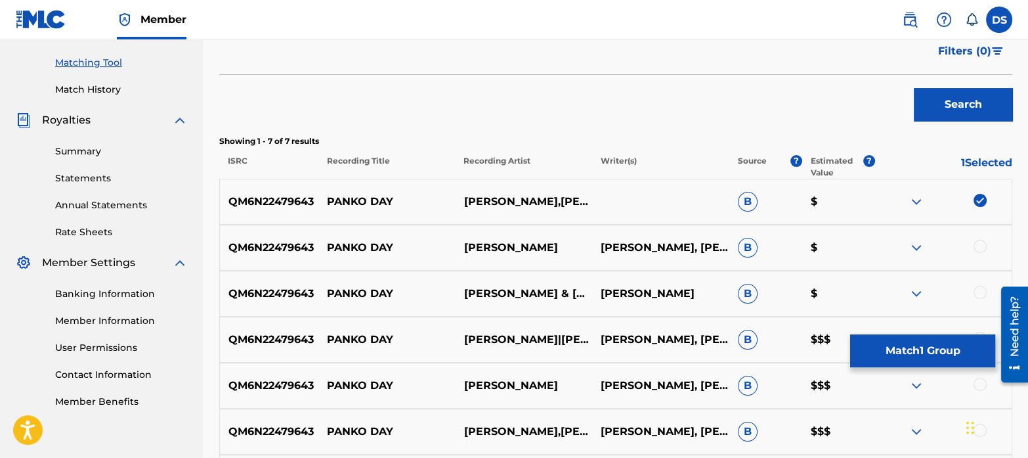
click at [983, 244] on div at bounding box center [980, 246] width 13 height 13
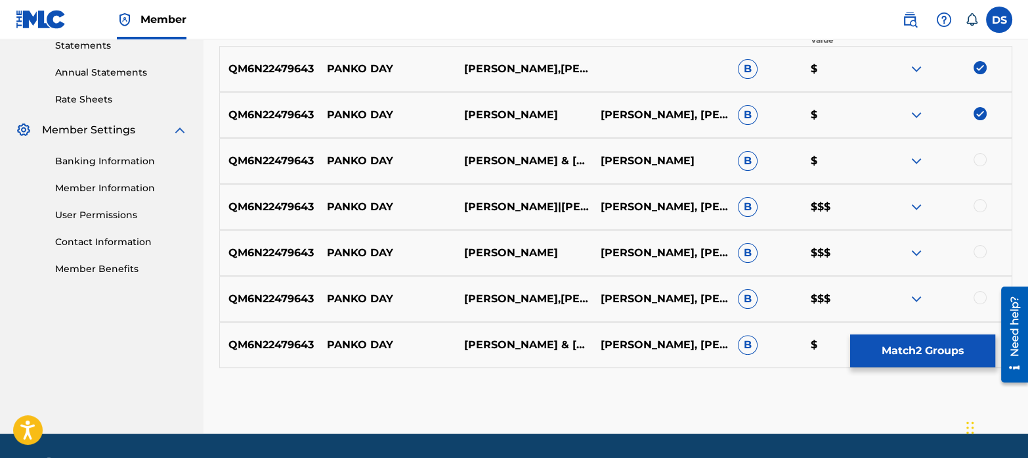
click at [979, 160] on div at bounding box center [980, 159] width 13 height 13
click at [981, 206] on div at bounding box center [980, 205] width 13 height 13
click at [981, 248] on div at bounding box center [980, 251] width 13 height 13
click at [983, 297] on div at bounding box center [980, 297] width 13 height 13
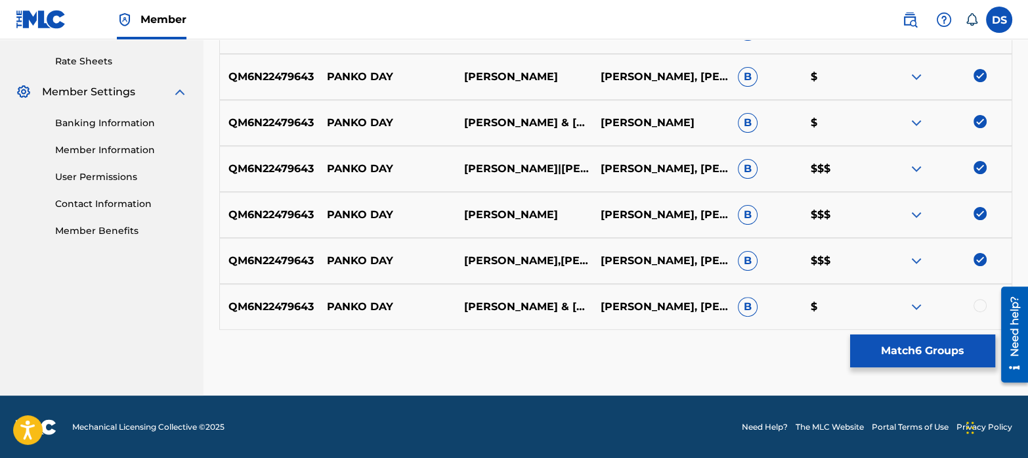
click at [975, 303] on div at bounding box center [980, 305] width 13 height 13
click at [906, 343] on button "Match 7 Groups" at bounding box center [923, 350] width 145 height 33
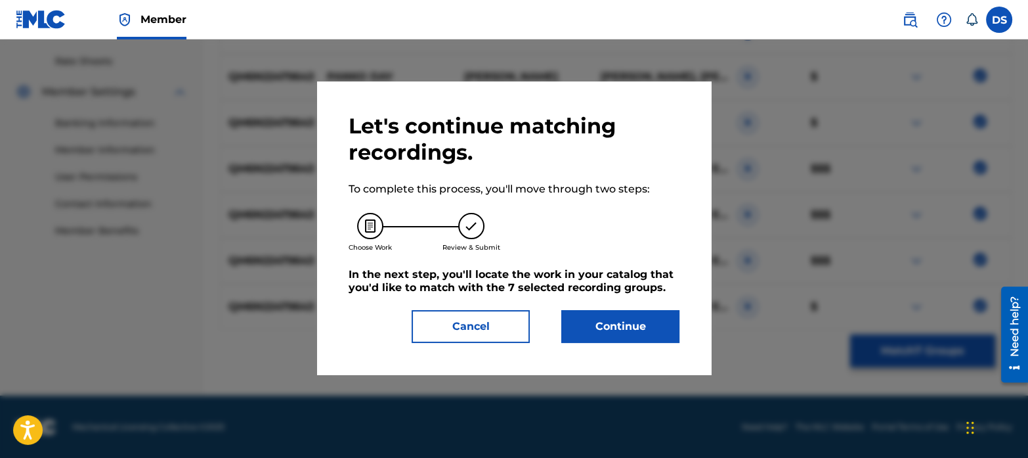
click at [645, 324] on button "Continue" at bounding box center [621, 326] width 118 height 33
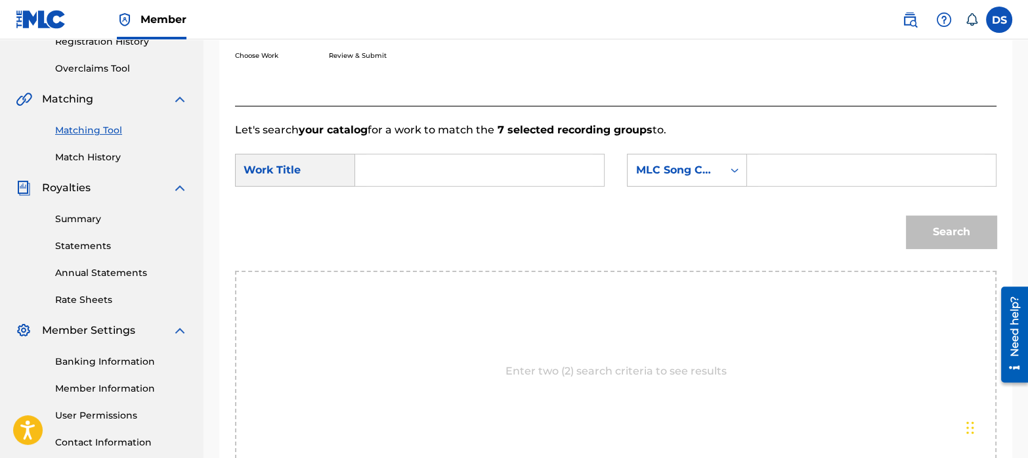
scroll to position [259, 0]
click at [427, 170] on input "Search Form" at bounding box center [479, 171] width 227 height 32
paste input "PANKO DAY"
type input "PANKO DAY"
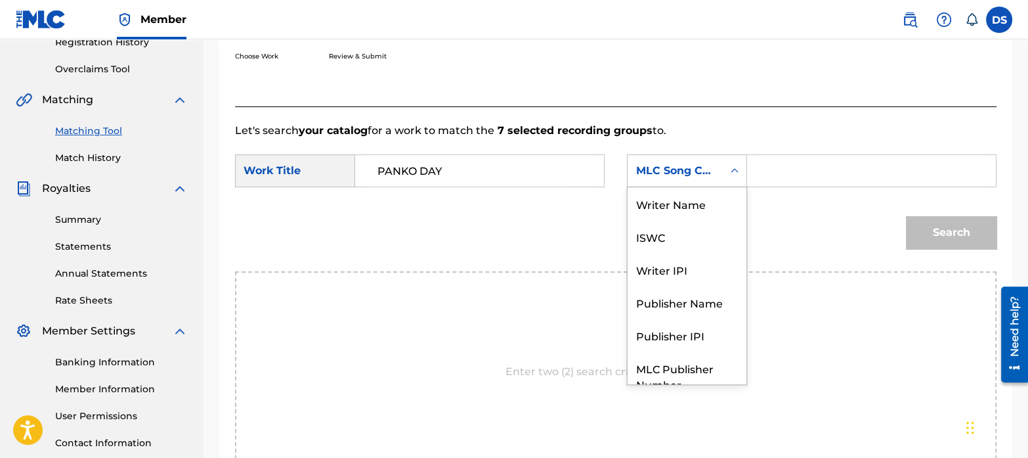
click at [685, 166] on div "MLC Song Code" at bounding box center [675, 171] width 79 height 16
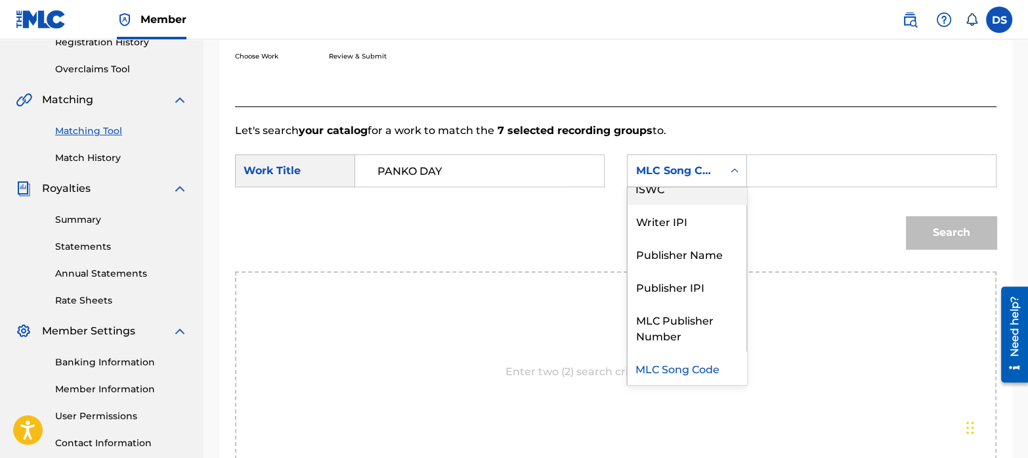
scroll to position [0, 0]
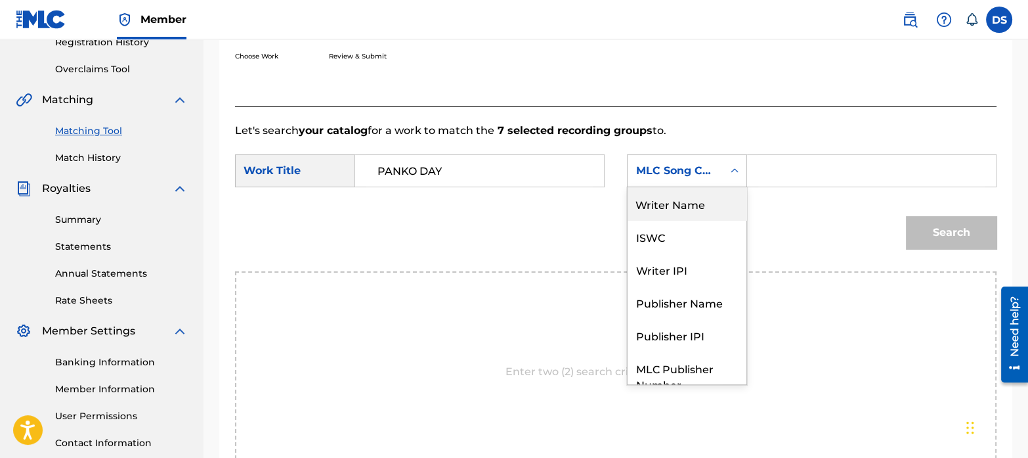
click at [683, 197] on div "Writer Name" at bounding box center [687, 203] width 119 height 33
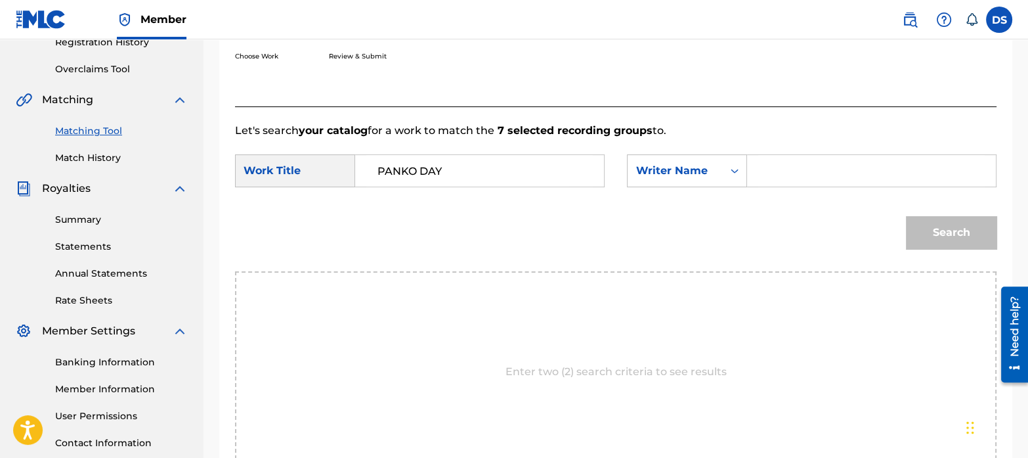
click at [788, 177] on input "Search Form" at bounding box center [872, 171] width 227 height 32
paste input "[PERSON_NAME]"
type input "[PERSON_NAME]"
click at [935, 229] on button "Search" at bounding box center [951, 232] width 91 height 33
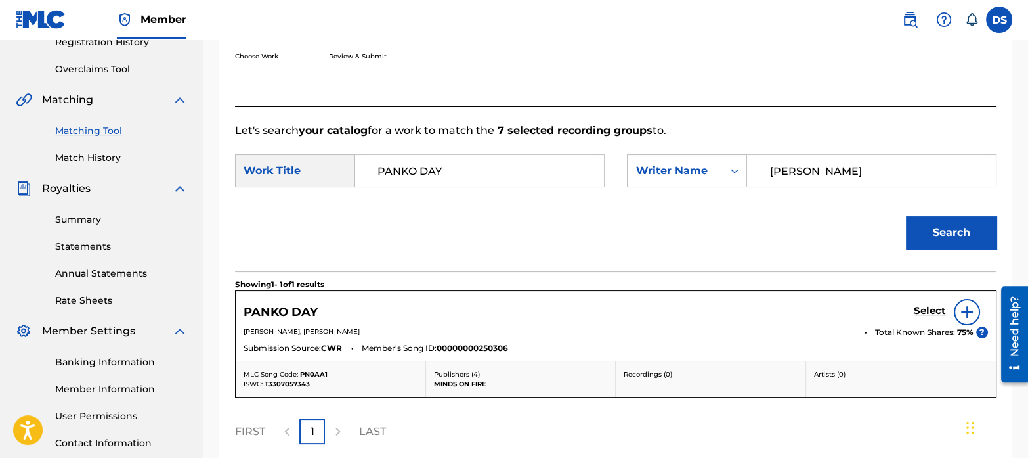
click at [928, 303] on div "Select" at bounding box center [951, 312] width 74 height 26
click at [929, 307] on h5 "Select" at bounding box center [930, 311] width 32 height 12
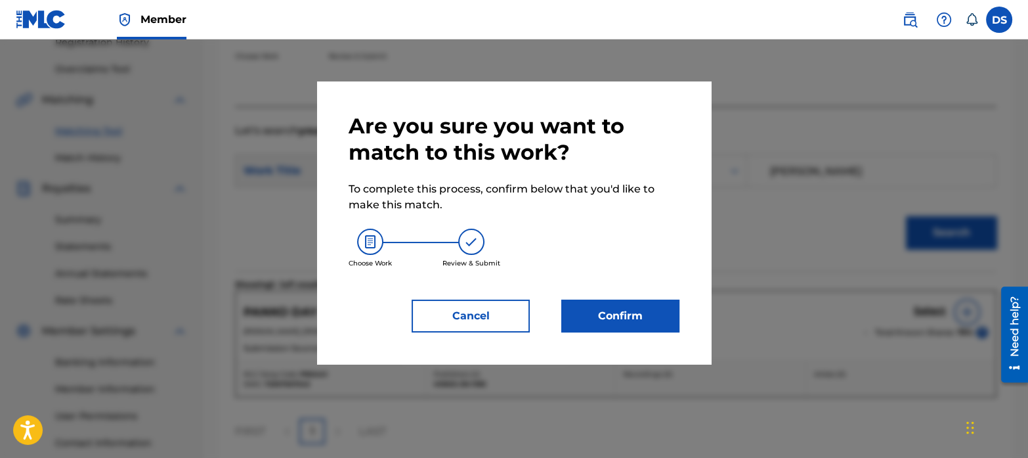
click at [656, 319] on button "Confirm" at bounding box center [621, 315] width 118 height 33
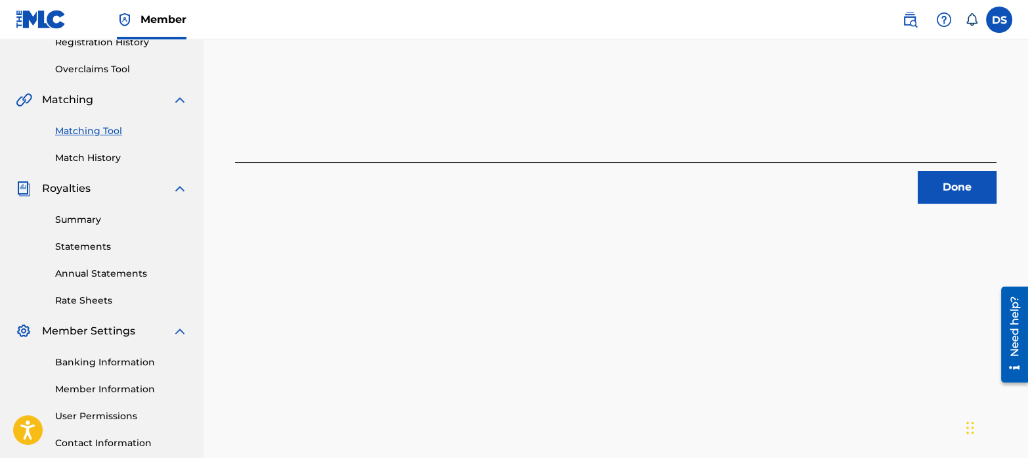
click at [952, 182] on button "Done" at bounding box center [957, 187] width 79 height 33
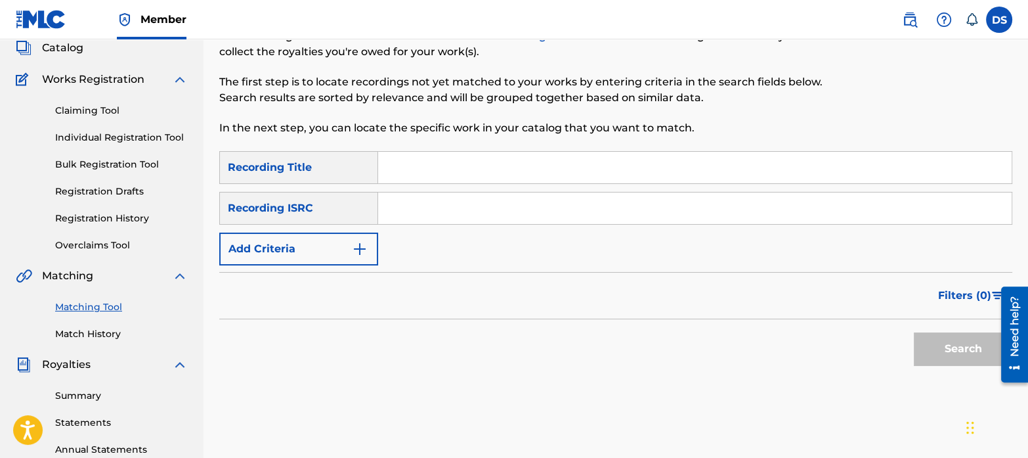
scroll to position [72, 0]
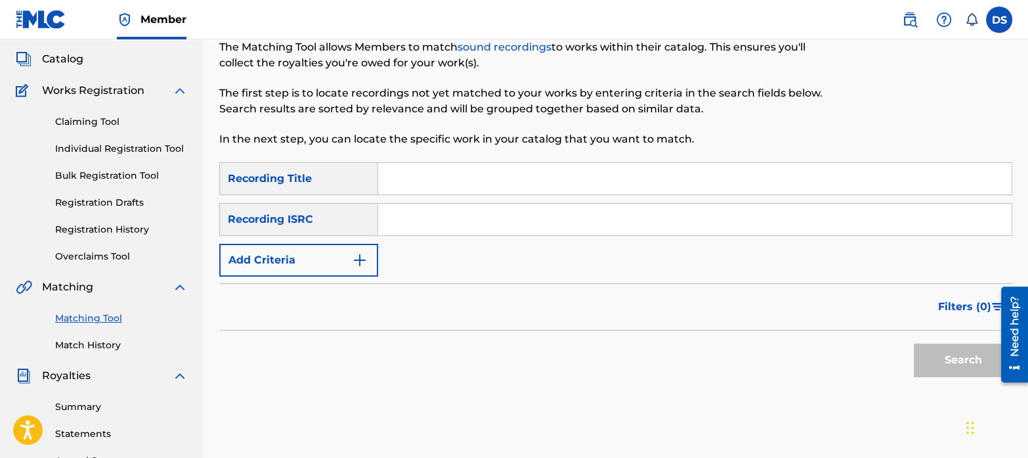
click at [465, 215] on input "Search Form" at bounding box center [695, 220] width 634 height 32
paste input "TCAIF2467557"
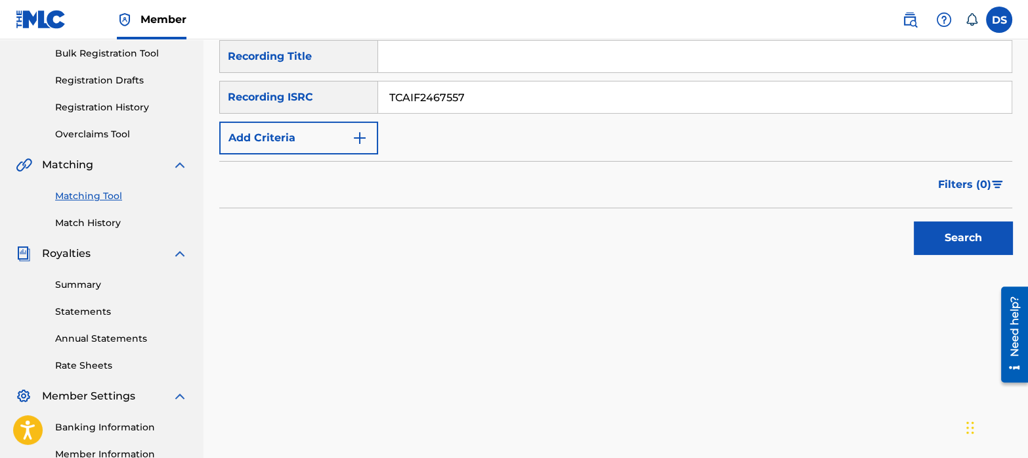
scroll to position [200, 0]
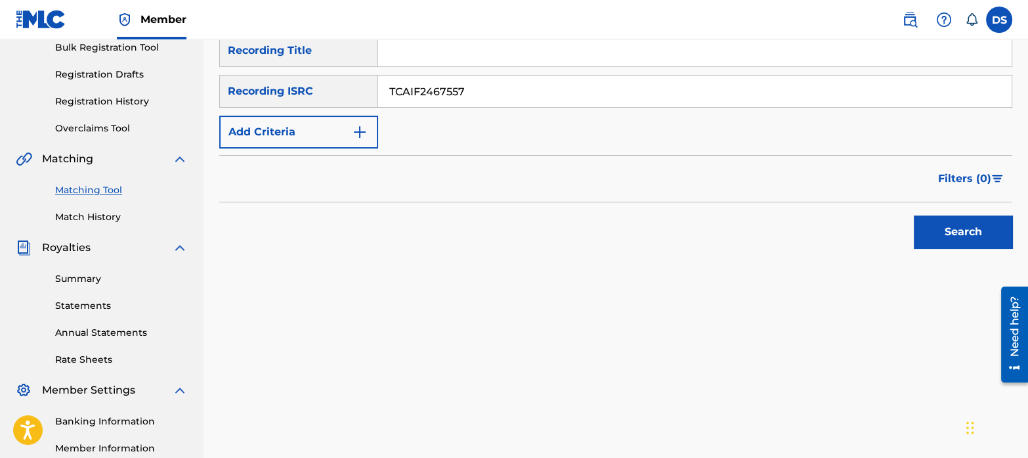
click at [952, 225] on button "Search" at bounding box center [963, 231] width 99 height 33
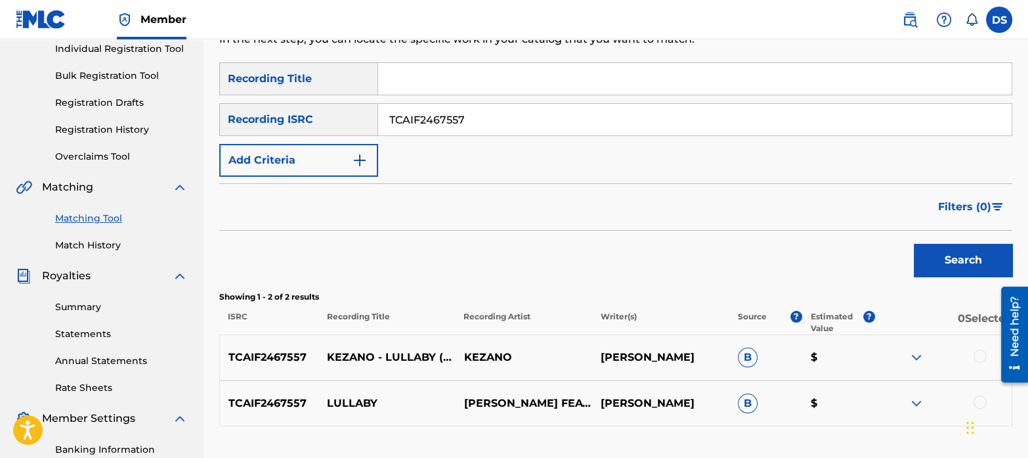
scroll to position [158, 0]
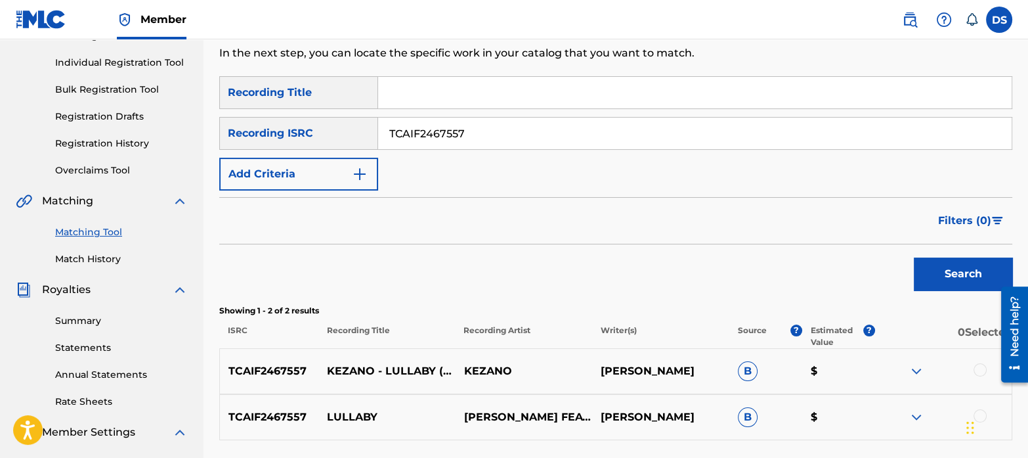
drag, startPoint x: 475, startPoint y: 139, endPoint x: 346, endPoint y: 95, distance: 136.4
click at [346, 95] on div "SearchWithCriteriae0b7addc-683a-4fc6-ad75-fe6ba933cf51 Recording Title SearchWi…" at bounding box center [615, 133] width 793 height 114
paste input "QMDA62175560"
click at [956, 274] on button "Search" at bounding box center [963, 273] width 99 height 33
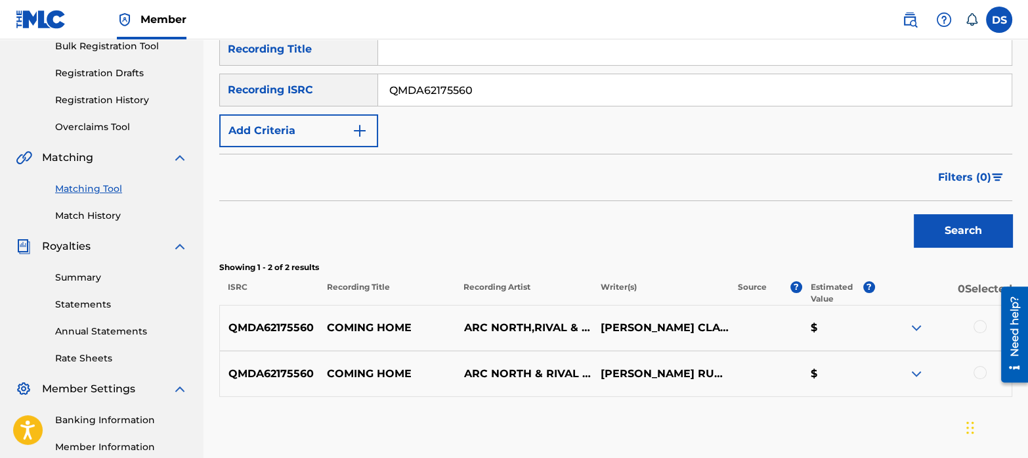
scroll to position [105, 0]
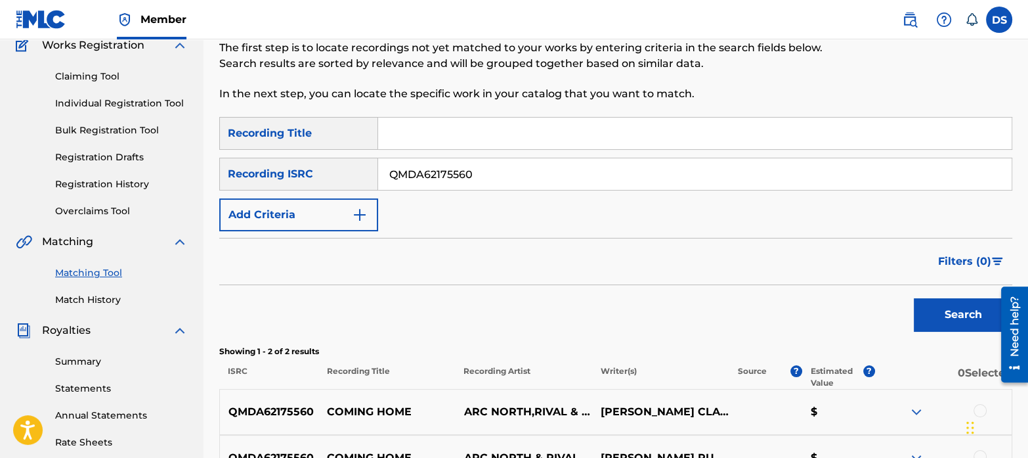
drag, startPoint x: 493, startPoint y: 88, endPoint x: 268, endPoint y: 0, distance: 241.8
click at [268, 0] on div "Member DS DS [PERSON_NAME] [EMAIL_ADDRESS][DOMAIN_NAME] Notification Preference…" at bounding box center [514, 290] width 1028 height 814
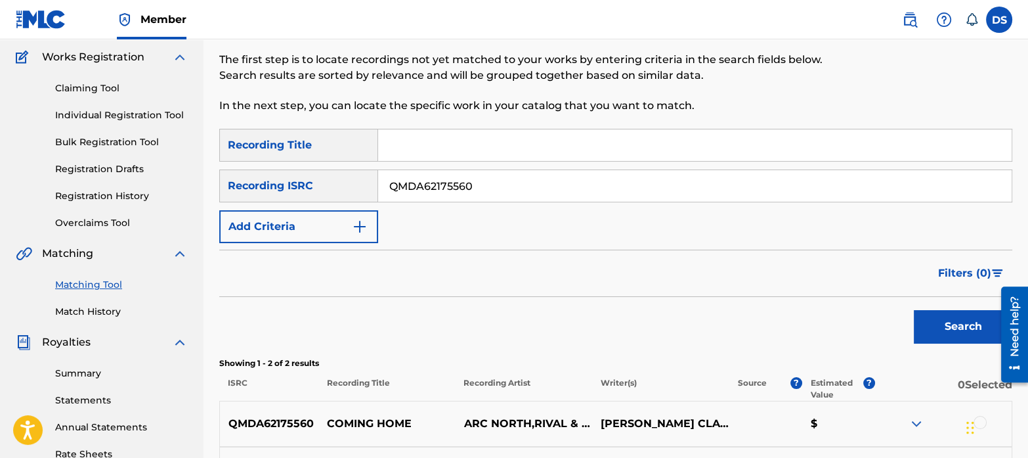
paste input "CH7812238373"
click at [936, 320] on button "Search" at bounding box center [963, 326] width 99 height 33
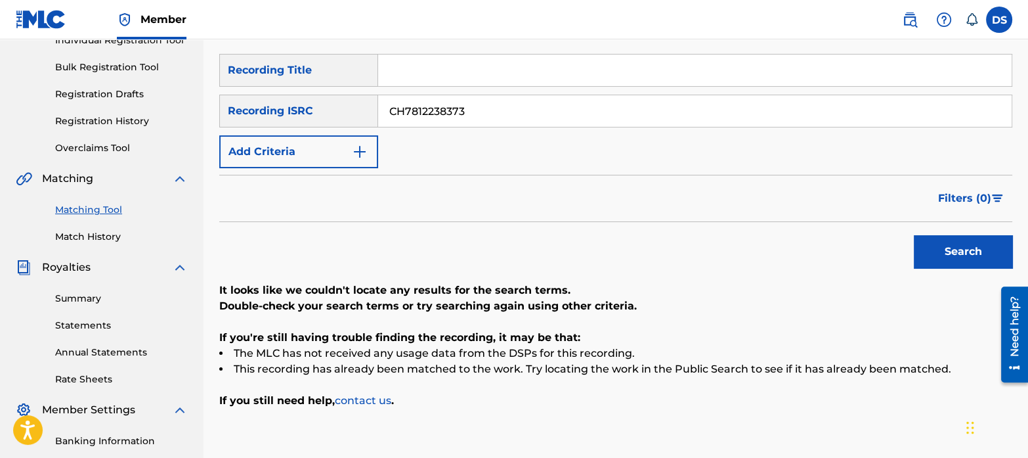
scroll to position [177, 0]
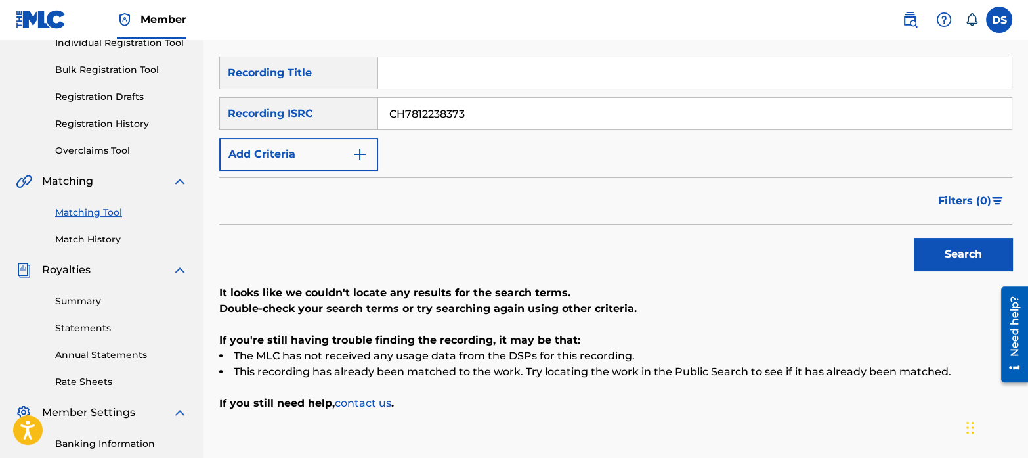
drag, startPoint x: 494, startPoint y: 113, endPoint x: 357, endPoint y: 51, distance: 150.2
click at [357, 51] on div "Matching Tool The Matching Tool allows Members to match sound recordings to wor…" at bounding box center [615, 234] width 793 height 679
paste input "FR10S2469017"
click at [956, 253] on button "Search" at bounding box center [963, 254] width 99 height 33
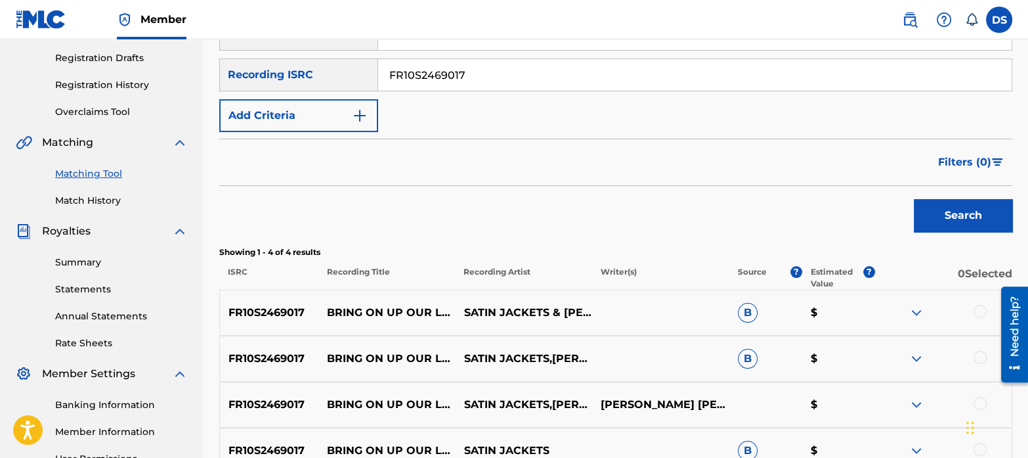
scroll to position [213, 0]
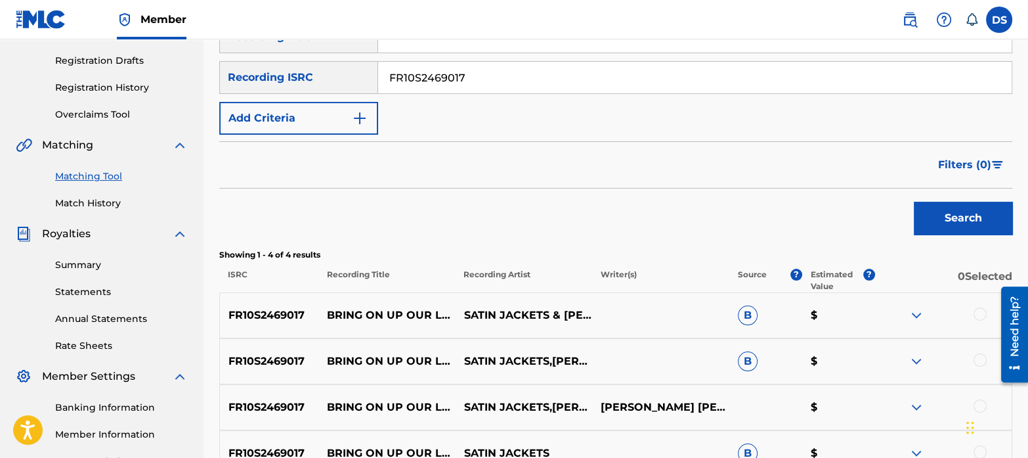
drag, startPoint x: 508, startPoint y: 90, endPoint x: 338, endPoint y: 30, distance: 180.9
click at [338, 30] on div "Member DS DS [PERSON_NAME] [EMAIL_ADDRESS][DOMAIN_NAME] Notification Preference…" at bounding box center [514, 196] width 1028 height 818
paste input "QM24S1700742"
type input "QM24S1700742"
click at [967, 208] on button "Search" at bounding box center [963, 218] width 99 height 33
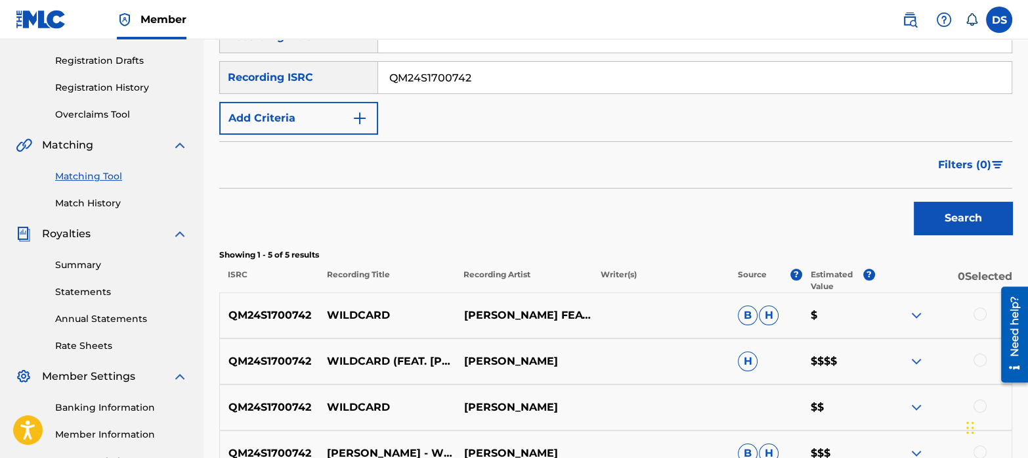
scroll to position [329, 0]
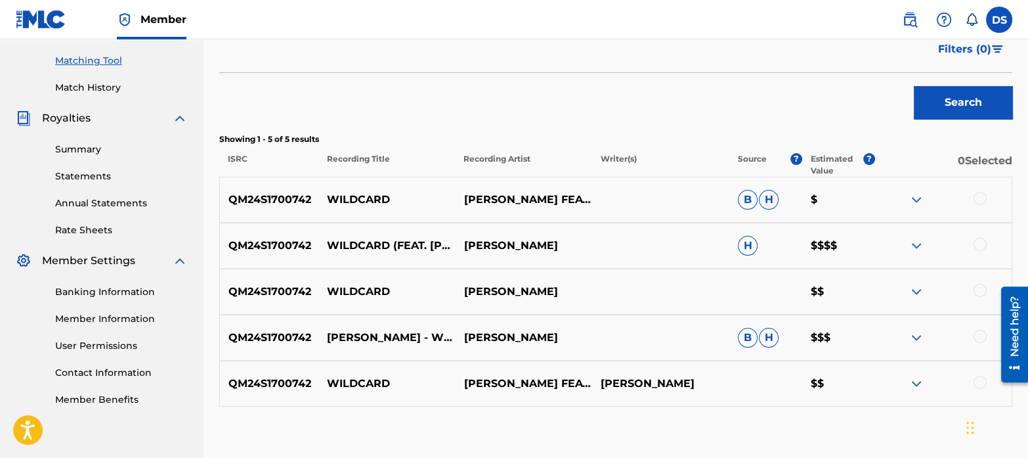
click at [980, 200] on div at bounding box center [980, 198] width 13 height 13
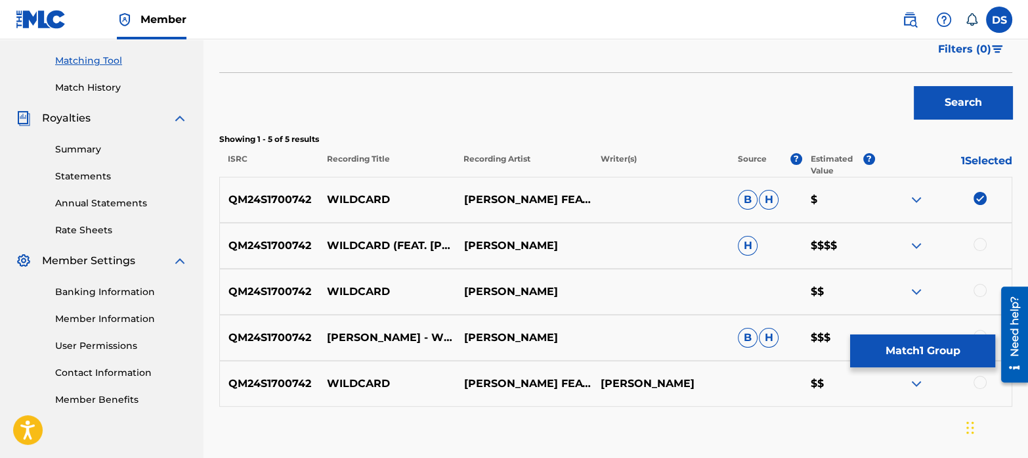
click at [738, 86] on div "Search" at bounding box center [615, 99] width 793 height 53
click at [978, 242] on div at bounding box center [980, 244] width 13 height 13
click at [985, 292] on div at bounding box center [980, 290] width 13 height 13
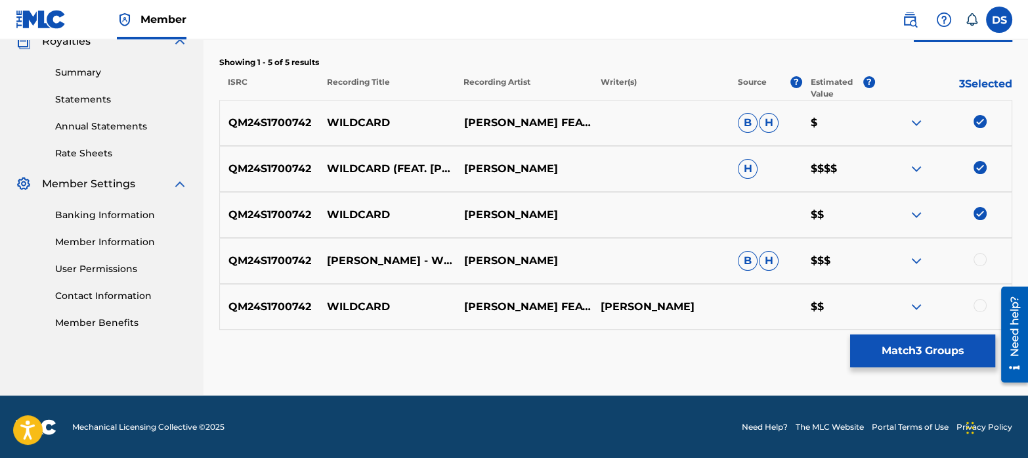
click at [976, 260] on div at bounding box center [980, 259] width 13 height 13
click at [979, 301] on div at bounding box center [980, 305] width 13 height 13
click at [950, 347] on button "Match 5 Groups" at bounding box center [923, 350] width 145 height 33
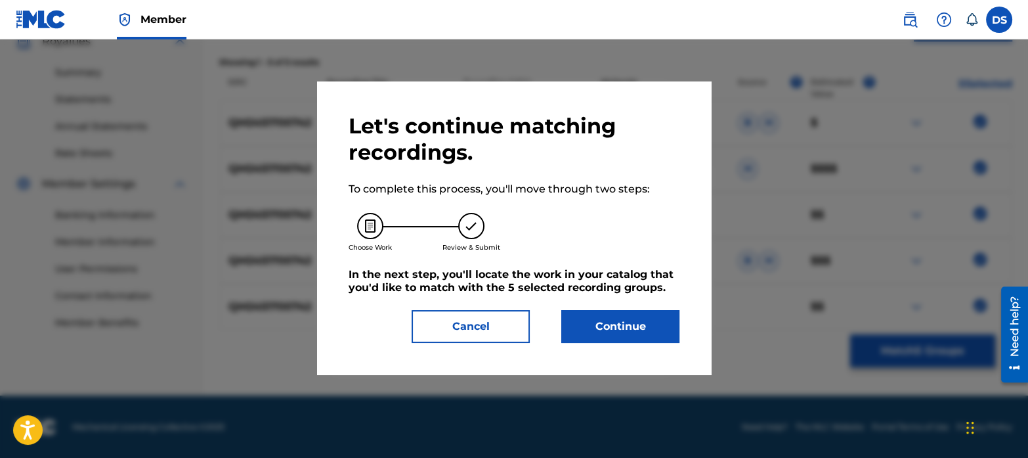
click at [651, 326] on button "Continue" at bounding box center [621, 326] width 118 height 33
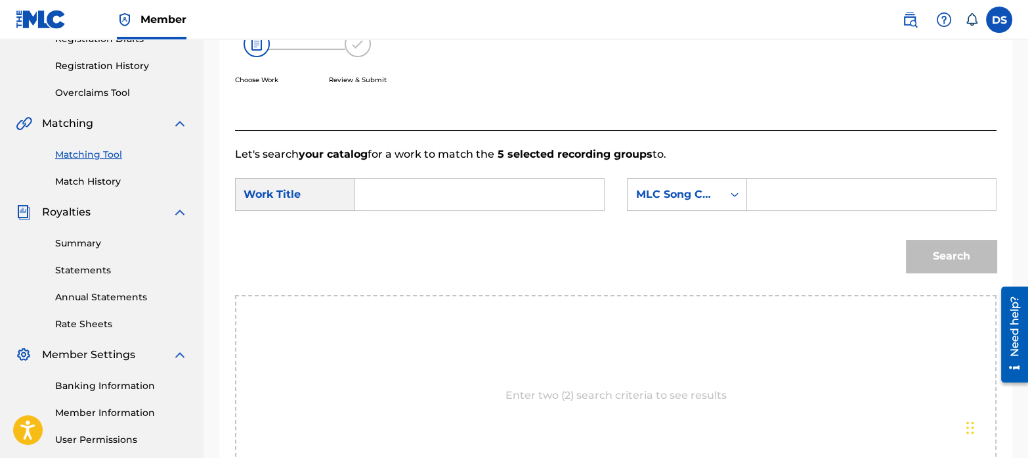
scroll to position [198, 0]
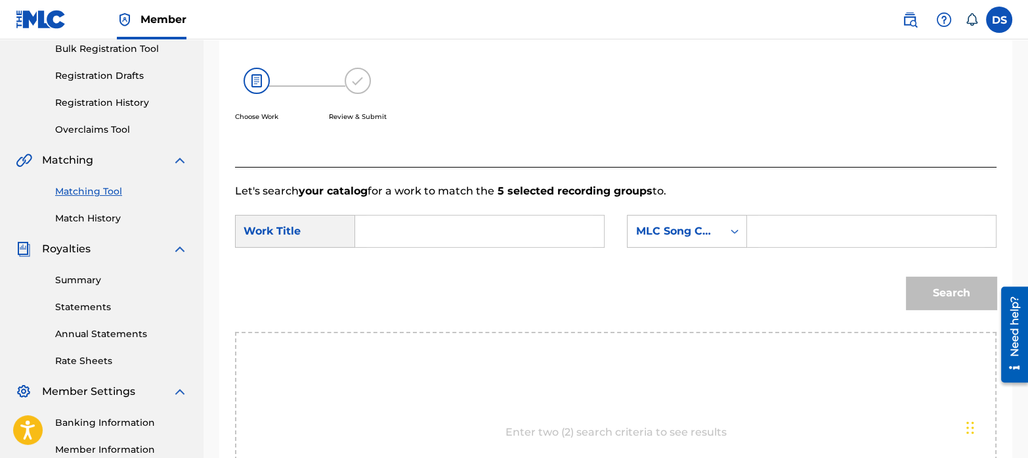
click at [456, 235] on input "Search Form" at bounding box center [479, 231] width 227 height 32
type input "wildcard"
click at [682, 229] on div "MLC Song Code" at bounding box center [675, 231] width 79 height 16
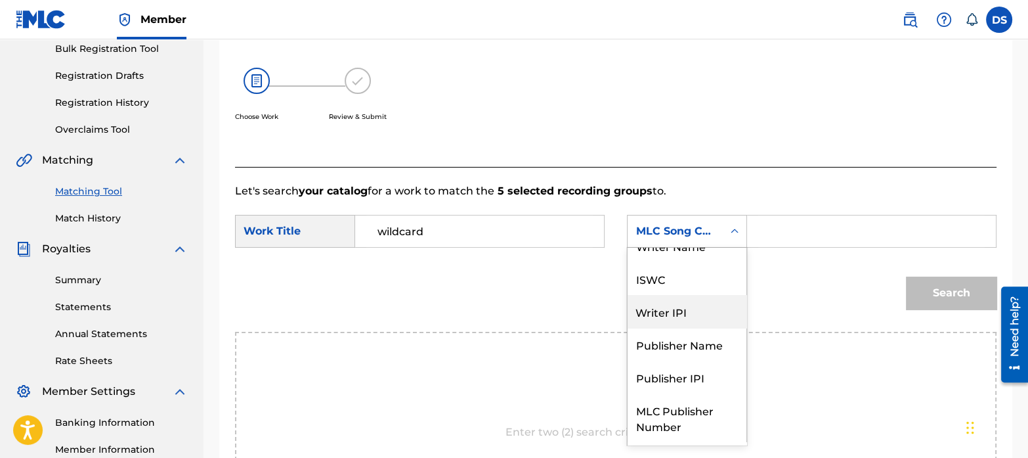
scroll to position [16, 0]
click at [667, 255] on div "Writer Name" at bounding box center [687, 248] width 119 height 33
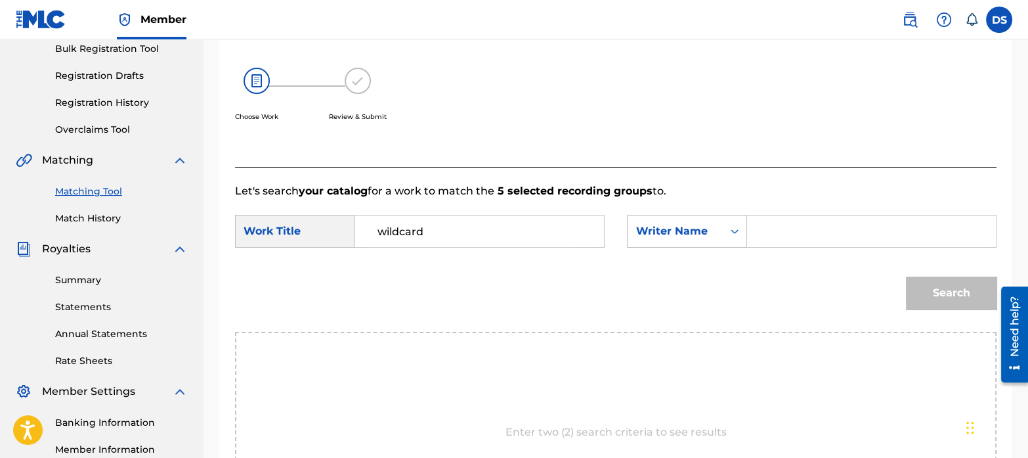
click at [768, 241] on input "Search Form" at bounding box center [872, 231] width 227 height 32
paste input "Grgur Raic"
type input "Grgur Raic"
click at [936, 287] on button "Search" at bounding box center [951, 292] width 91 height 33
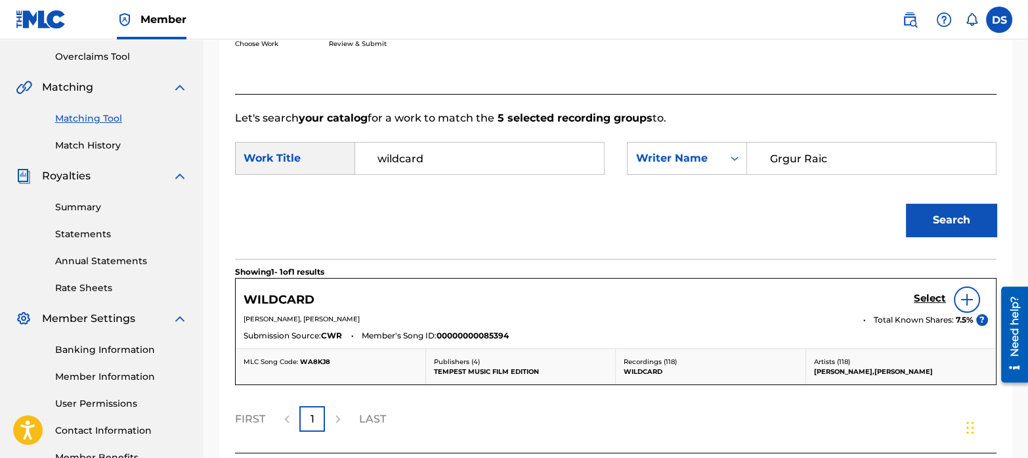
scroll to position [281, 0]
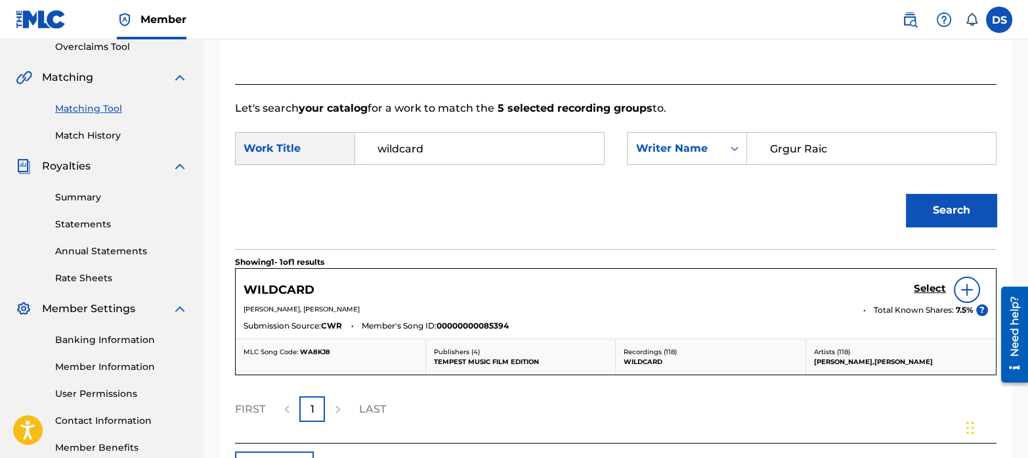
click at [921, 288] on h5 "Select" at bounding box center [930, 288] width 32 height 12
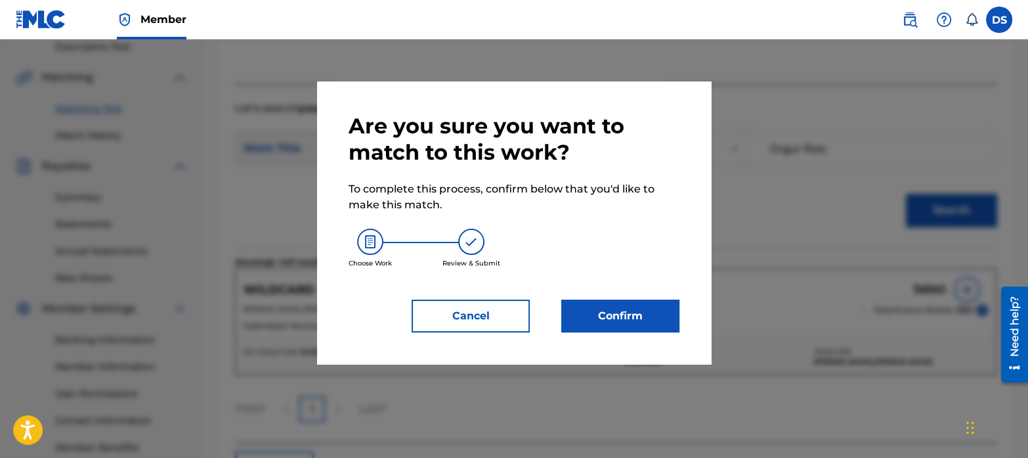
click at [647, 309] on button "Confirm" at bounding box center [621, 315] width 118 height 33
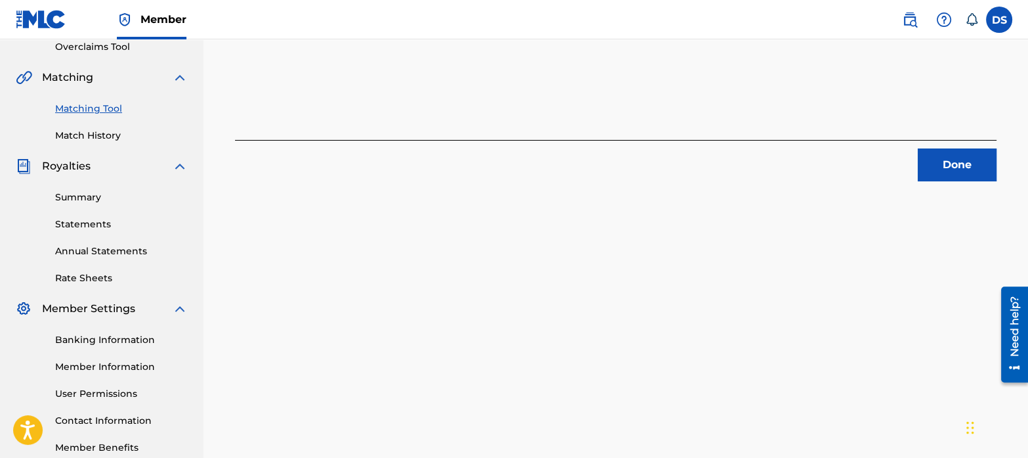
click at [963, 161] on button "Done" at bounding box center [957, 164] width 79 height 33
